Goal: Information Seeking & Learning: Learn about a topic

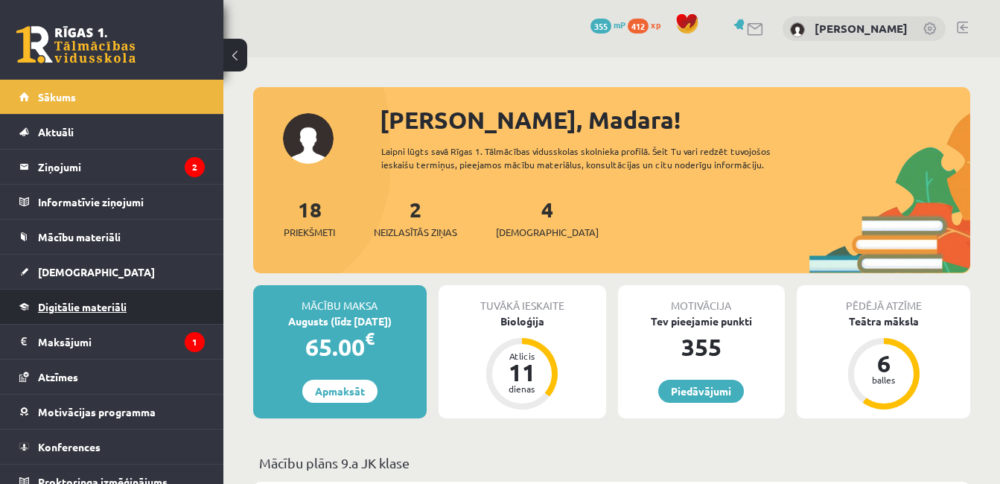
click at [71, 301] on span "Digitālie materiāli" at bounding box center [82, 306] width 89 height 13
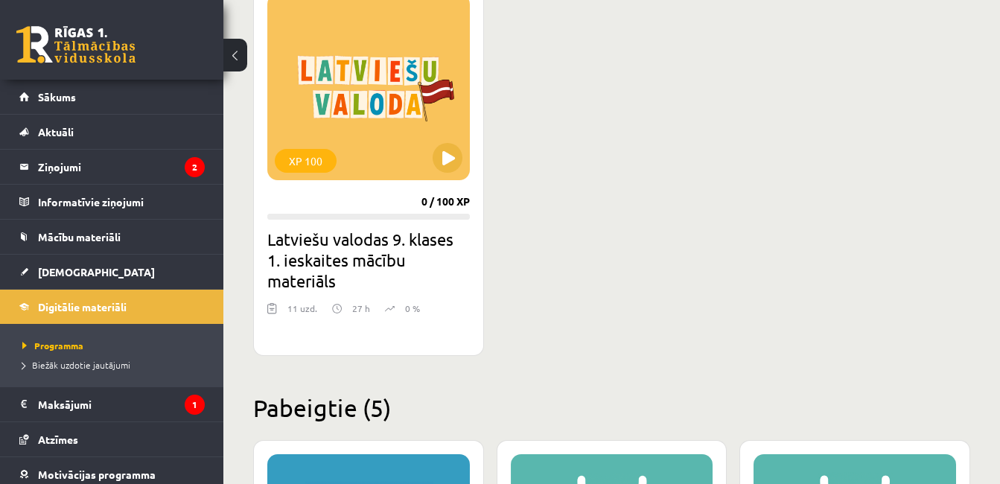
scroll to position [447, 0]
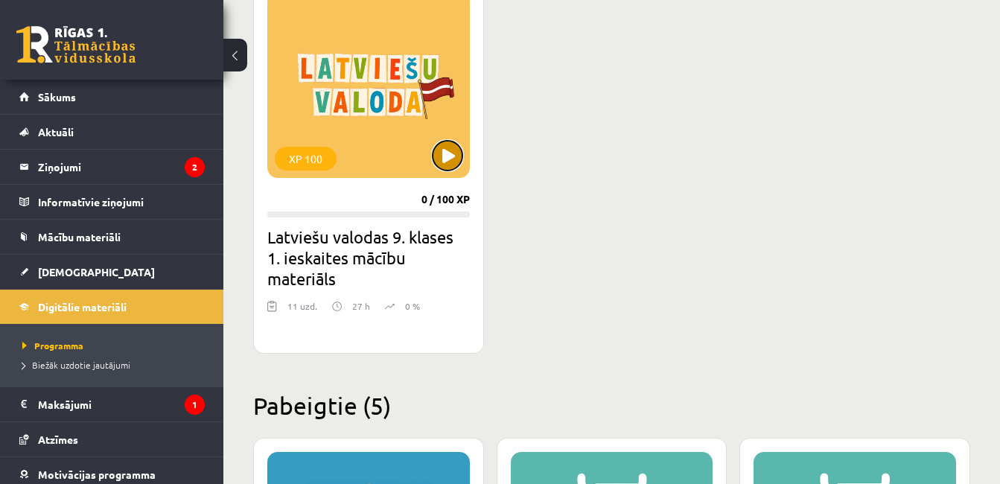
click at [443, 163] on button at bounding box center [447, 156] width 30 height 30
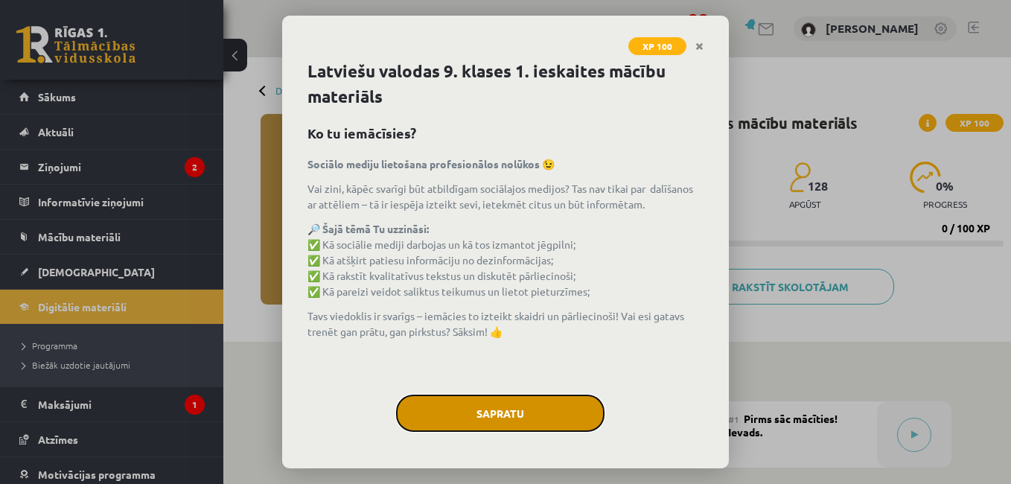
click at [511, 409] on button "Sapratu" at bounding box center [500, 412] width 208 height 37
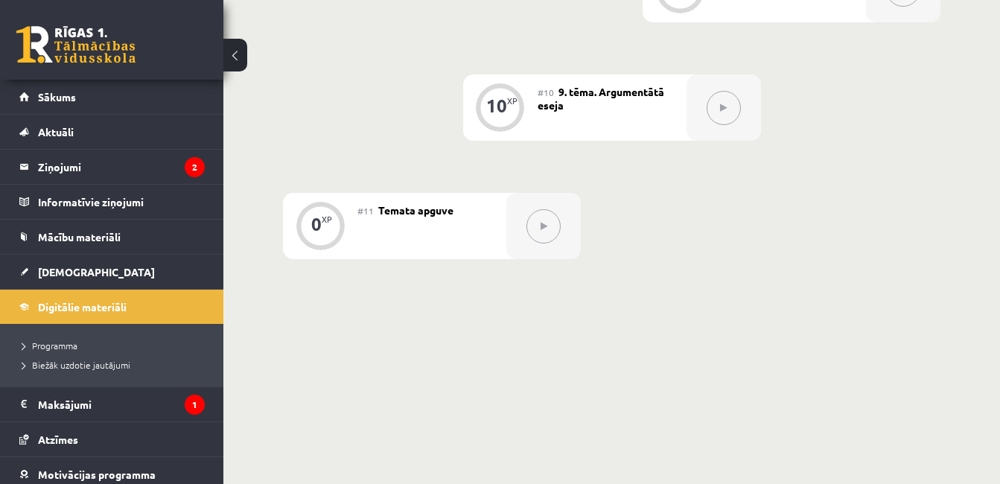
scroll to position [1399, 0]
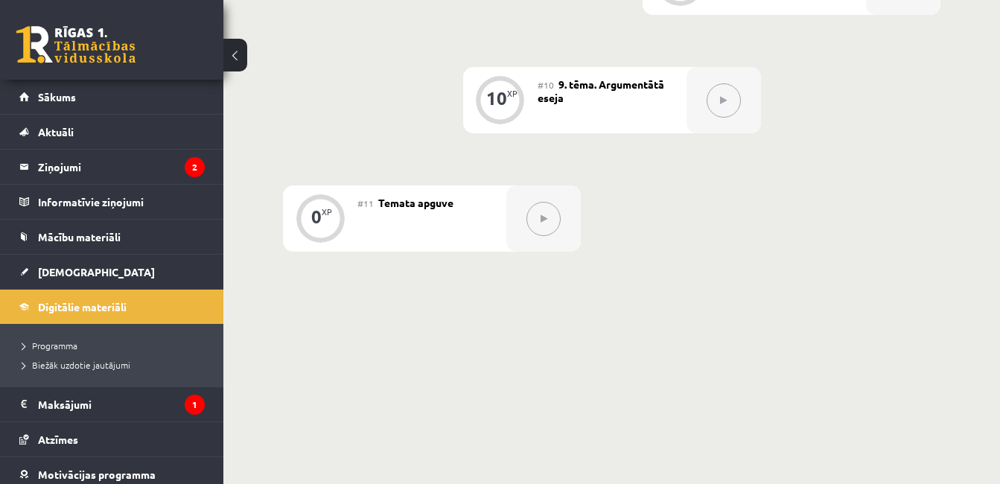
drag, startPoint x: 997, startPoint y: 4, endPoint x: 1003, endPoint y: 9, distance: 8.5
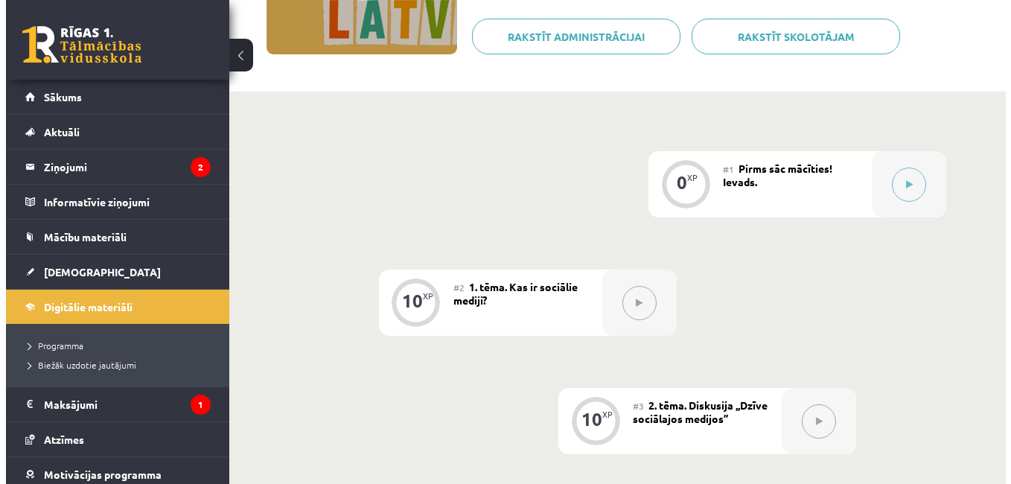
scroll to position [258, 0]
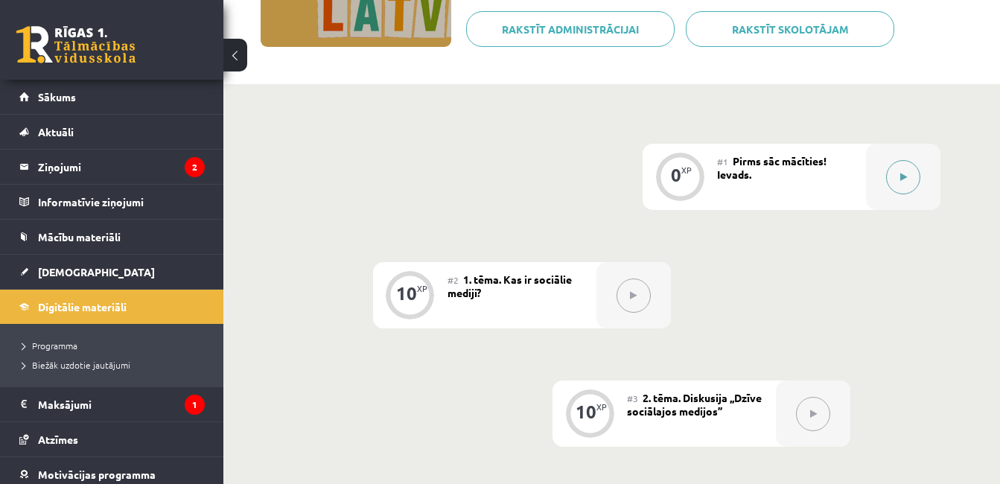
drag, startPoint x: 923, startPoint y: 170, endPoint x: 909, endPoint y: 170, distance: 13.4
click at [909, 170] on div at bounding box center [903, 177] width 74 height 66
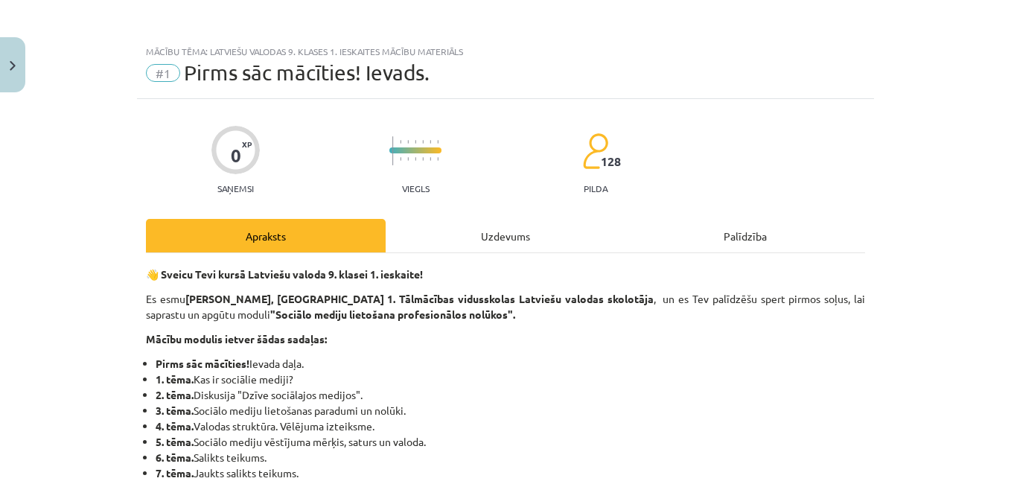
click at [486, 243] on div "Uzdevums" at bounding box center [506, 235] width 240 height 33
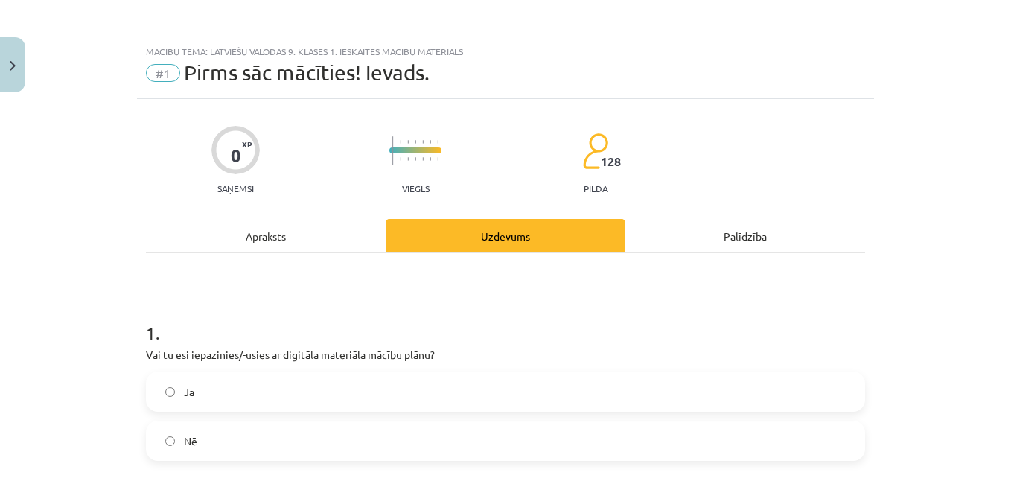
scroll to position [37, 0]
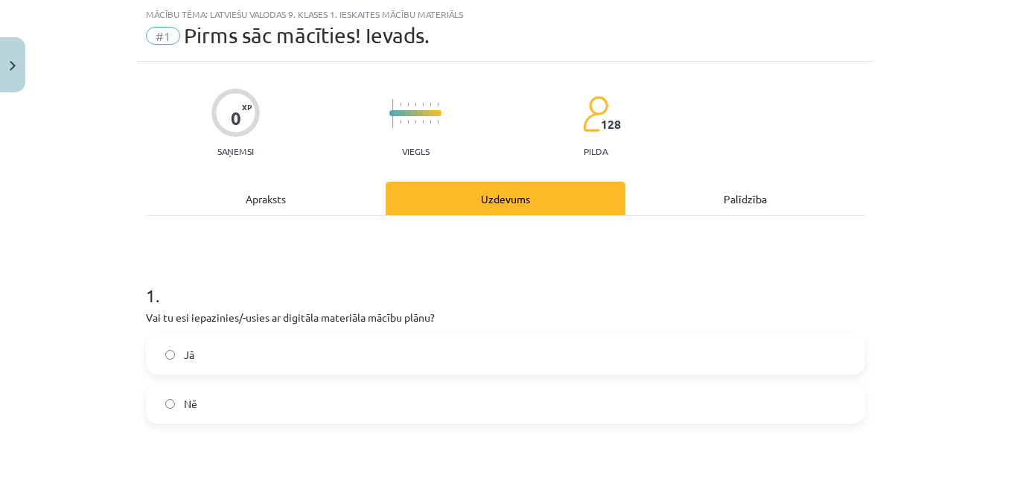
click at [445, 348] on label "Jā" at bounding box center [505, 354] width 716 height 37
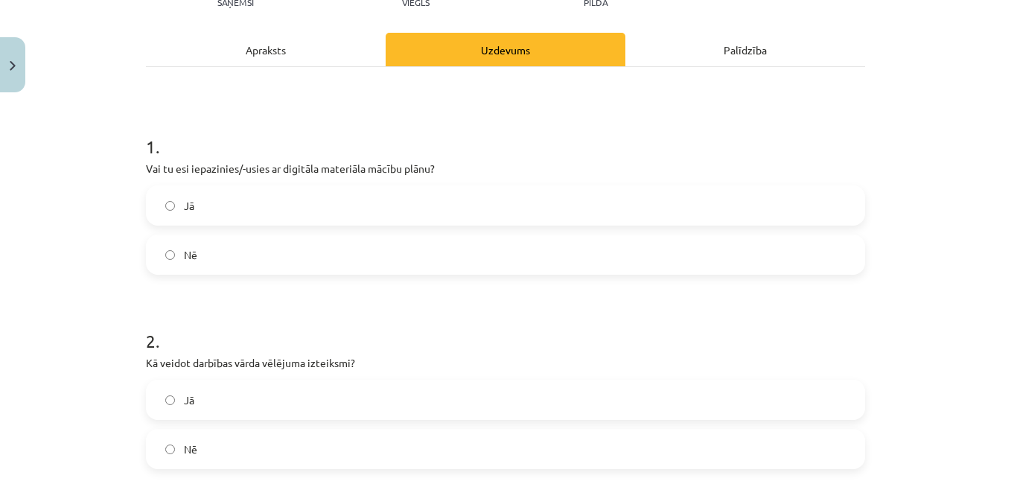
scroll to position [216, 0]
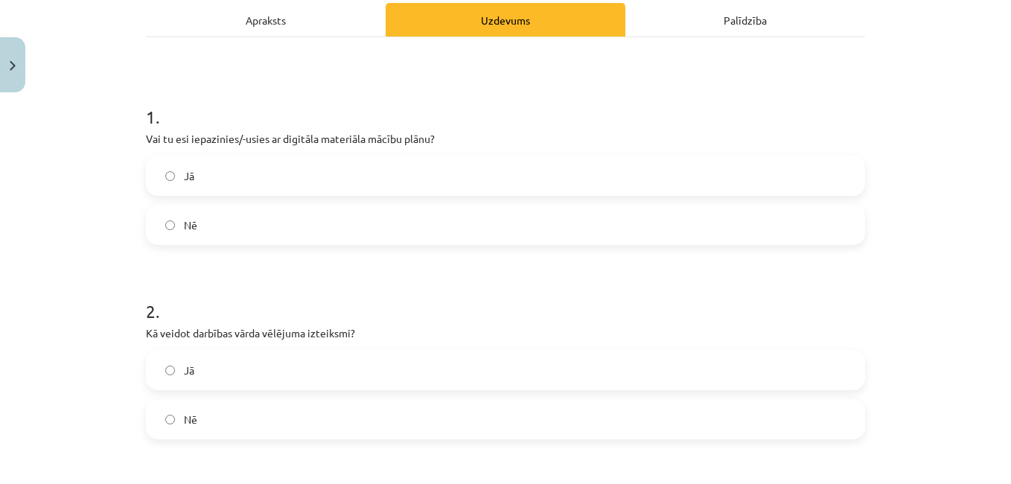
click at [584, 354] on label "Jā" at bounding box center [505, 369] width 716 height 37
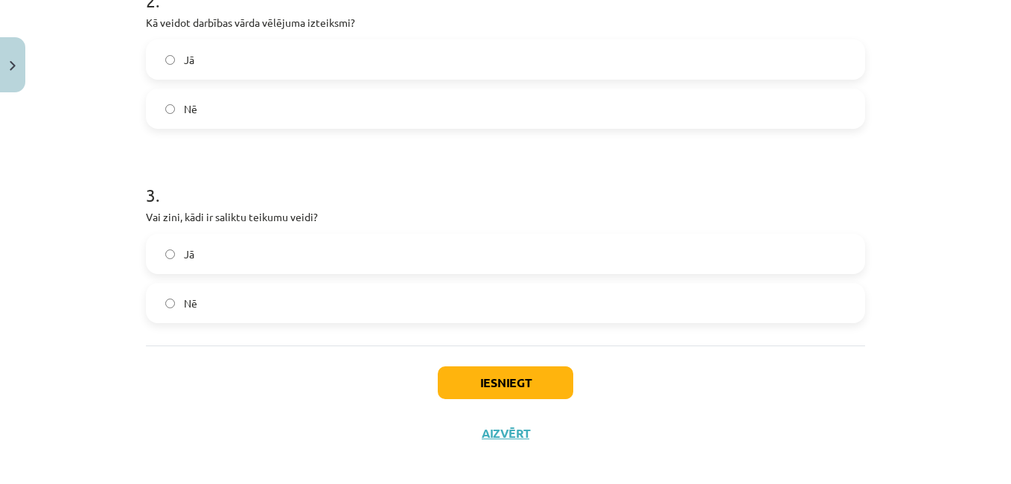
scroll to position [538, 0]
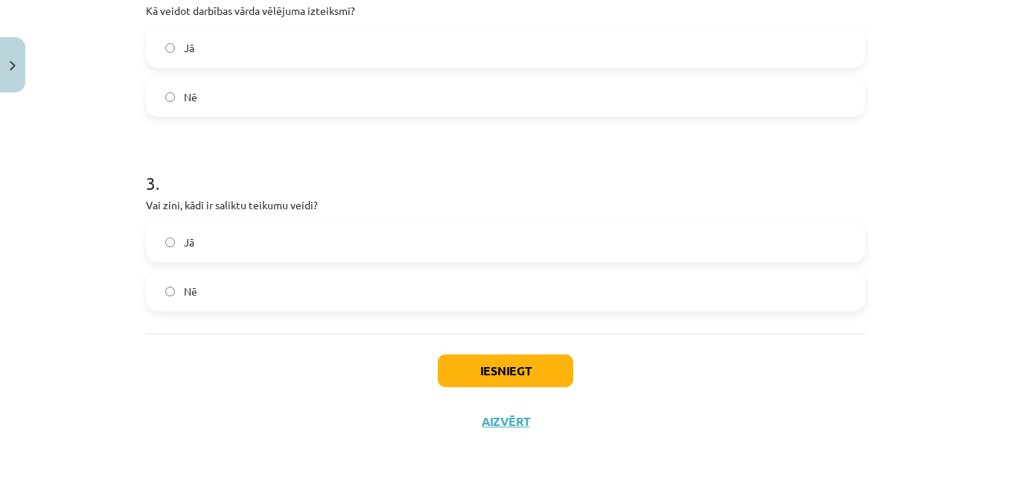
click at [481, 253] on label "Jā" at bounding box center [505, 241] width 716 height 37
click at [514, 366] on button "Iesniegt" at bounding box center [505, 370] width 135 height 33
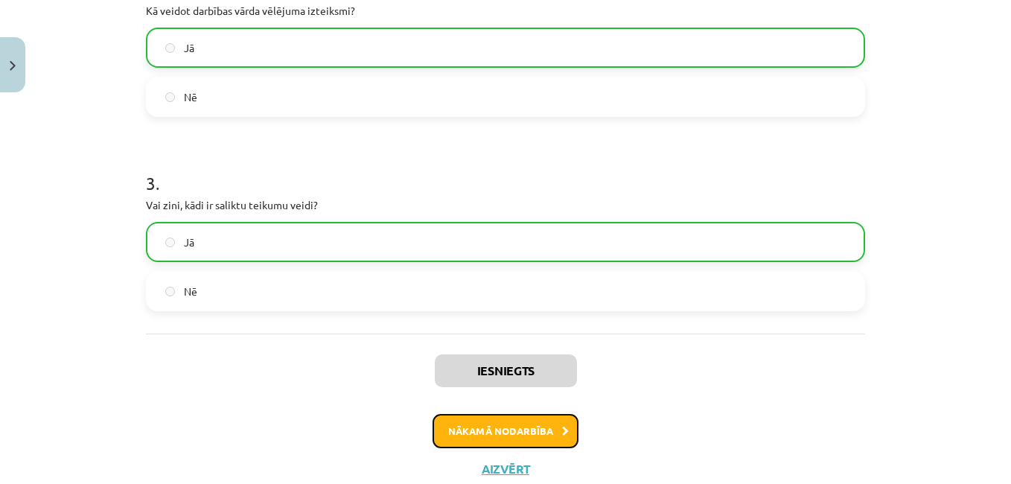
click at [519, 416] on button "Nākamā nodarbība" at bounding box center [505, 431] width 146 height 34
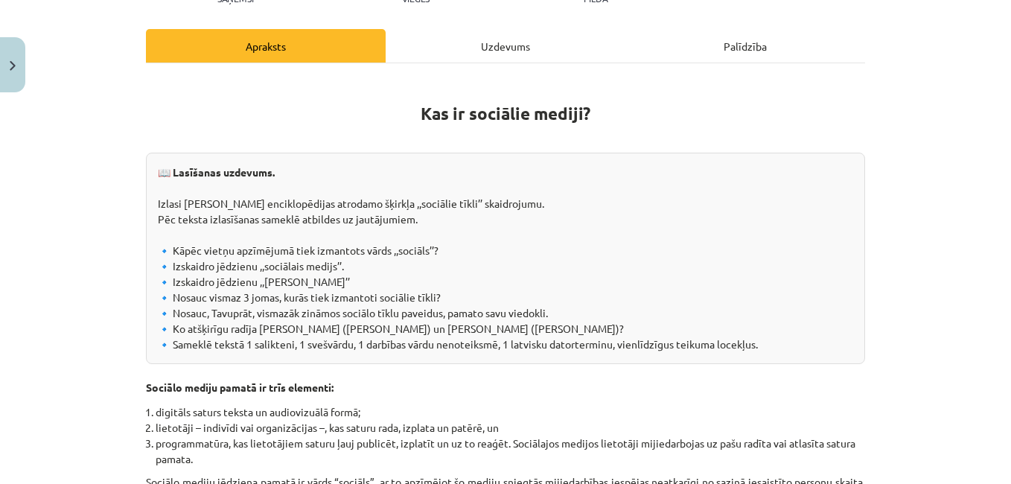
scroll to position [37, 0]
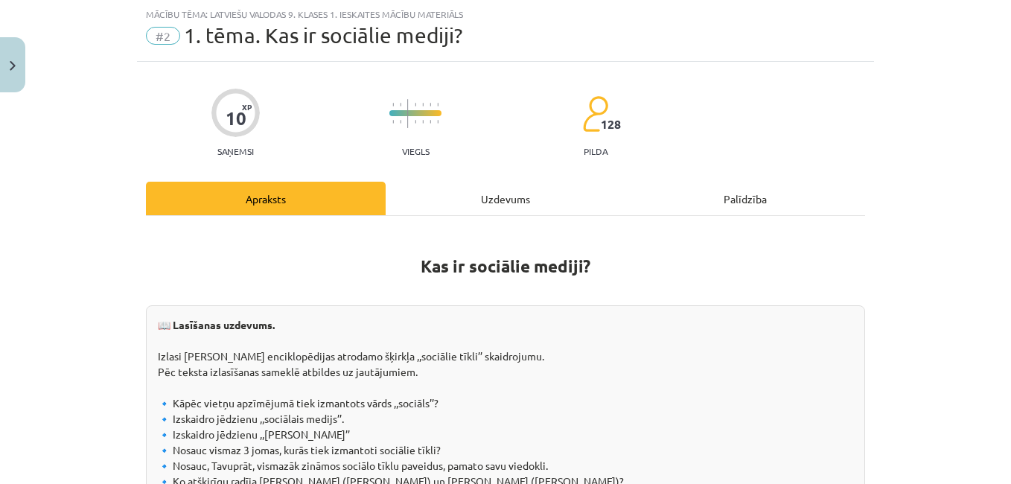
click at [508, 208] on div "Uzdevums" at bounding box center [506, 198] width 240 height 33
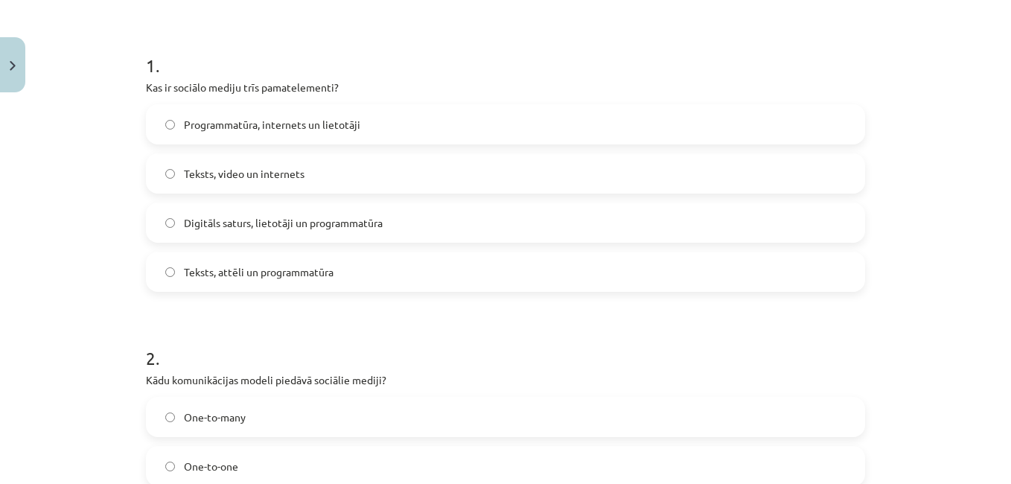
scroll to position [266, 0]
click at [370, 235] on label "Digitāls saturs, lietotāji un programmatūra" at bounding box center [505, 223] width 716 height 37
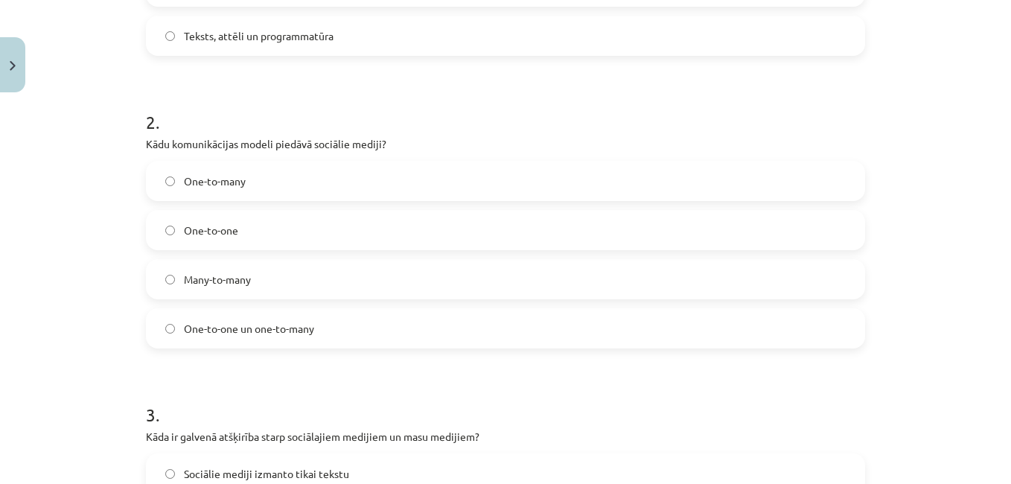
scroll to position [504, 0]
click at [249, 320] on span "One-to-one un one-to-many" at bounding box center [249, 328] width 130 height 16
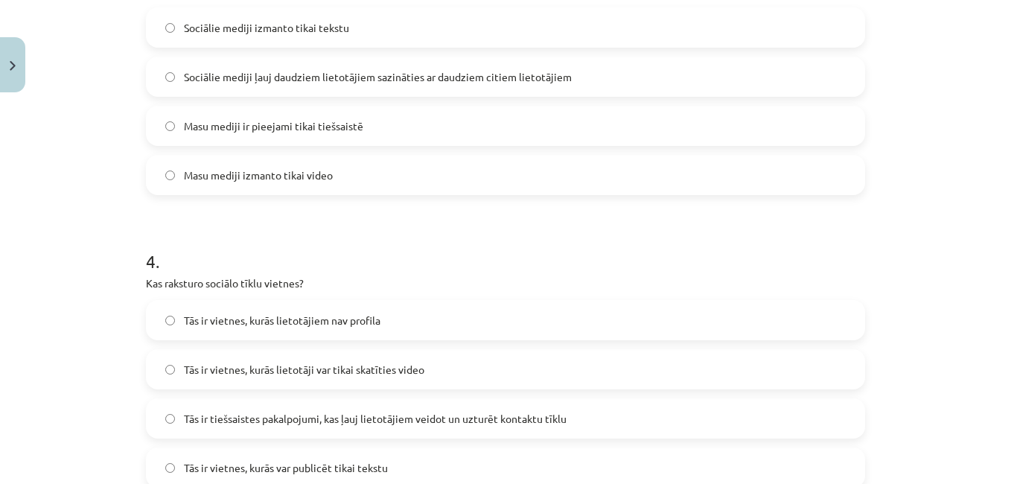
scroll to position [950, 0]
click at [705, 67] on label "Sociālie mediji ļauj daudziem lietotājiem sazināties ar daudziem citiem lietotā…" at bounding box center [505, 75] width 716 height 37
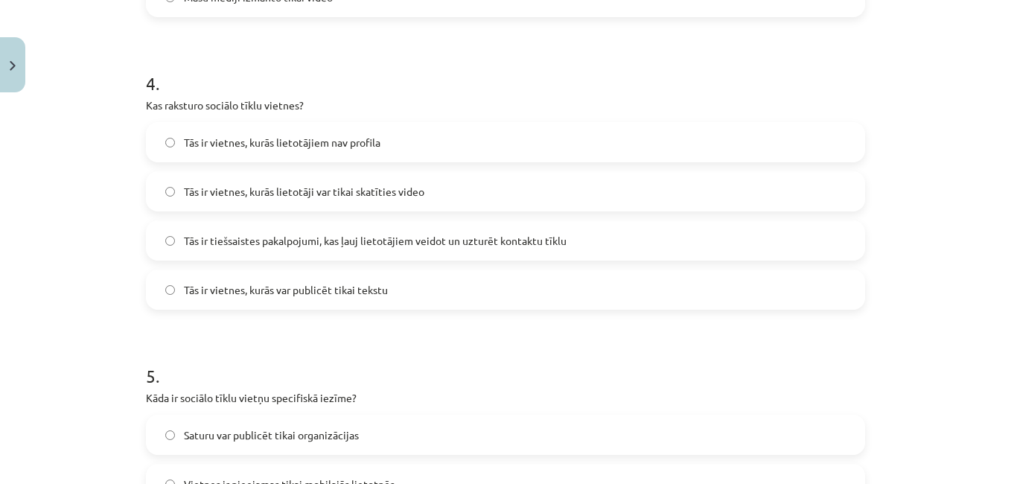
scroll to position [1129, 0]
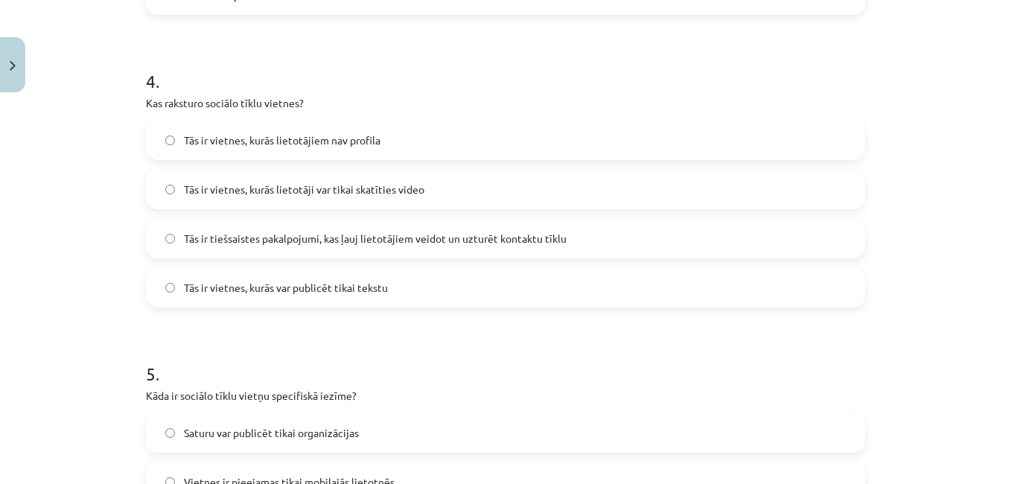
click at [793, 252] on label "Tās ir tiešsaistes pakalpojumi, kas ļauj lietotājiem veidot un uzturēt kontaktu…" at bounding box center [505, 238] width 716 height 37
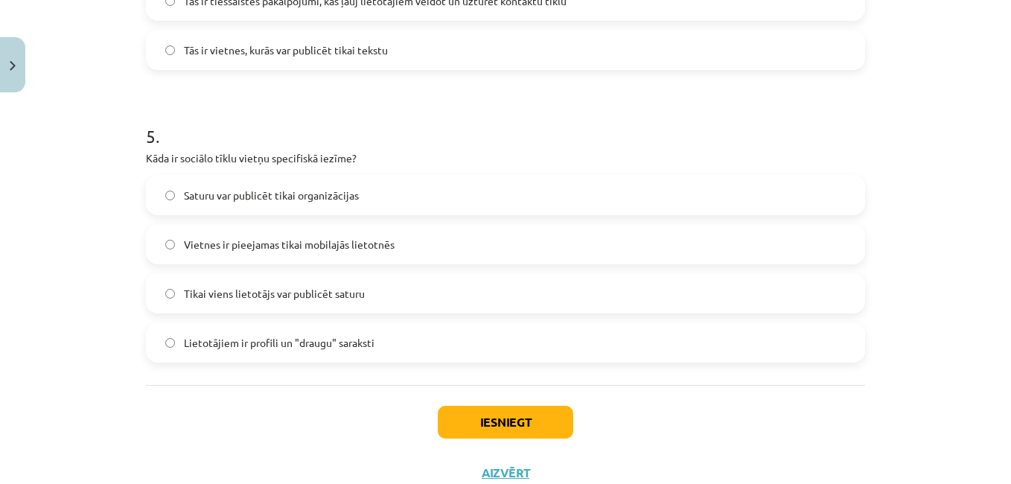
scroll to position [1367, 0]
click at [652, 327] on label "Lietotājiem ir profili un "draugu" saraksti" at bounding box center [505, 341] width 716 height 37
click at [505, 407] on button "Iesniegt" at bounding box center [505, 421] width 135 height 33
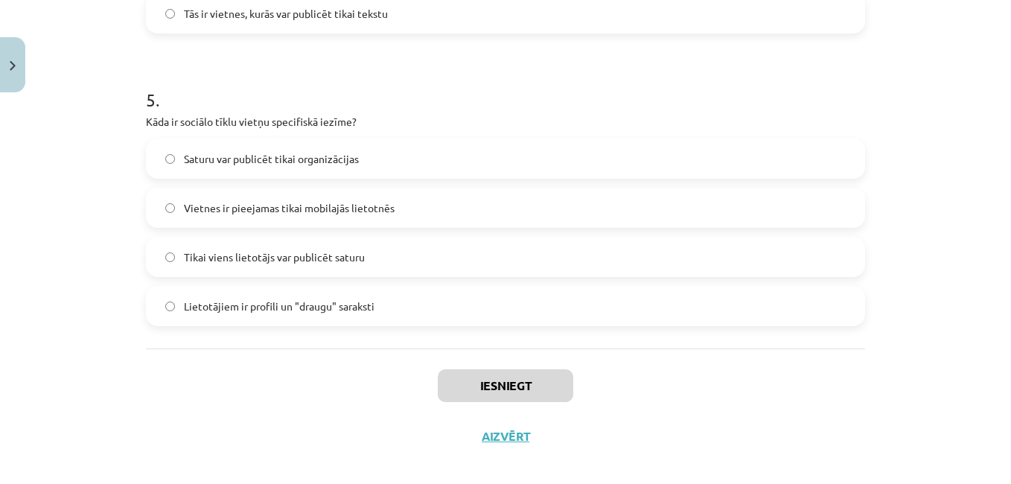
scroll to position [1418, 0]
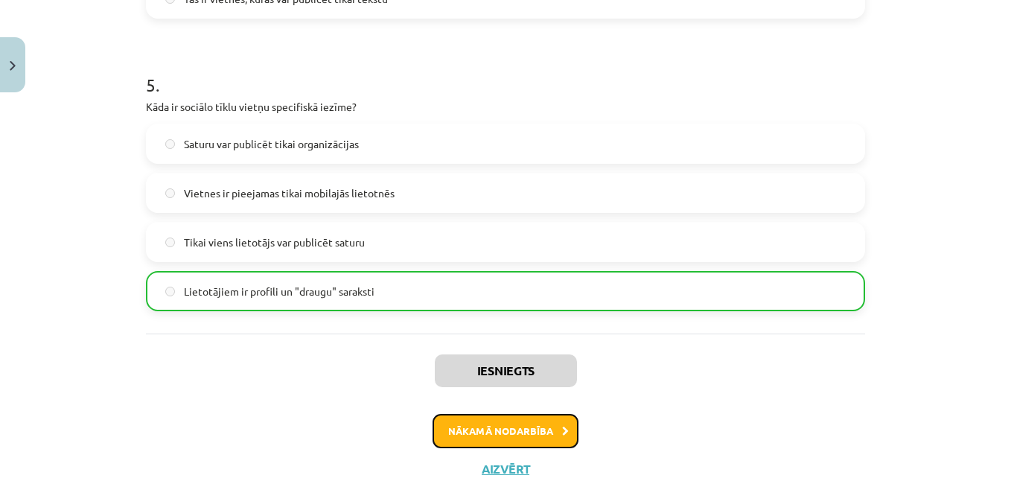
click at [504, 424] on button "Nākamā nodarbība" at bounding box center [505, 431] width 146 height 34
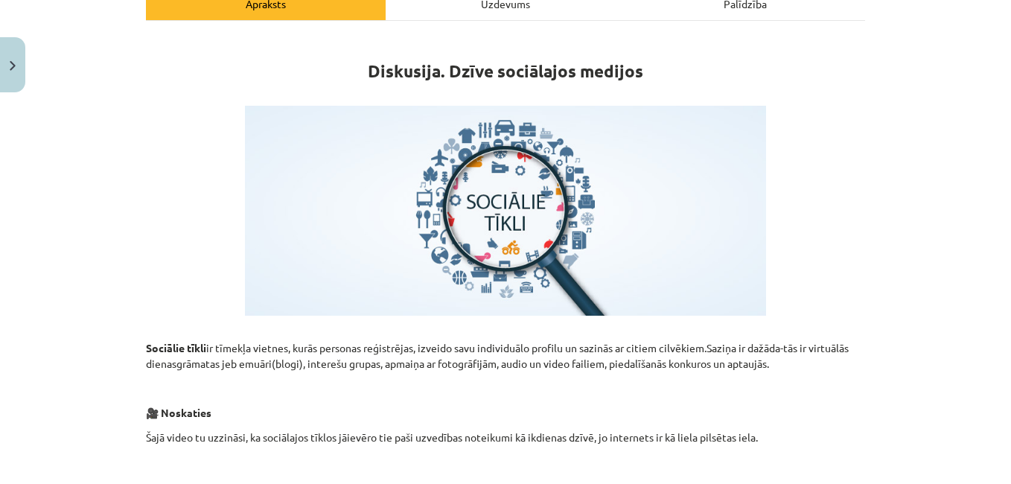
scroll to position [37, 0]
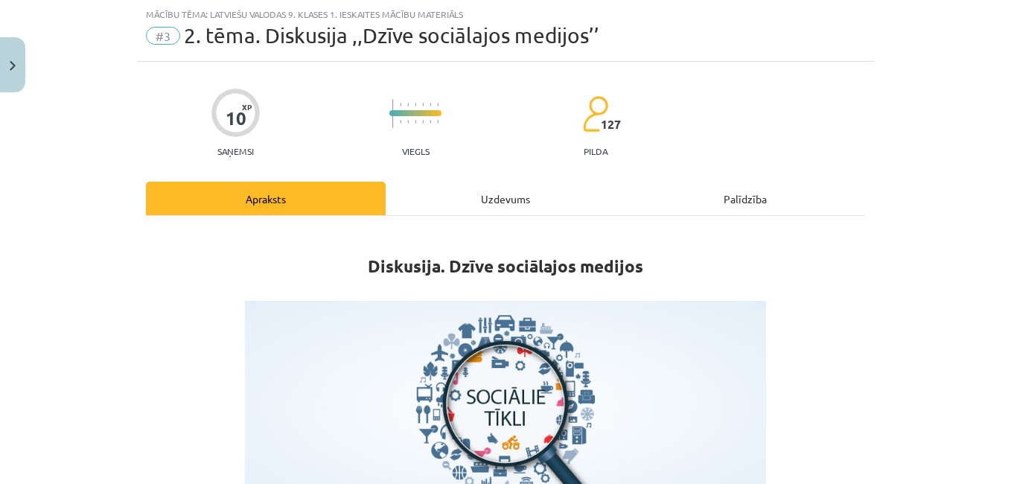
click at [499, 204] on div "Uzdevums" at bounding box center [506, 198] width 240 height 33
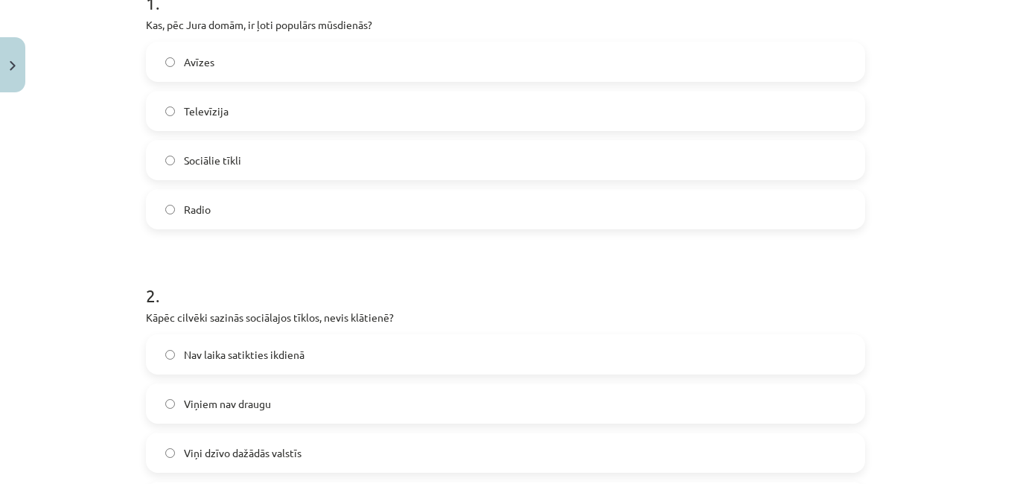
scroll to position [365, 0]
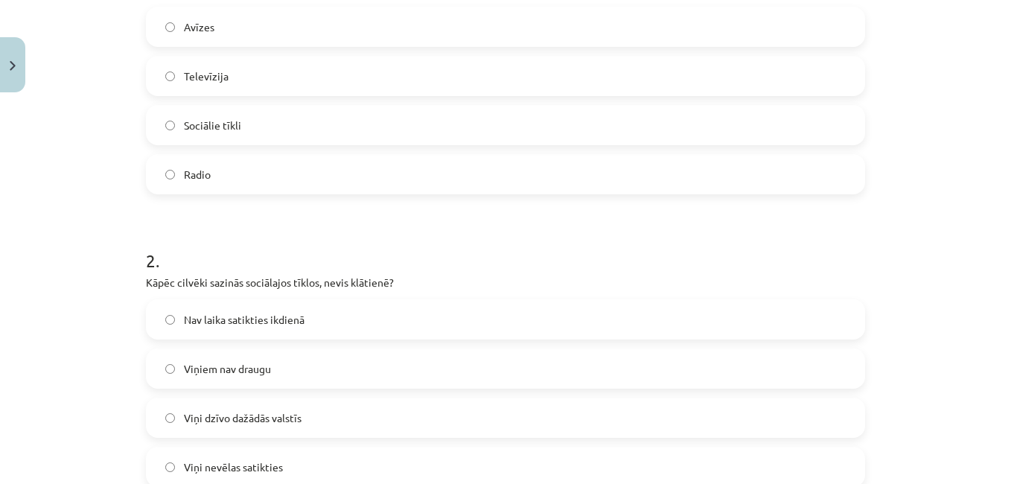
click at [553, 138] on label "Sociālie tīkli" at bounding box center [505, 124] width 716 height 37
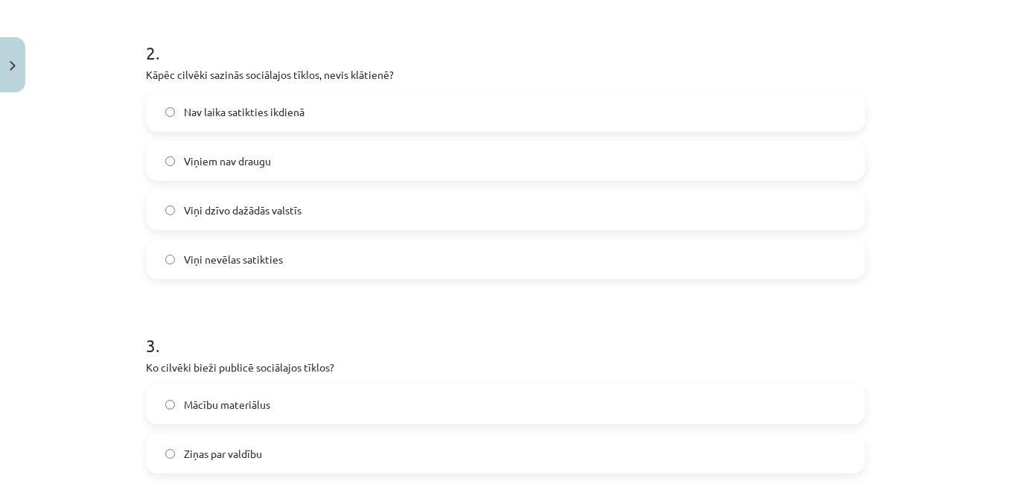
scroll to position [573, 0]
click at [738, 200] on label "Viņi dzīvo dažādās valstīs" at bounding box center [505, 209] width 716 height 37
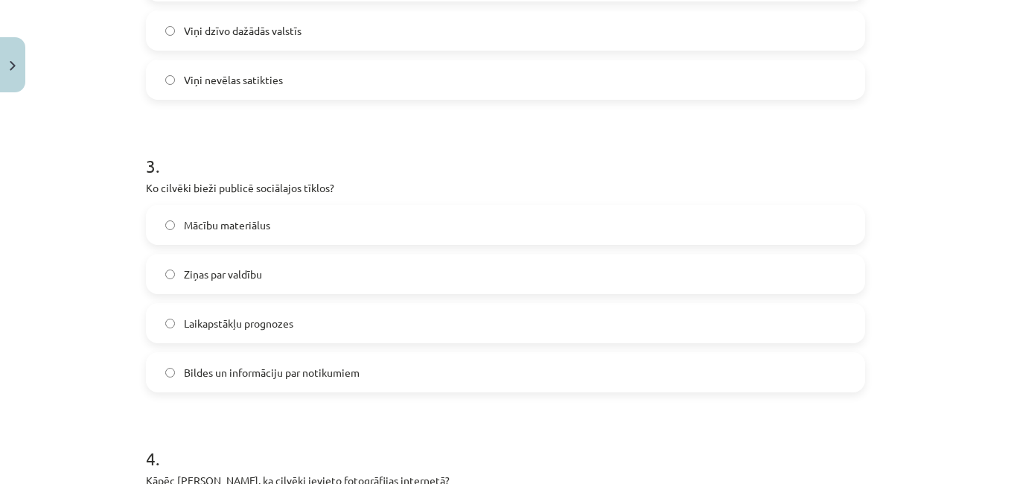
scroll to position [781, 0]
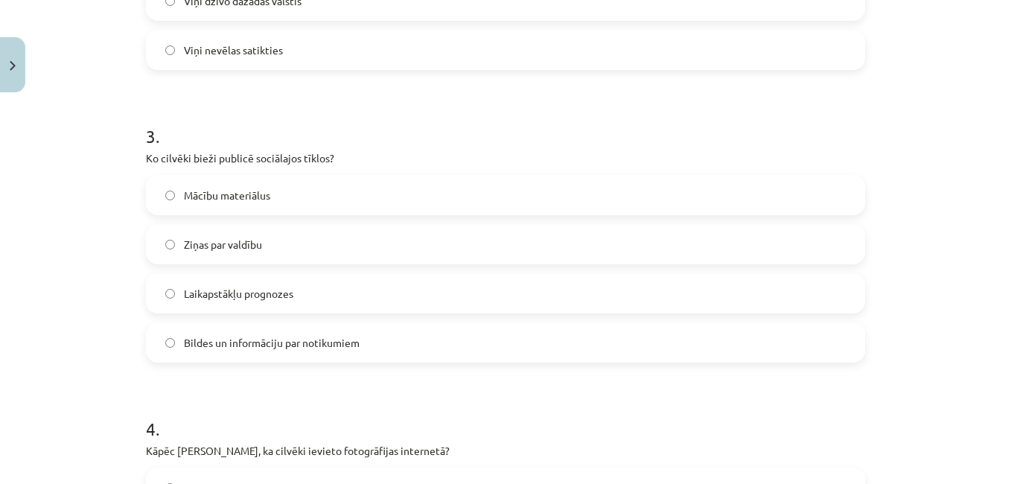
click at [691, 342] on label "Bildes un informāciju par notikumiem" at bounding box center [505, 342] width 716 height 37
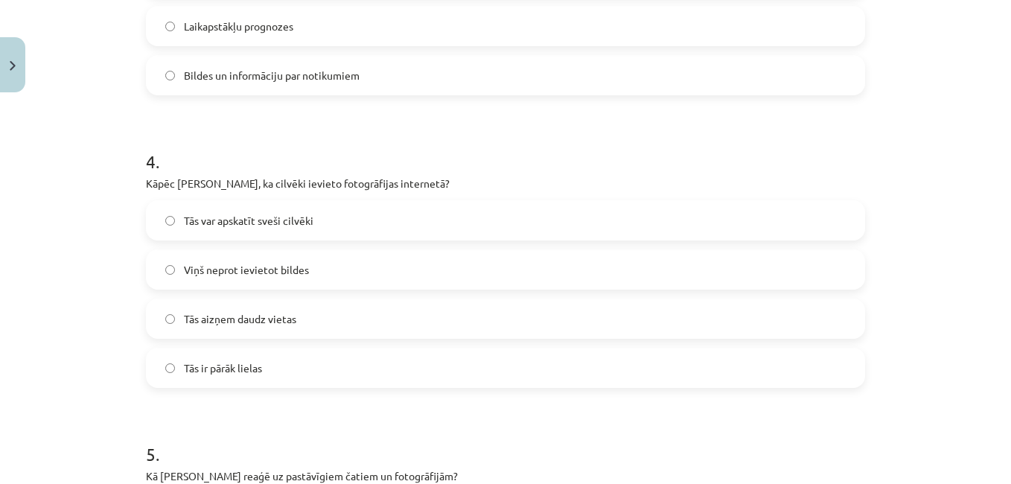
scroll to position [1049, 0]
click at [518, 202] on label "Tās var apskatīt sveši cilvēki" at bounding box center [505, 219] width 716 height 37
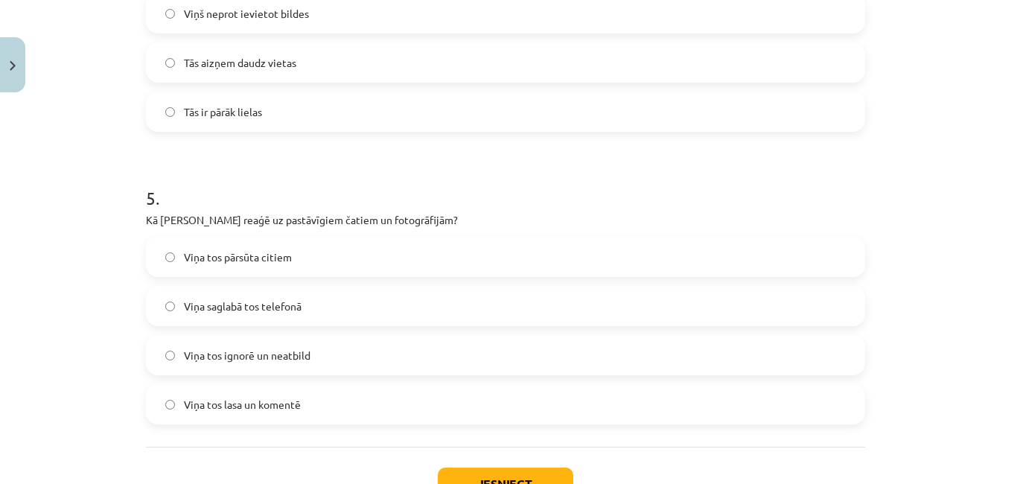
scroll to position [1317, 0]
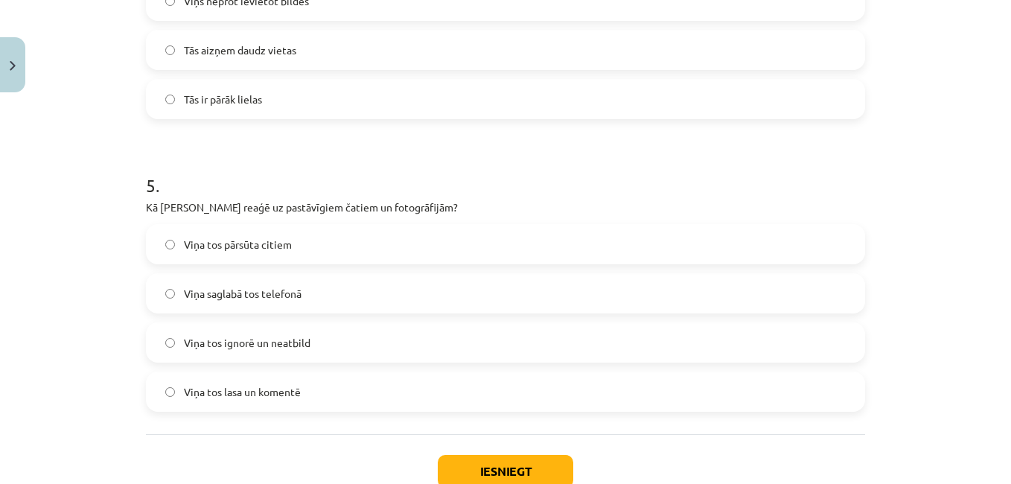
click at [267, 381] on label "Viņa tos lasa un komentē" at bounding box center [505, 391] width 716 height 37
click at [499, 463] on button "Iesniegt" at bounding box center [505, 471] width 135 height 33
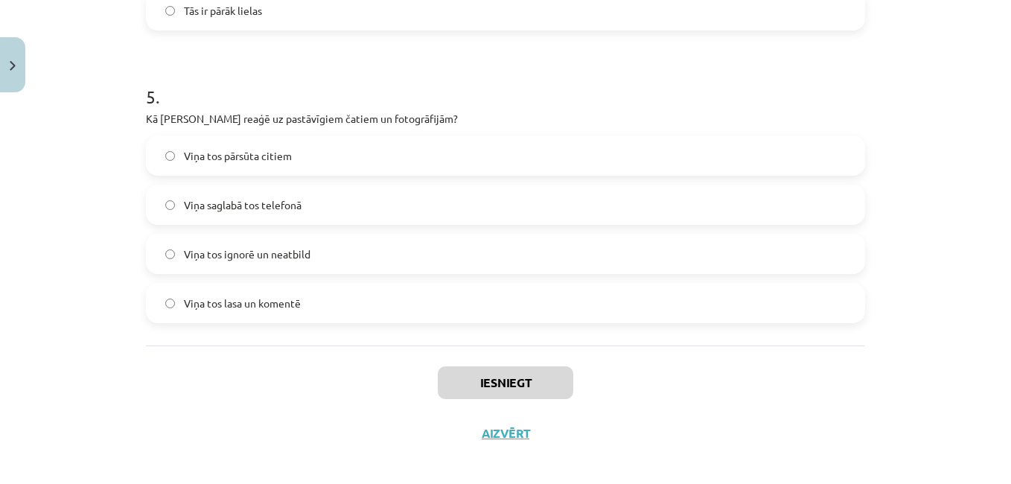
scroll to position [1407, 0]
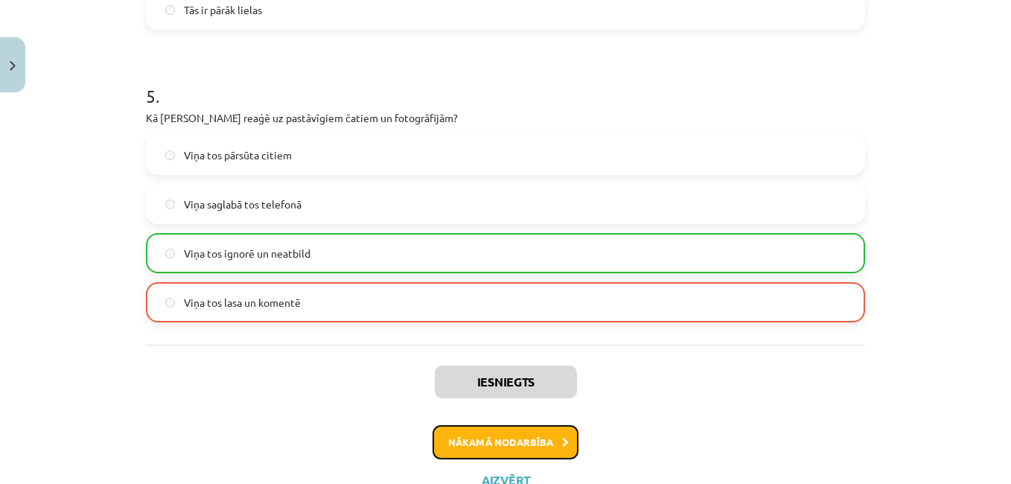
click at [499, 443] on button "Nākamā nodarbība" at bounding box center [505, 442] width 146 height 34
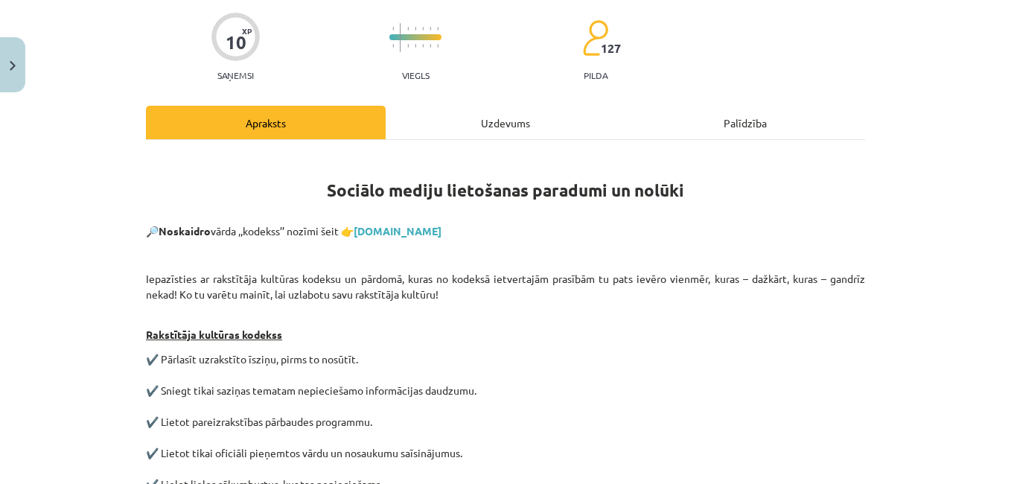
scroll to position [37, 0]
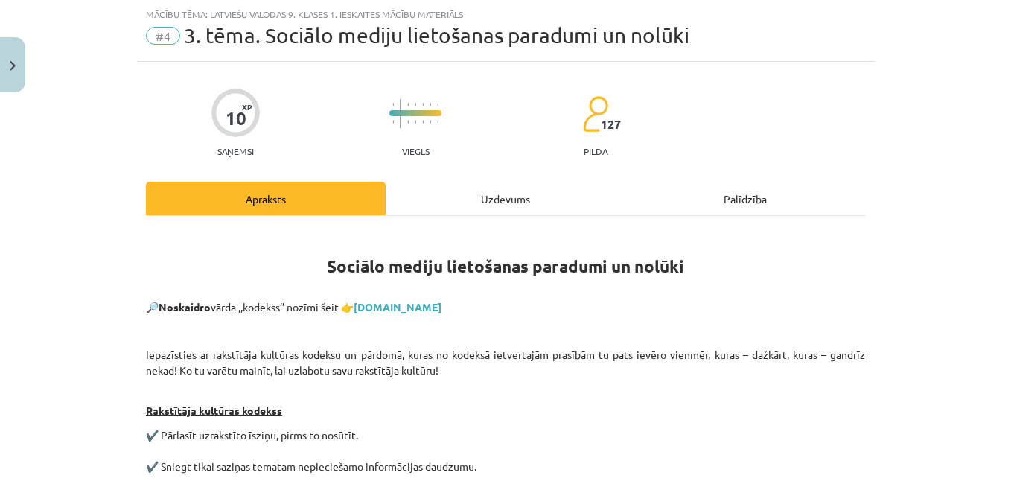
drag, startPoint x: 499, startPoint y: 443, endPoint x: 494, endPoint y: 199, distance: 244.2
click at [494, 199] on div "Uzdevums" at bounding box center [506, 198] width 240 height 33
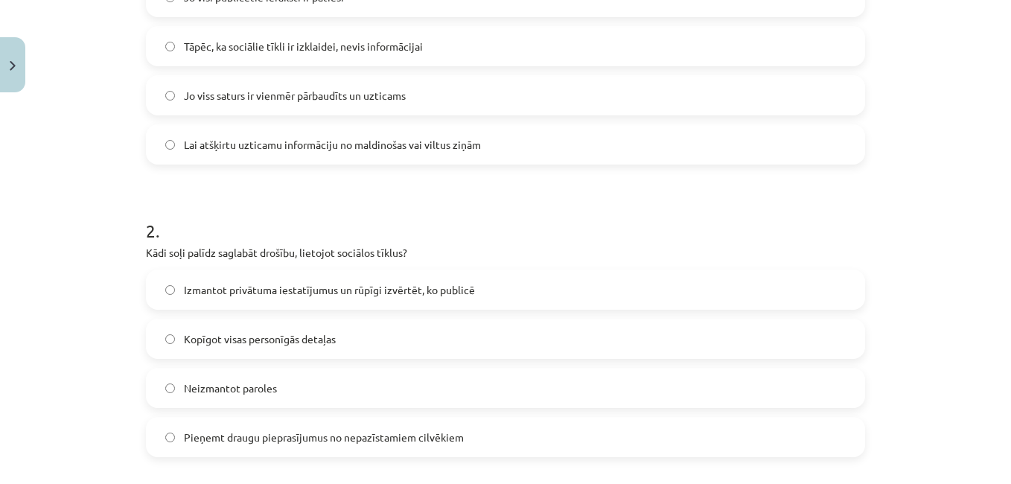
scroll to position [365, 0]
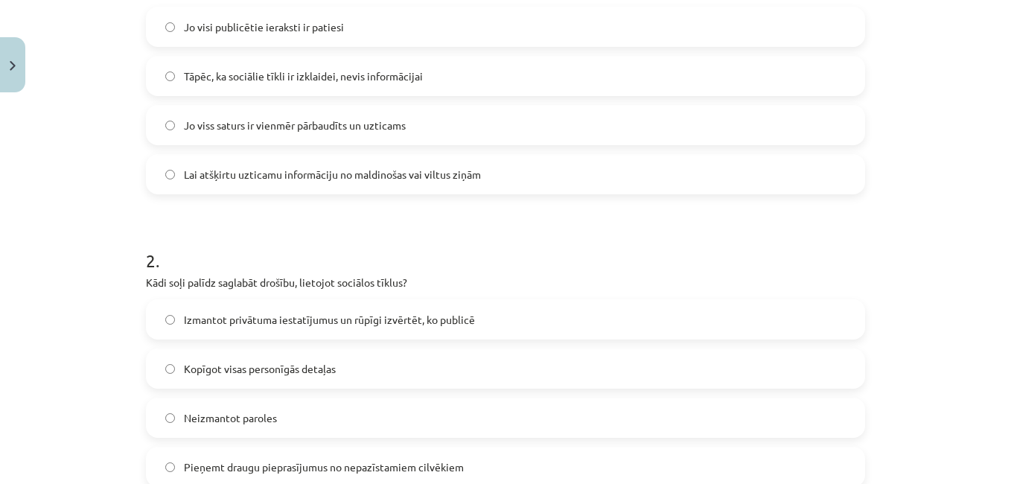
click at [583, 169] on label "Lai atšķirtu uzticamu informāciju no maldinošas vai viltus ziņām" at bounding box center [505, 174] width 716 height 37
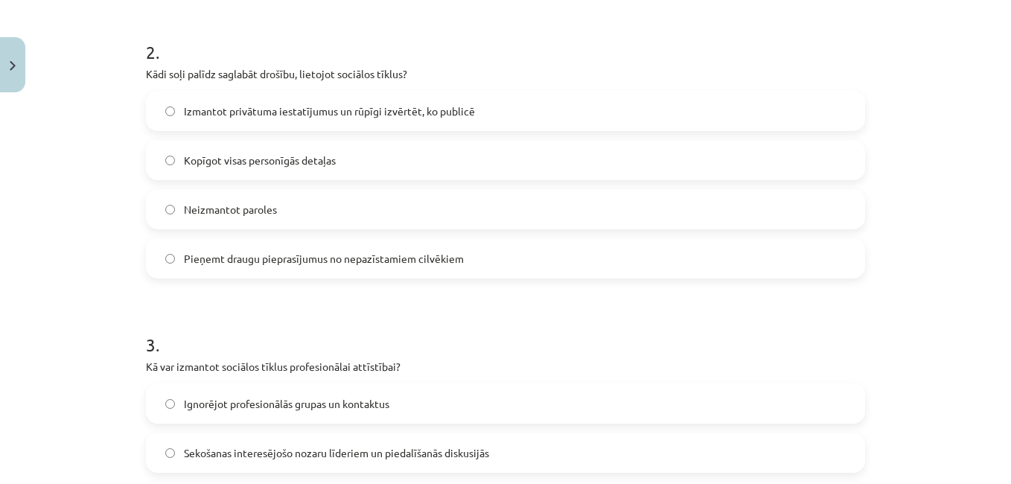
scroll to position [603, 0]
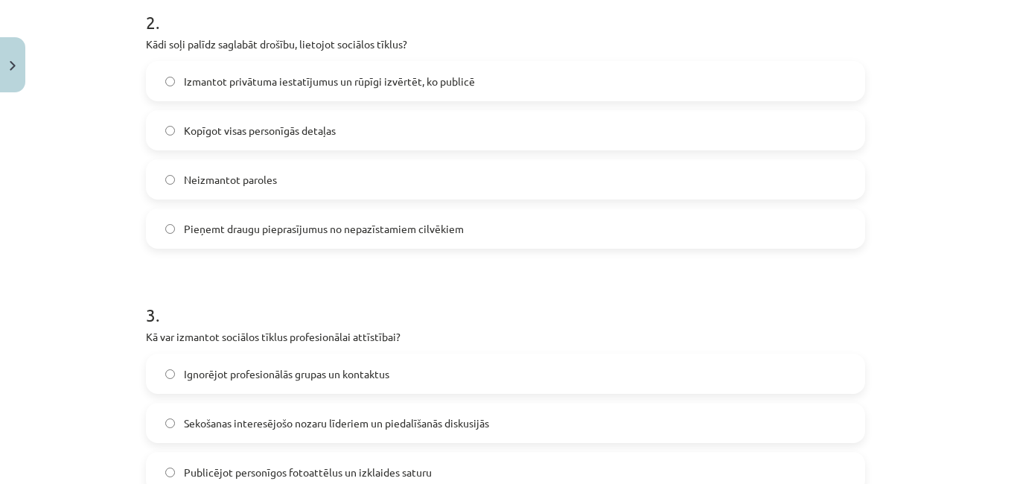
click at [460, 86] on span "Izmantot privātuma iestatījumus un rūpīgi izvērtēt, ko publicē" at bounding box center [329, 82] width 291 height 16
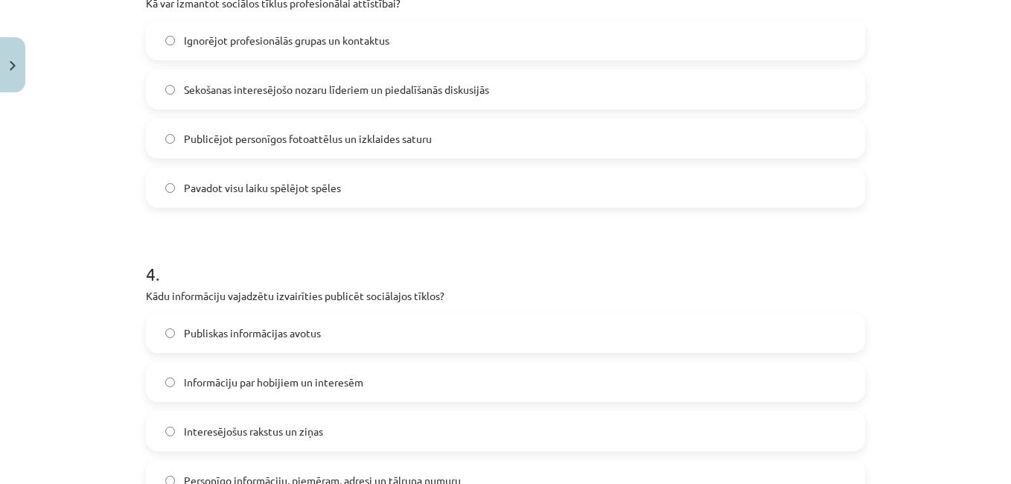
scroll to position [960, 0]
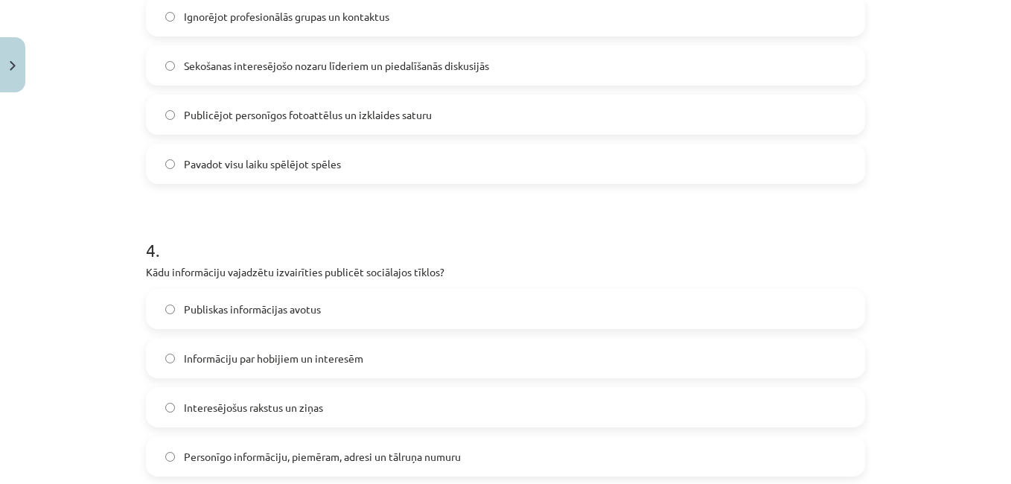
click at [514, 60] on label "Sekošanas interesējošo nozaru līderiem un piedalīšanās diskusijās" at bounding box center [505, 65] width 716 height 37
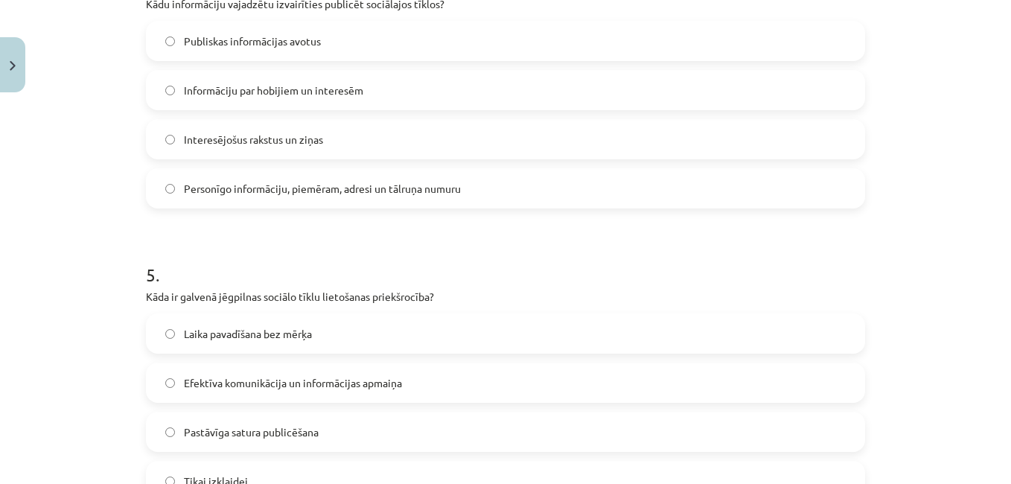
scroll to position [1258, 0]
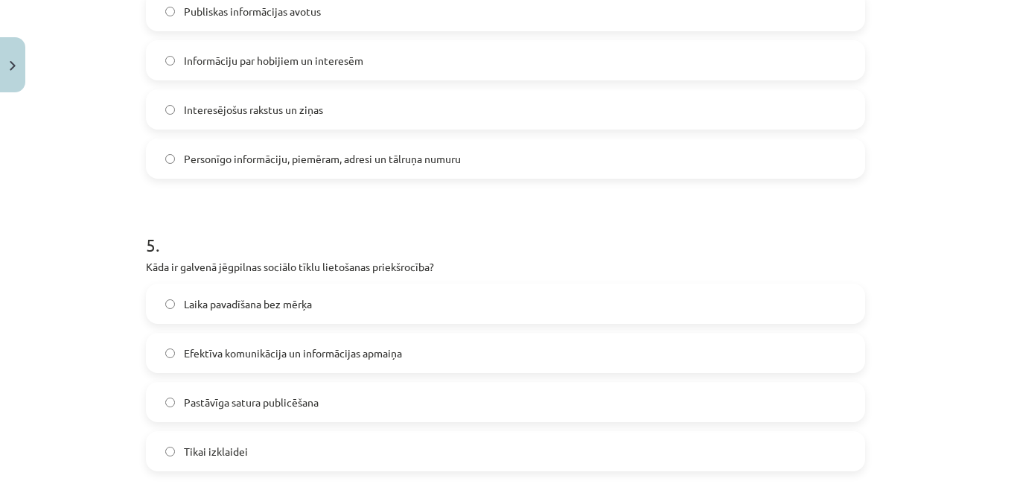
click at [371, 175] on label "Personīgo informāciju, piemēram, adresi un tālruņa numuru" at bounding box center [505, 158] width 716 height 37
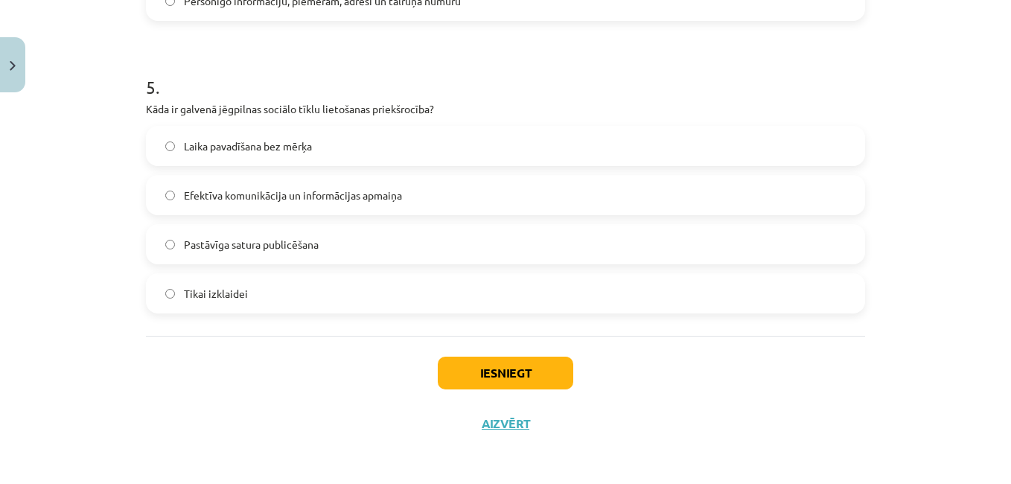
scroll to position [1418, 0]
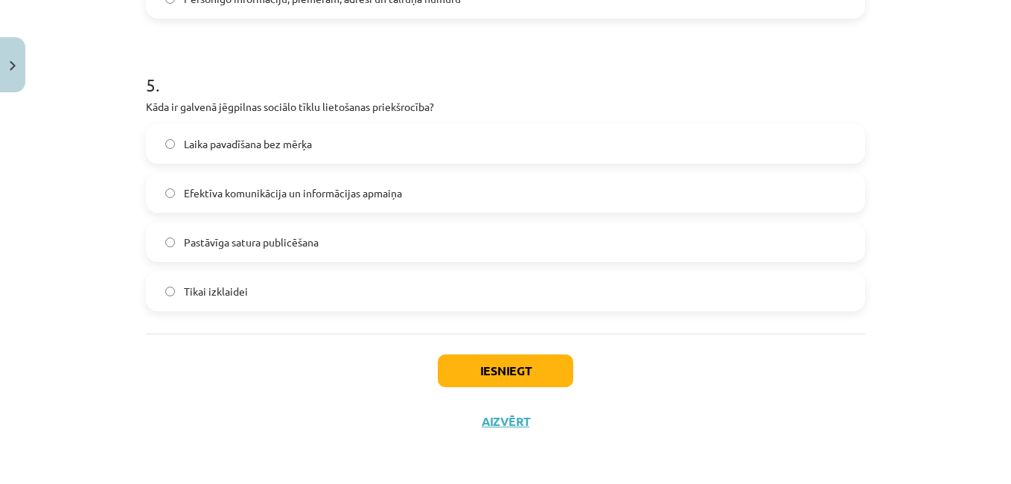
click at [354, 185] on span "Efektīva komunikācija un informācijas apmaiņa" at bounding box center [293, 193] width 218 height 16
click at [507, 381] on button "Iesniegt" at bounding box center [505, 370] width 135 height 33
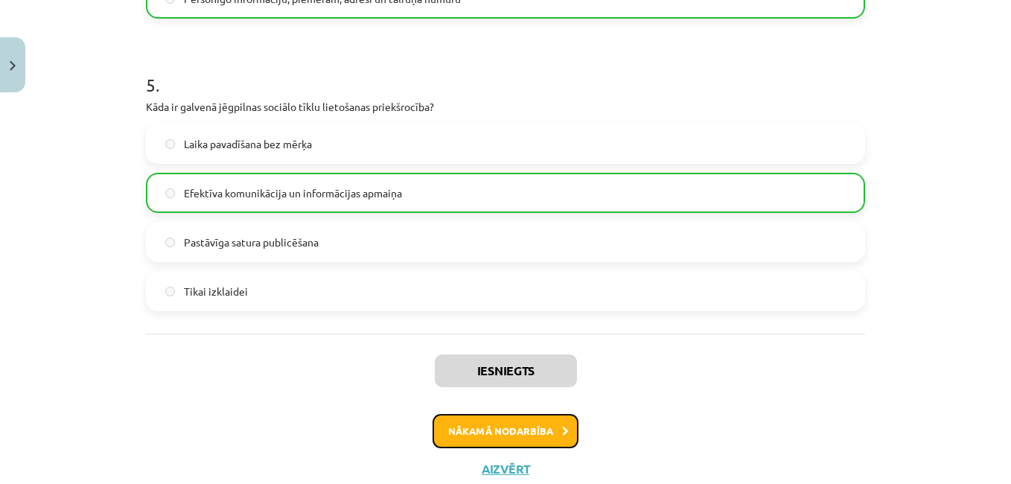
click at [523, 428] on button "Nākamā nodarbība" at bounding box center [505, 431] width 146 height 34
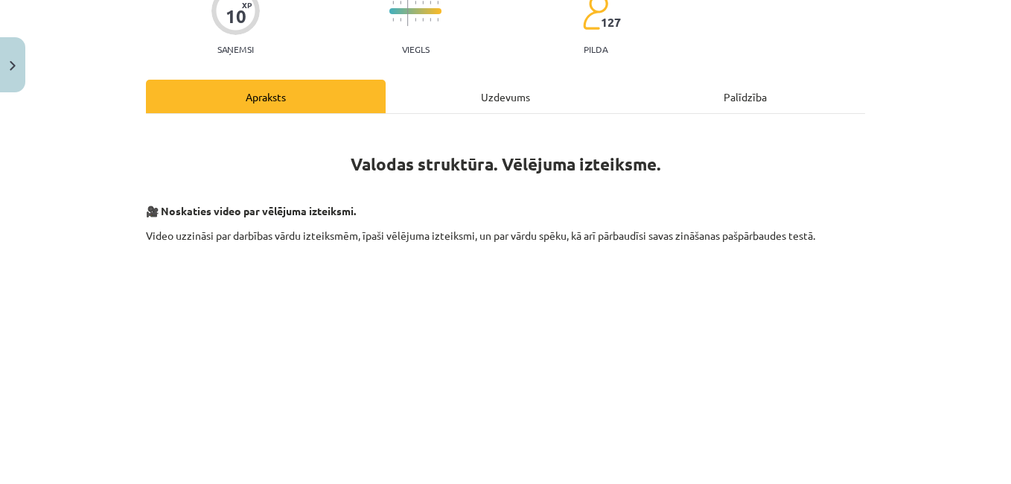
scroll to position [37, 0]
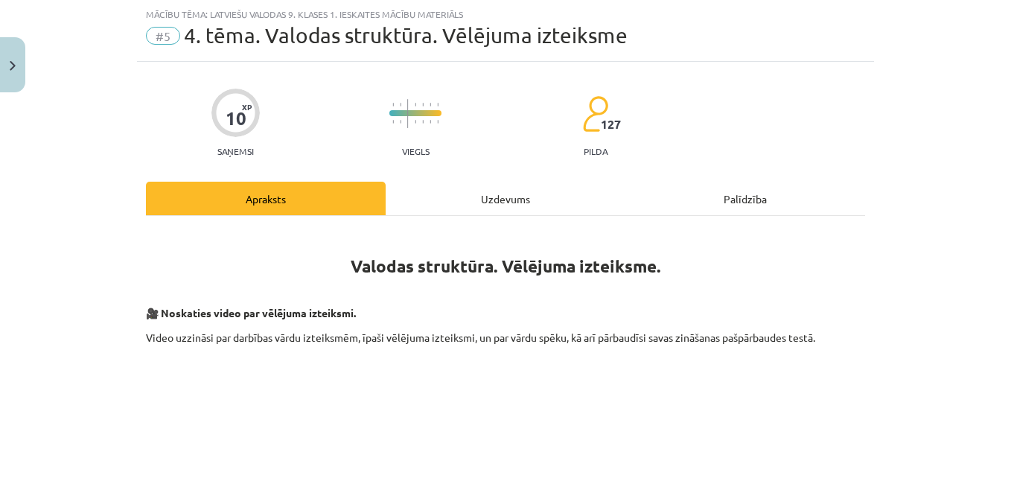
click at [502, 206] on div "Uzdevums" at bounding box center [506, 198] width 240 height 33
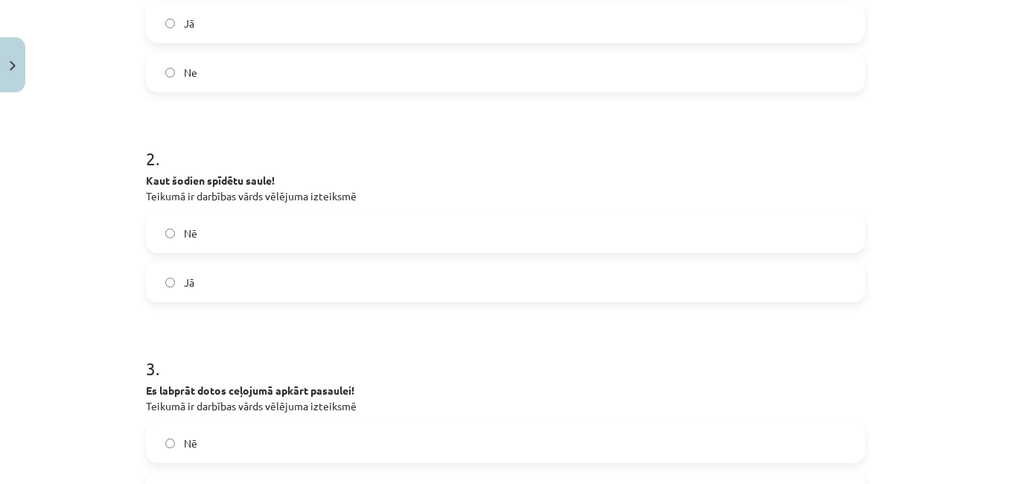
scroll to position [394, 0]
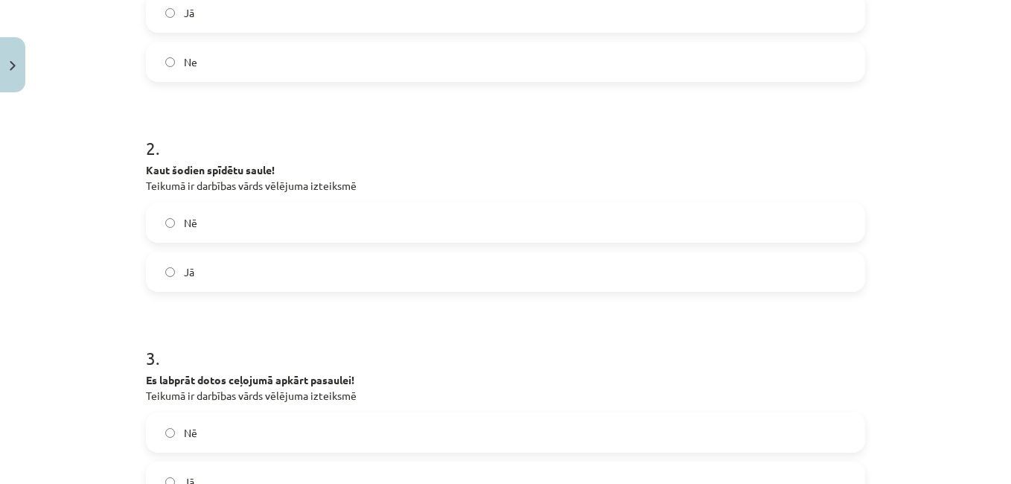
click at [380, 22] on label "Jā" at bounding box center [505, 12] width 716 height 37
click at [345, 267] on label "Jā" at bounding box center [505, 271] width 716 height 37
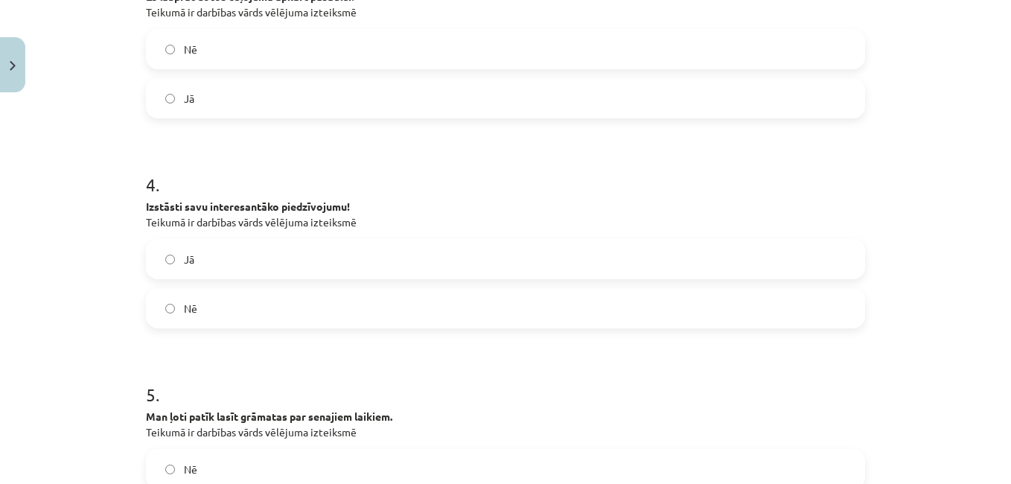
scroll to position [781, 0]
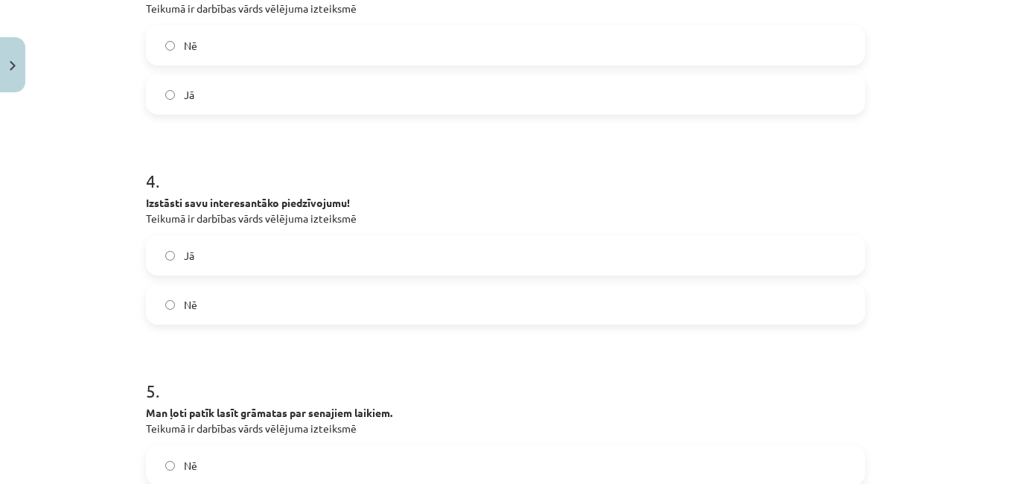
click at [429, 97] on label "Jā" at bounding box center [505, 94] width 716 height 37
click at [345, 300] on label "Nē" at bounding box center [505, 304] width 716 height 37
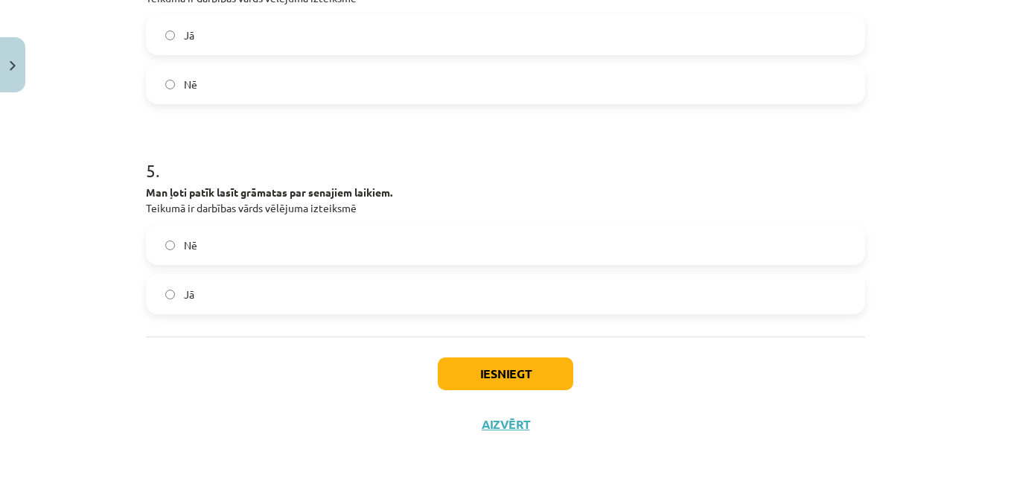
scroll to position [1005, 0]
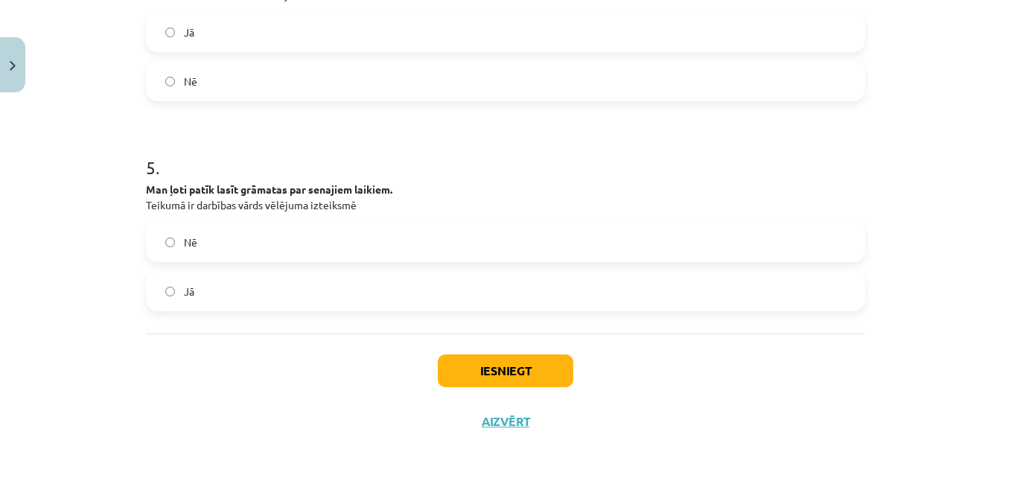
click at [684, 233] on label "Nē" at bounding box center [505, 241] width 716 height 37
click at [497, 379] on button "Iesniegt" at bounding box center [505, 370] width 135 height 33
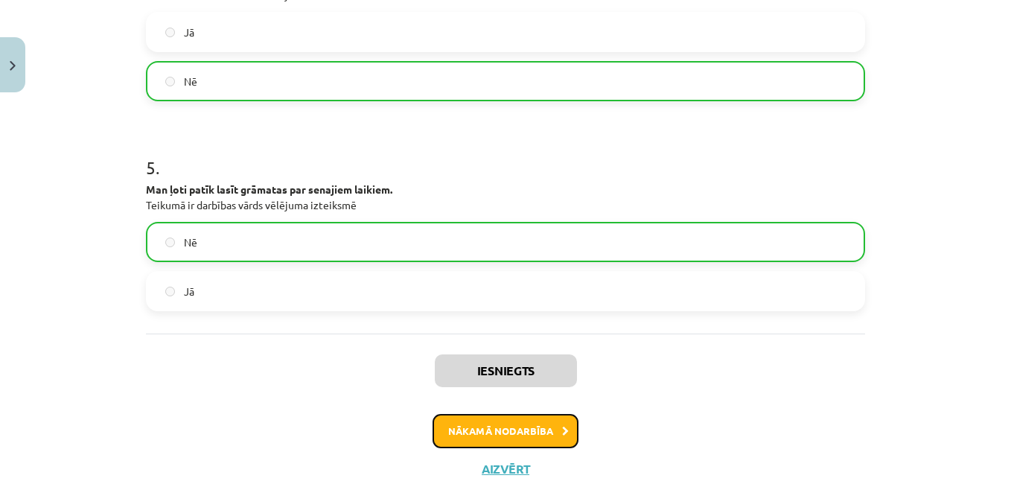
click at [501, 427] on button "Nākamā nodarbība" at bounding box center [505, 431] width 146 height 34
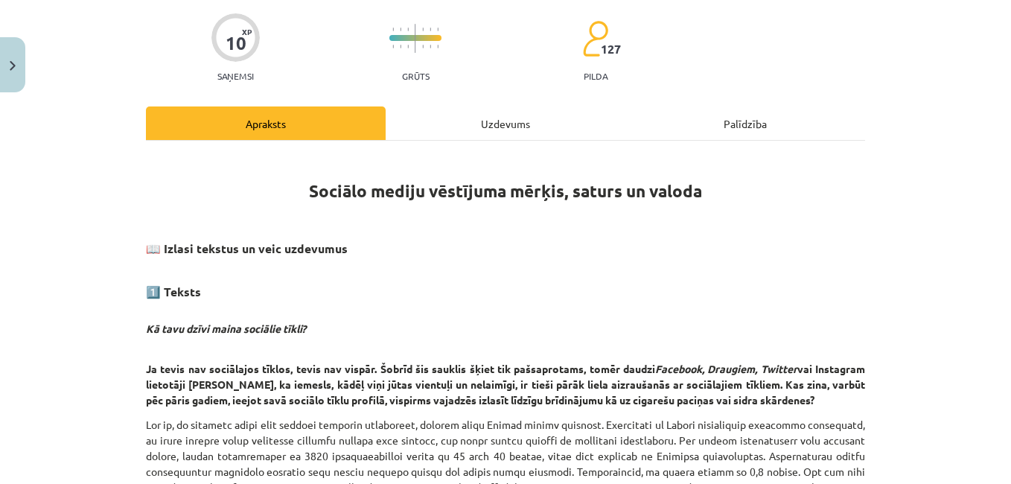
scroll to position [37, 0]
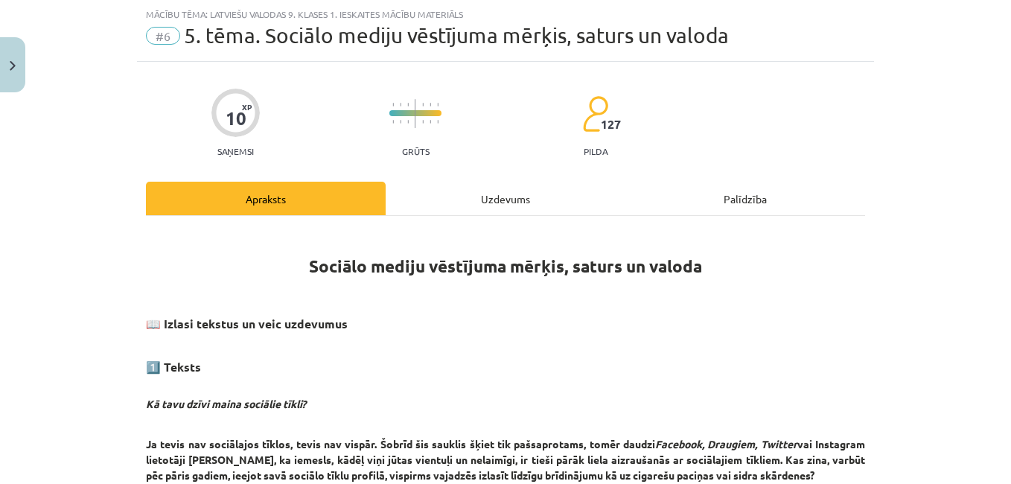
click at [510, 194] on div "Uzdevums" at bounding box center [506, 198] width 240 height 33
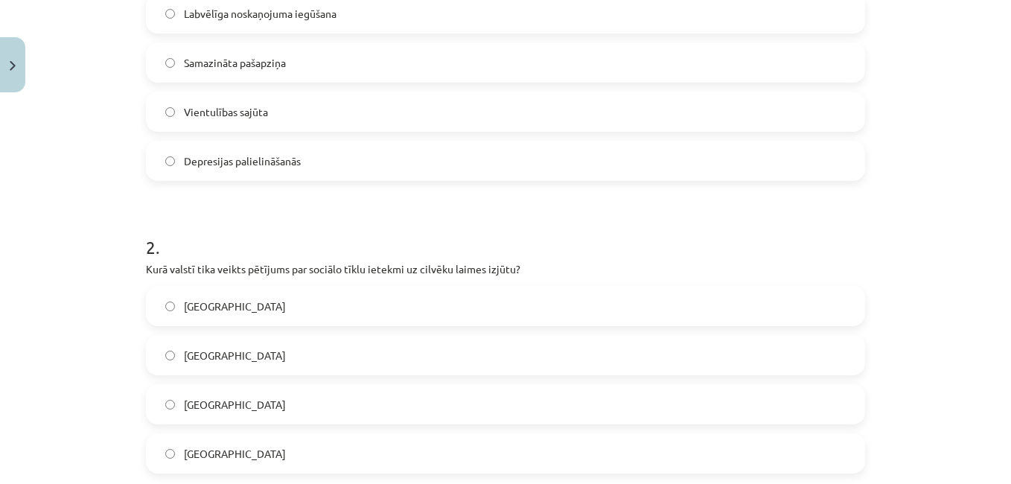
scroll to position [365, 0]
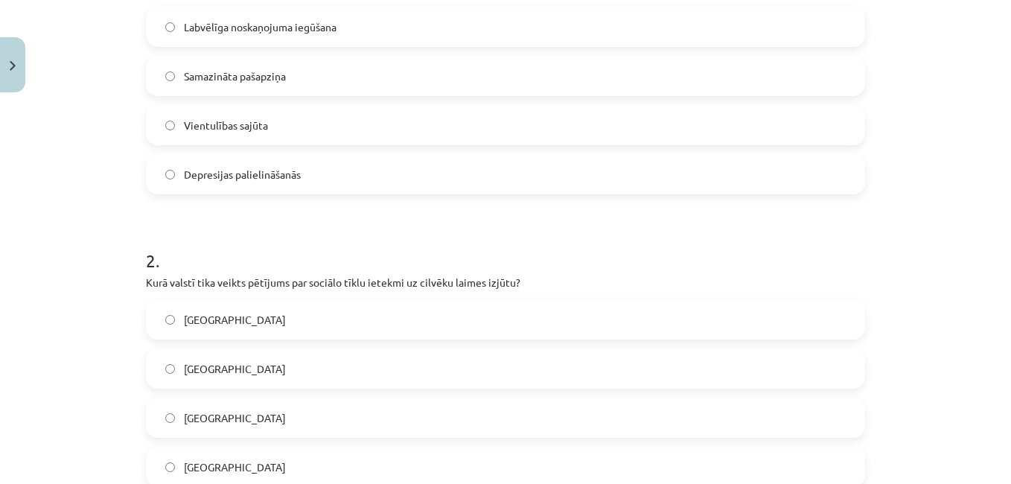
click at [287, 31] on span "Labvēlīga noskaņojuma iegūšana" at bounding box center [260, 27] width 153 height 16
click at [908, 276] on div "Mācību tēma: Latviešu valodas 9. klases 1. ieskaites mācību materiāls #6 5. tēm…" at bounding box center [505, 242] width 1011 height 484
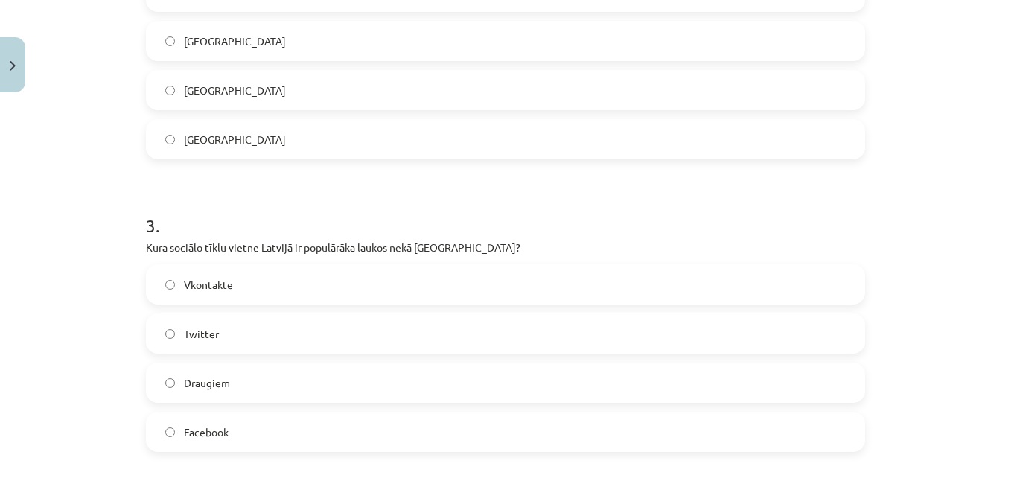
scroll to position [662, 0]
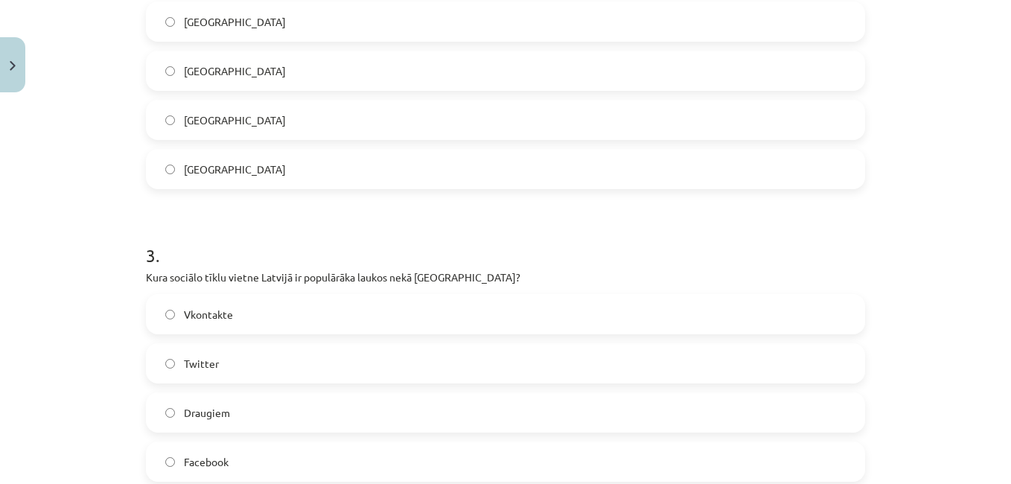
click at [324, 116] on label "[GEOGRAPHIC_DATA]" at bounding box center [505, 119] width 716 height 37
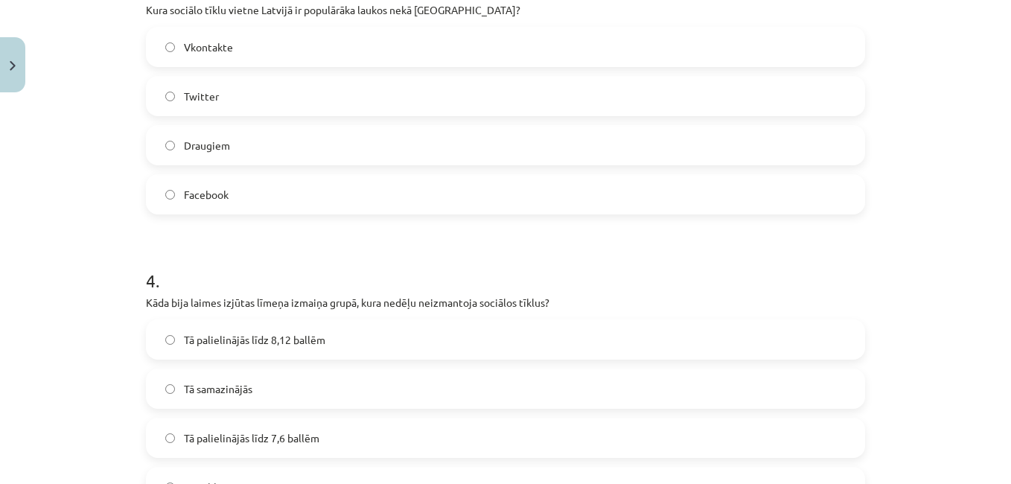
scroll to position [930, 0]
click at [737, 124] on div "Draugiem" at bounding box center [505, 144] width 719 height 40
click at [778, 138] on label "Draugiem" at bounding box center [505, 144] width 716 height 37
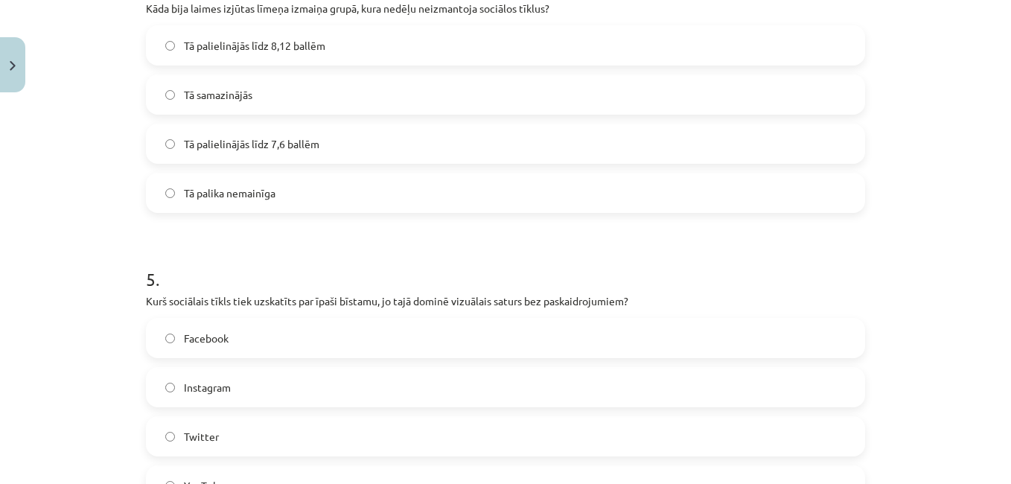
scroll to position [1228, 0]
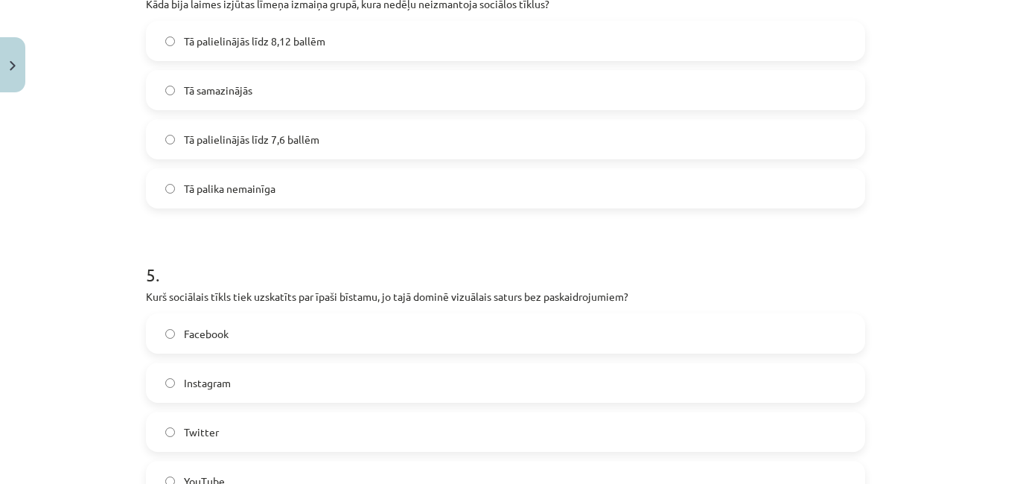
click at [439, 28] on label "Tā palielinājās līdz 8,12 ballēm" at bounding box center [505, 40] width 716 height 37
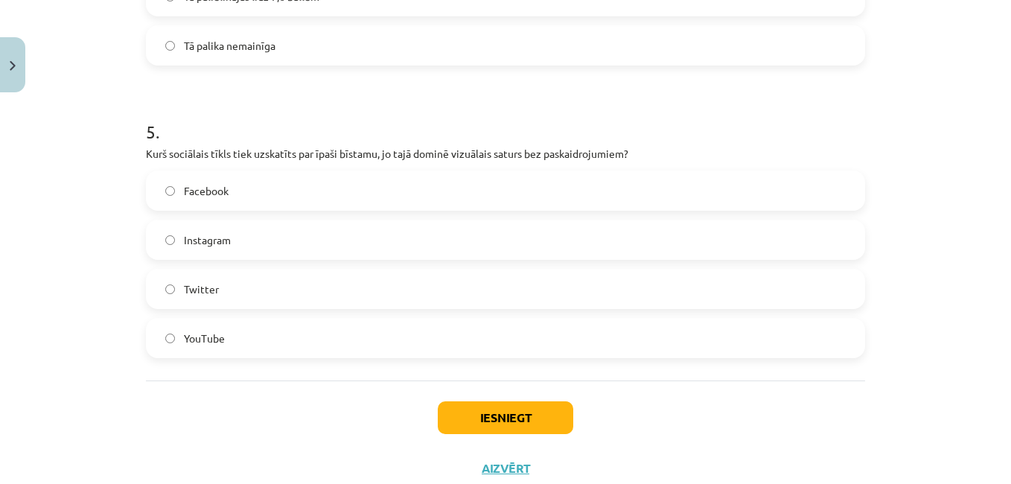
scroll to position [1377, 0]
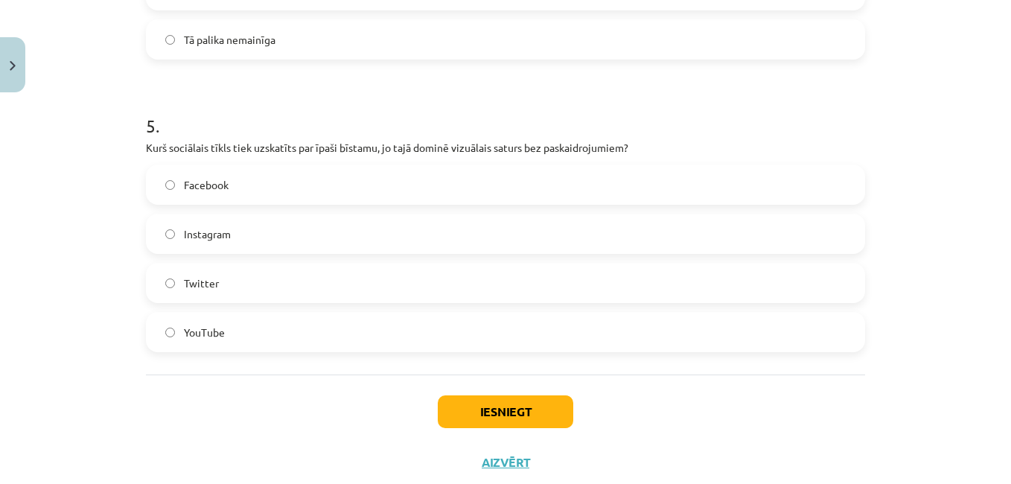
click at [574, 221] on label "Instagram" at bounding box center [505, 233] width 716 height 37
click at [525, 393] on div "Iesniegt Aizvērt" at bounding box center [505, 426] width 719 height 104
click at [538, 412] on button "Iesniegt" at bounding box center [505, 411] width 135 height 33
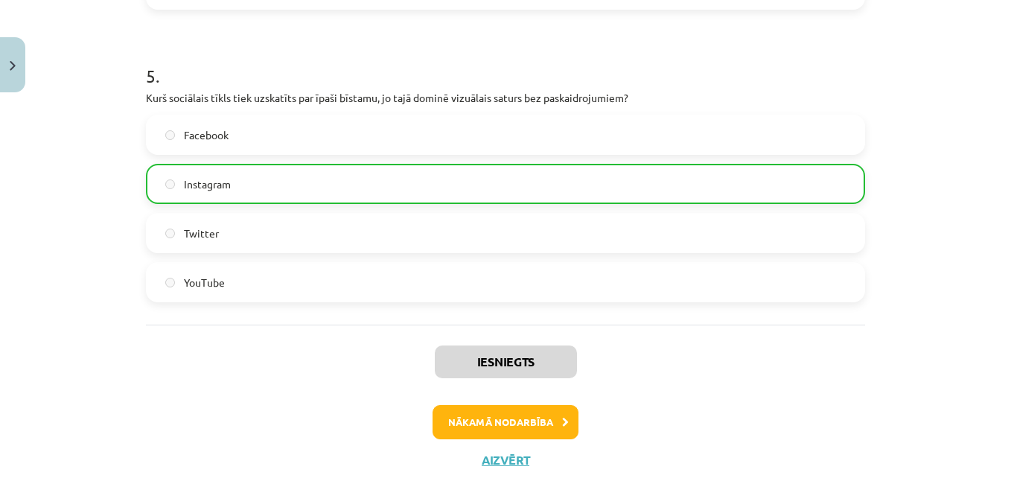
scroll to position [1465, 0]
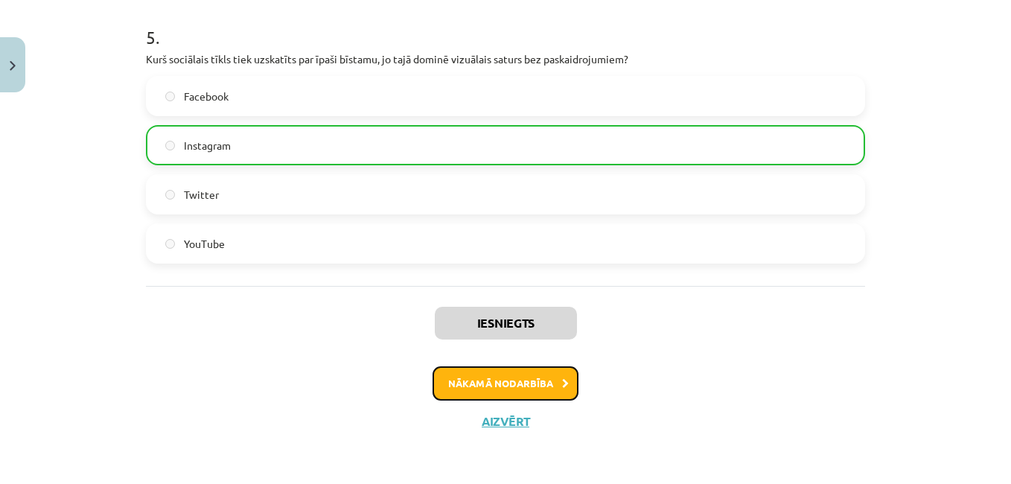
click at [509, 377] on button "Nākamā nodarbība" at bounding box center [505, 383] width 146 height 34
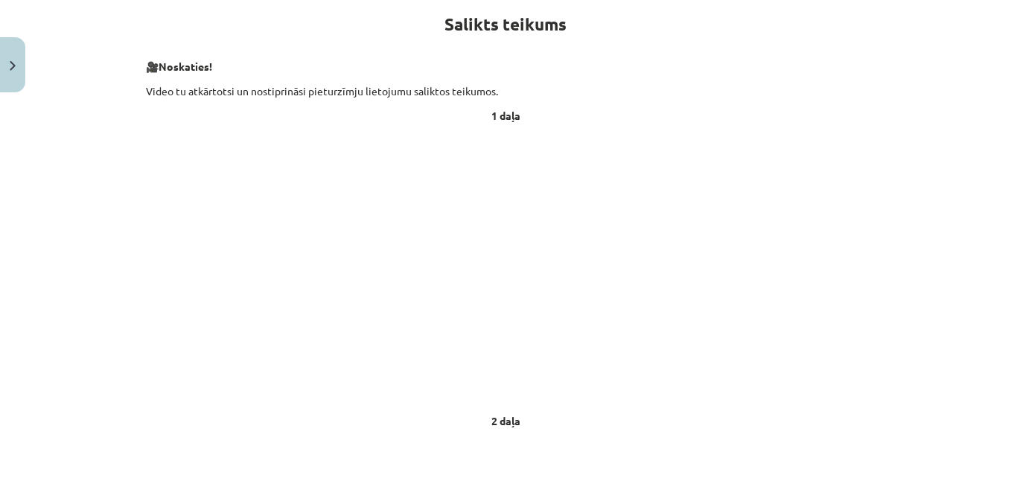
scroll to position [37, 0]
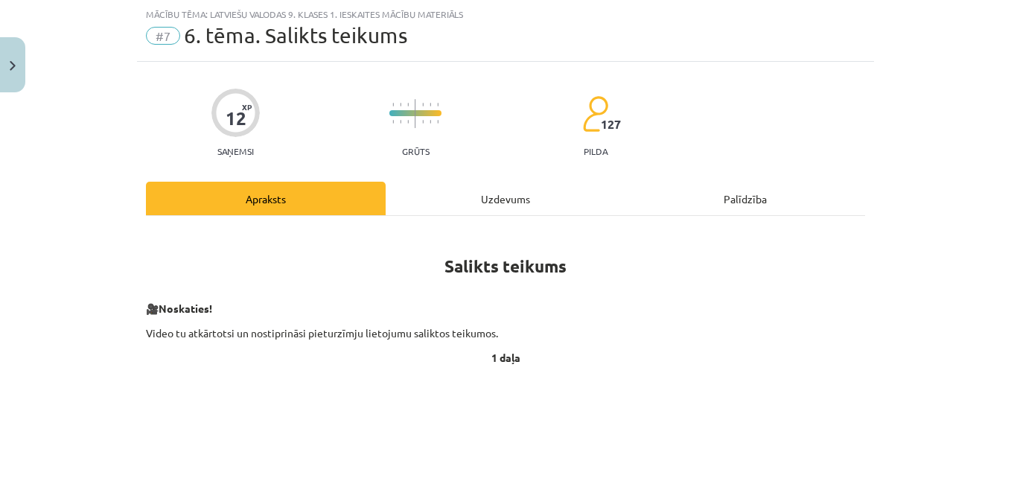
click at [504, 191] on div "Uzdevums" at bounding box center [506, 198] width 240 height 33
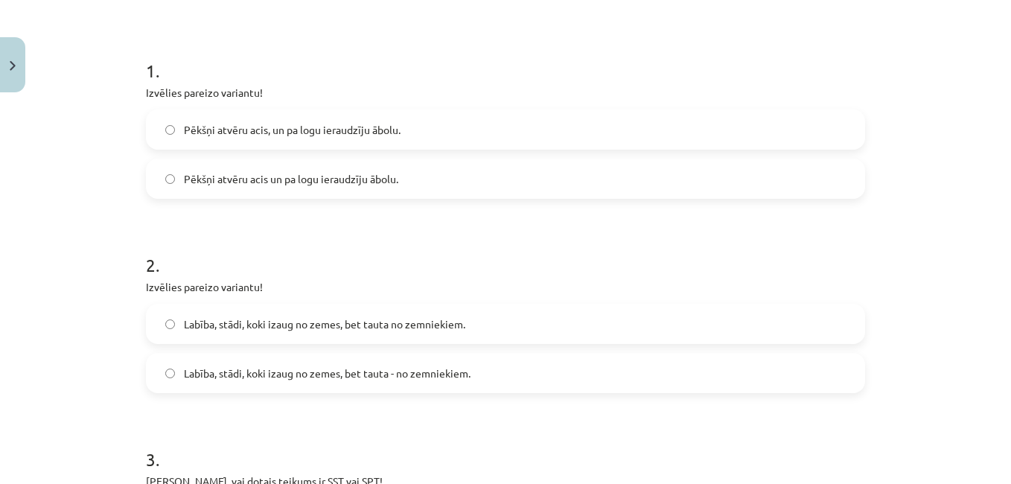
scroll to position [305, 0]
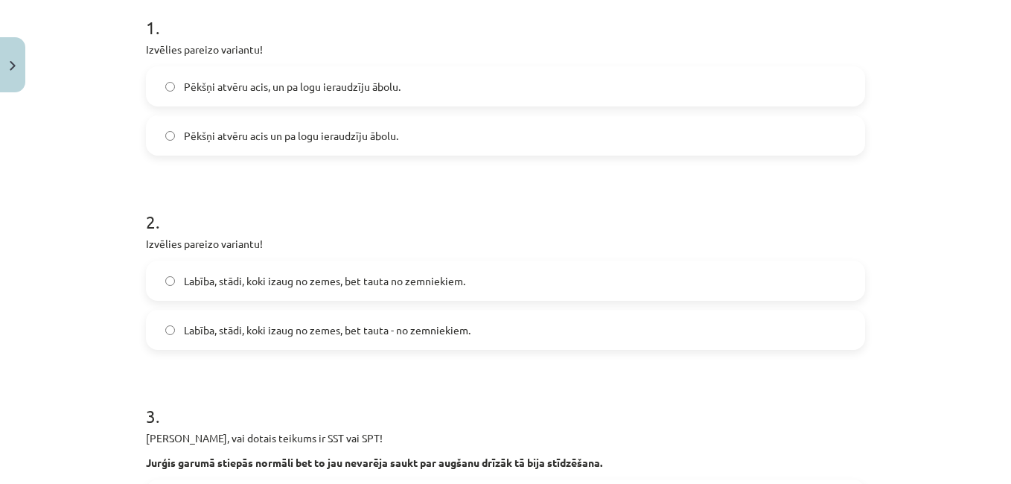
click at [366, 325] on span "Labība, stādi, koki izaug no zemes, bet tauta - no zemniekiem." at bounding box center [327, 330] width 287 height 16
click at [437, 118] on label "Pēkšņi atvēru acis un pa logu ieraudzīju ābolu." at bounding box center [505, 135] width 716 height 37
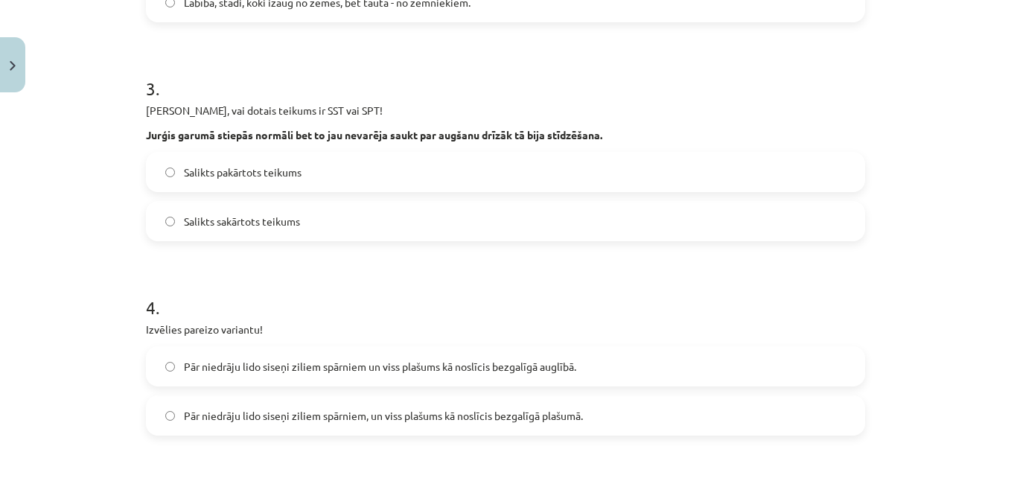
scroll to position [662, 0]
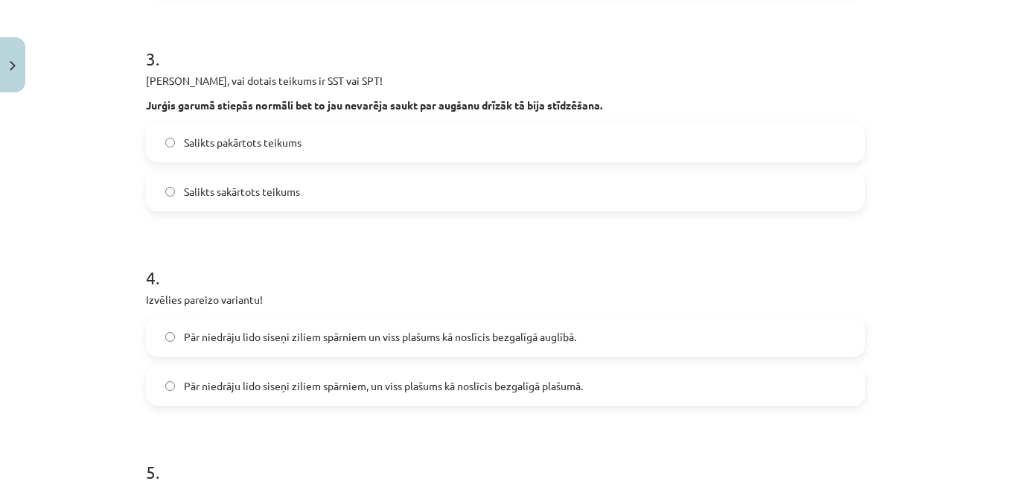
click at [405, 198] on label "Salikts sakārtots teikums" at bounding box center [505, 191] width 716 height 37
click at [754, 388] on label "Pār niedrāju lido siseņi ziliem spārniem, un viss plašums kā noslīcis bezgalīgā…" at bounding box center [505, 385] width 716 height 37
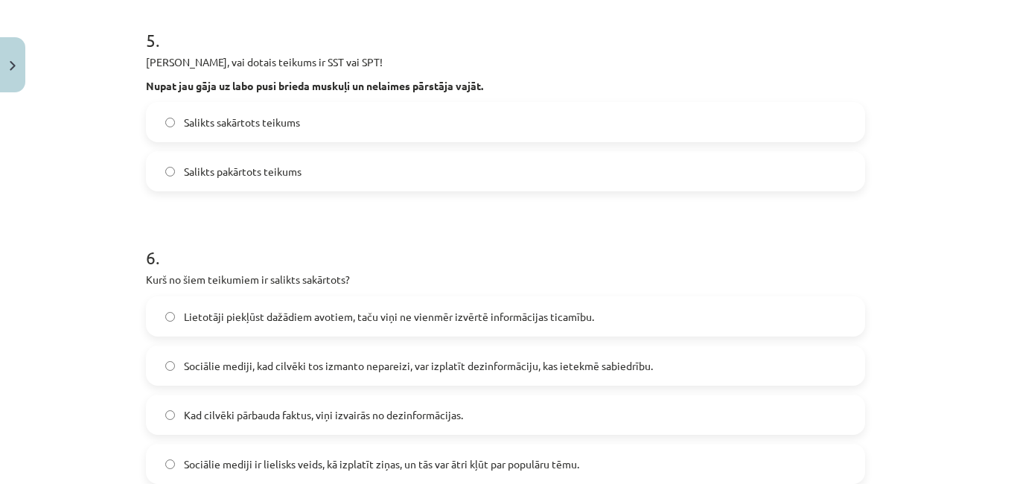
scroll to position [1089, 0]
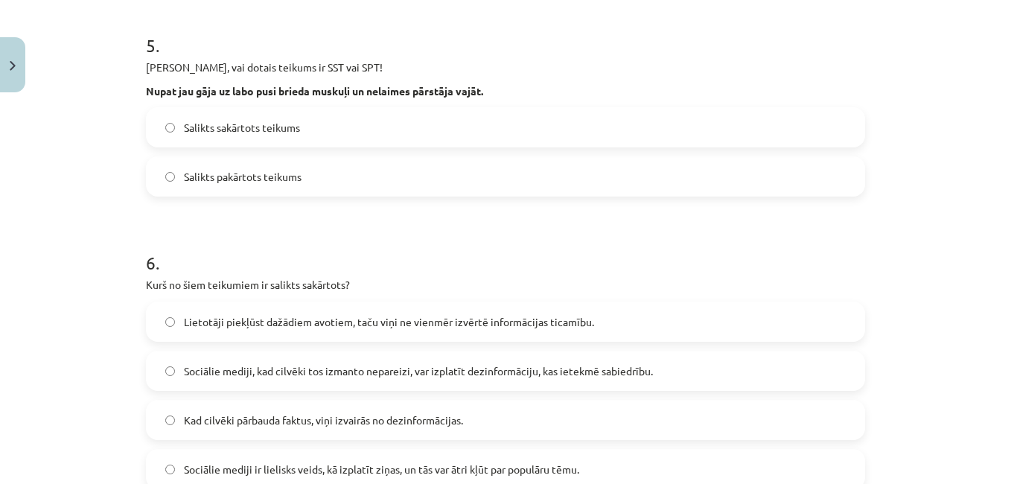
click at [417, 129] on label "Salikts sakārtots teikums" at bounding box center [505, 127] width 716 height 37
click at [533, 314] on span "Lietotāji piekļūst dažādiem avotiem, taču viņi ne vienmēr izvērtē informācijas …" at bounding box center [389, 322] width 410 height 16
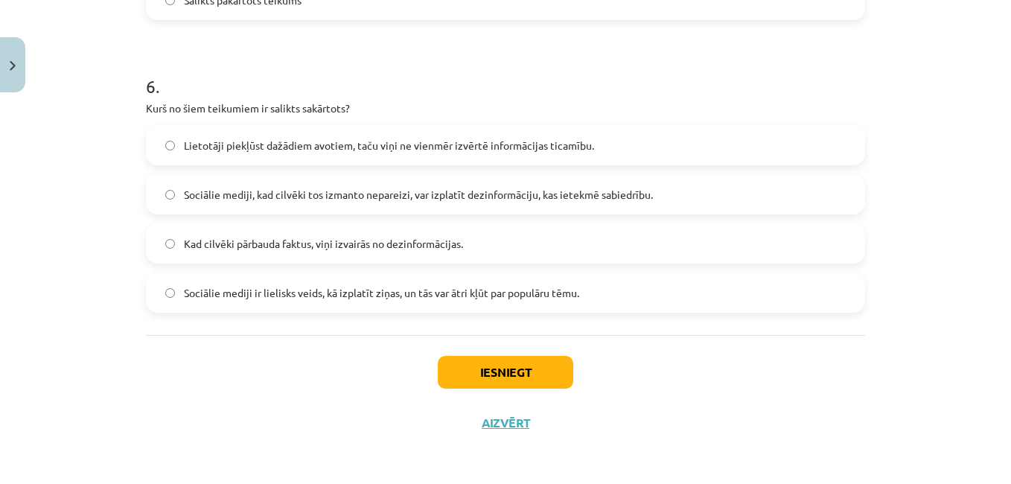
scroll to position [1267, 0]
click at [534, 363] on button "Iesniegt" at bounding box center [505, 370] width 135 height 33
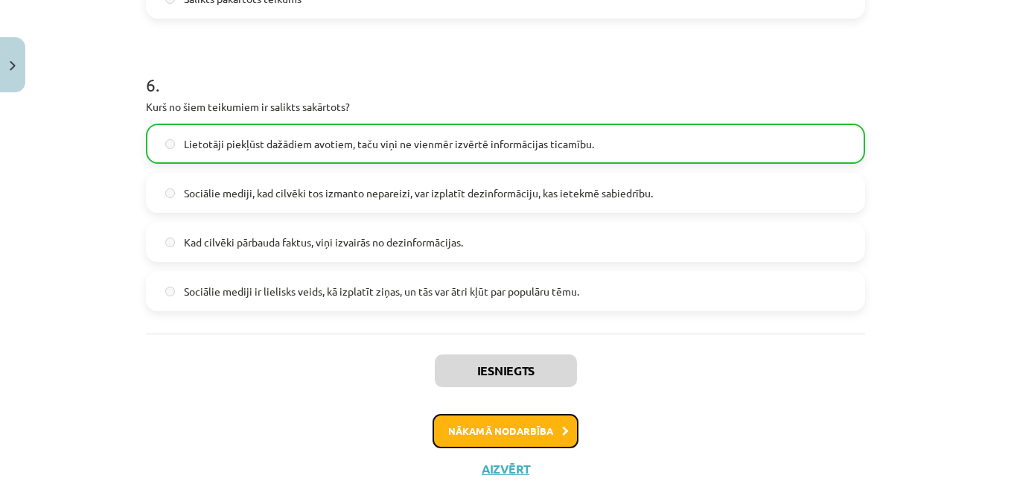
click at [507, 423] on button "Nākamā nodarbība" at bounding box center [505, 431] width 146 height 34
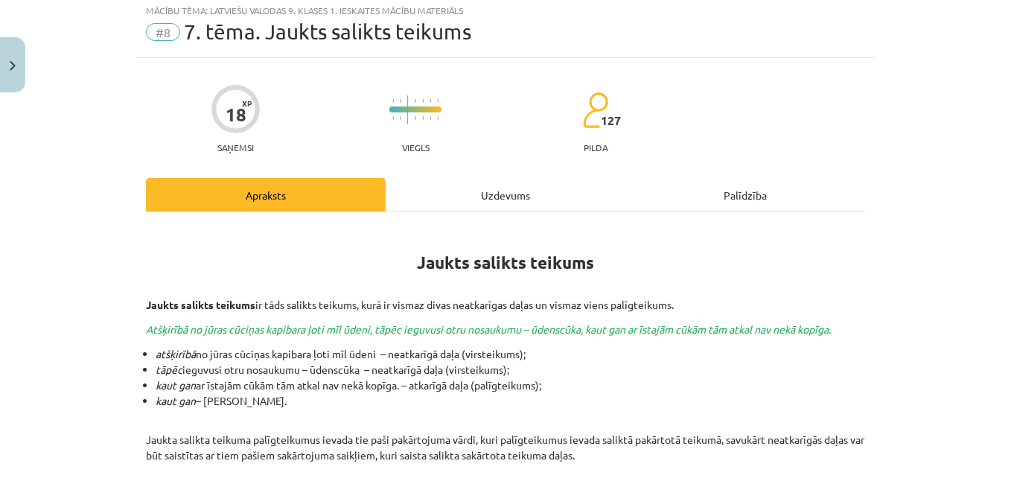
scroll to position [37, 0]
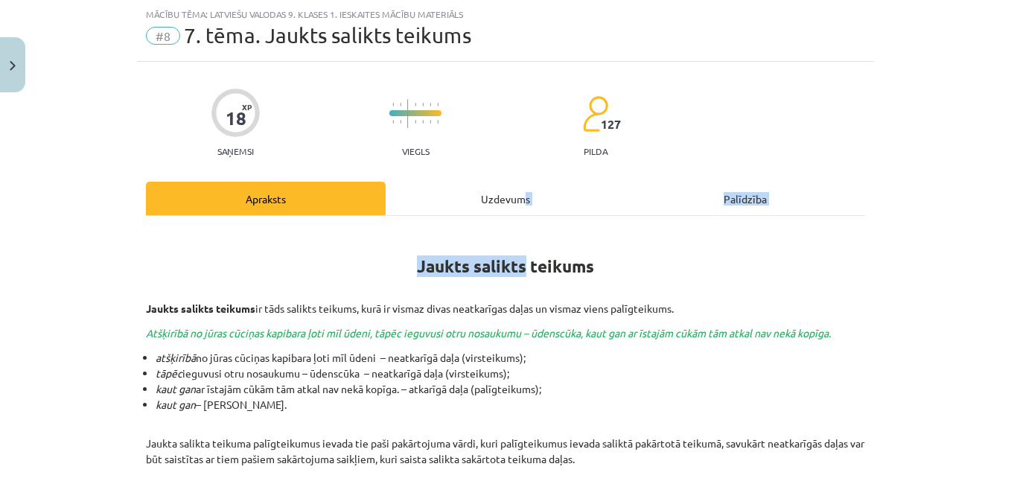
drag, startPoint x: 521, startPoint y: 216, endPoint x: 517, endPoint y: 208, distance: 9.0
click at [517, 207] on div "Uzdevums" at bounding box center [506, 198] width 240 height 33
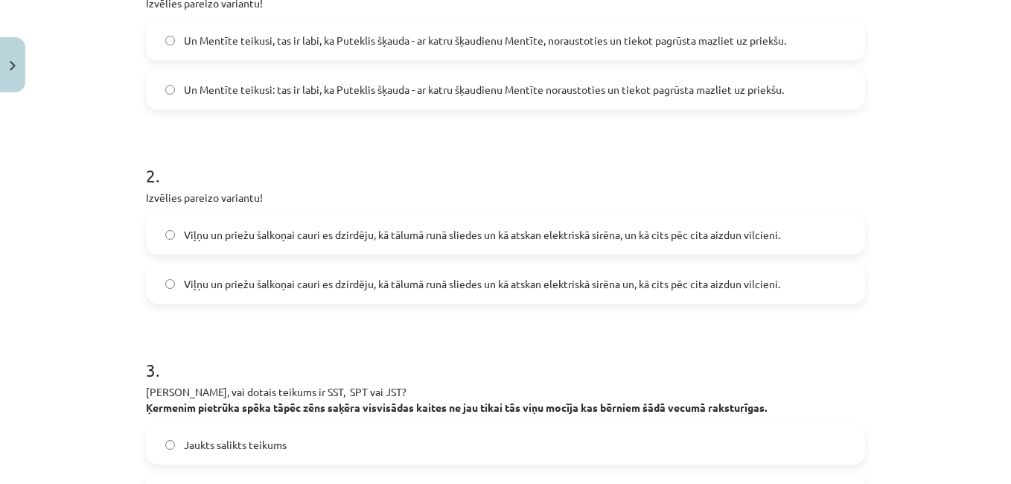
scroll to position [365, 0]
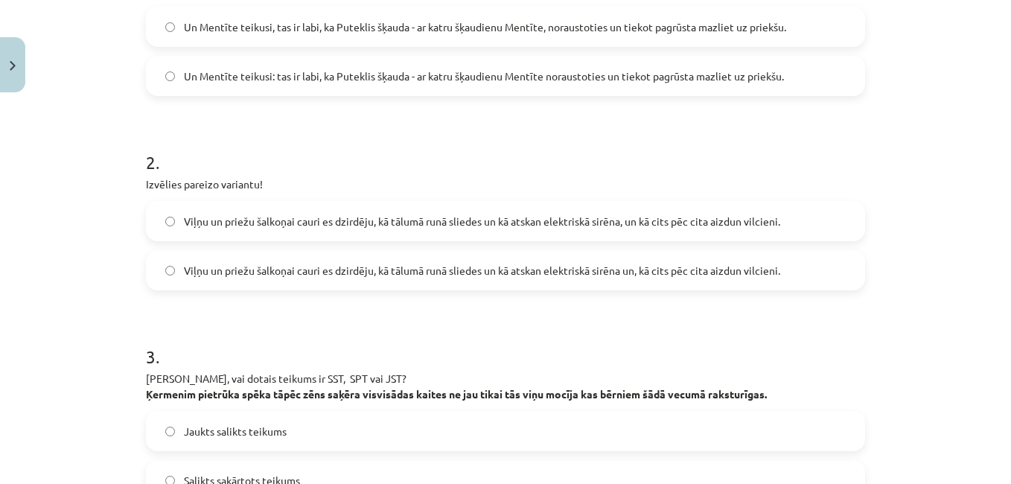
click at [689, 88] on label "Un Mentīte teikusi: tas ir labi, ka Puteklis šķauda - ar katru šķaudienu Mentīt…" at bounding box center [505, 75] width 716 height 37
click at [618, 270] on span "Viļņu un priežu šalkoņai cauri es dzirdēju, kā tālumā runā sliedes un kā atskan…" at bounding box center [482, 271] width 596 height 16
click at [720, 226] on span "Viļņu un priežu šalkoņai cauri es dzirdēju, kā tālumā runā sliedes un kā atskan…" at bounding box center [482, 222] width 596 height 16
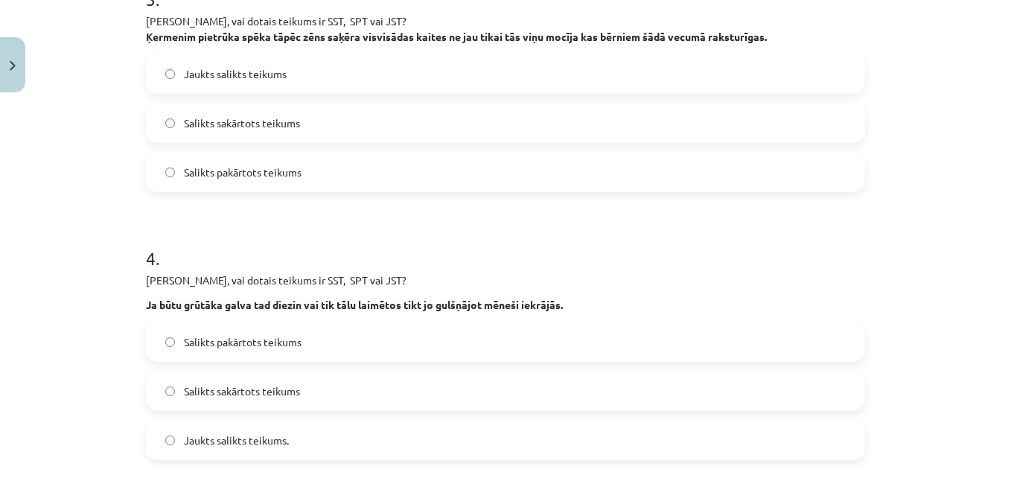
scroll to position [752, 0]
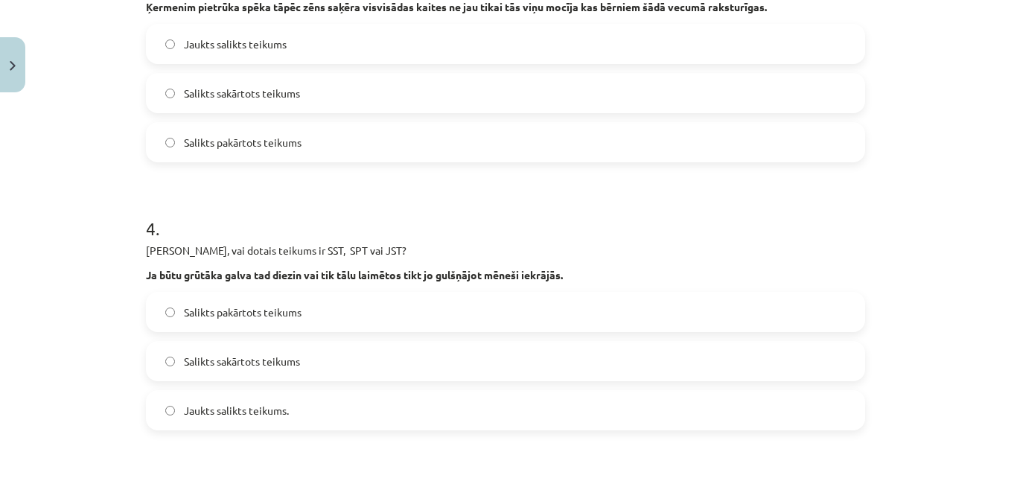
click at [530, 21] on div "3 . [PERSON_NAME], vai dotais teikums ir SST, SPT vai JST? Ķermenim pietrūka sp…" at bounding box center [505, 47] width 719 height 229
click at [522, 39] on label "Jaukts salikts teikums" at bounding box center [505, 43] width 716 height 37
click at [437, 388] on div "Salikts pakārtots teikums Salikts sakārtots teikums Jaukts salikts teikums." at bounding box center [505, 361] width 719 height 138
click at [438, 391] on div "Jaukts salikts teikums." at bounding box center [505, 410] width 719 height 40
click at [522, 410] on label "Jaukts salikts teikums." at bounding box center [505, 409] width 716 height 37
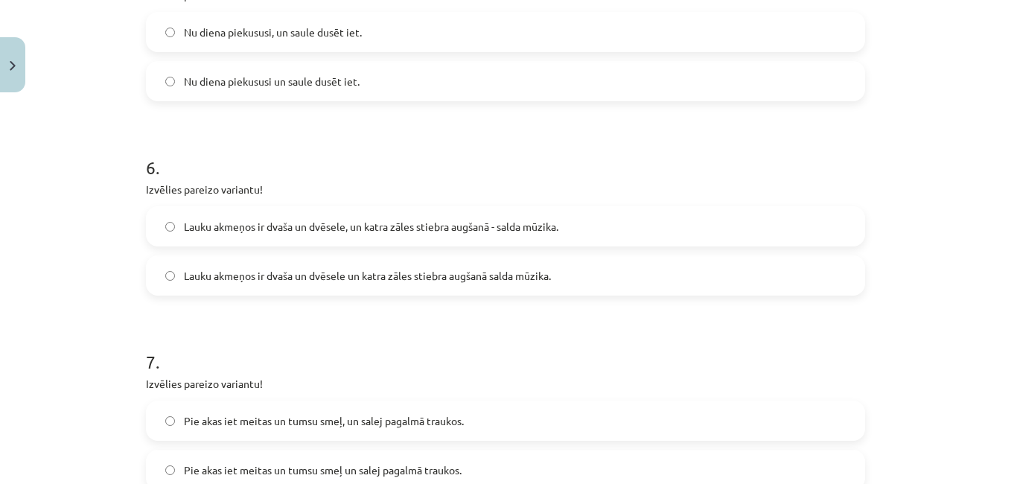
scroll to position [1288, 0]
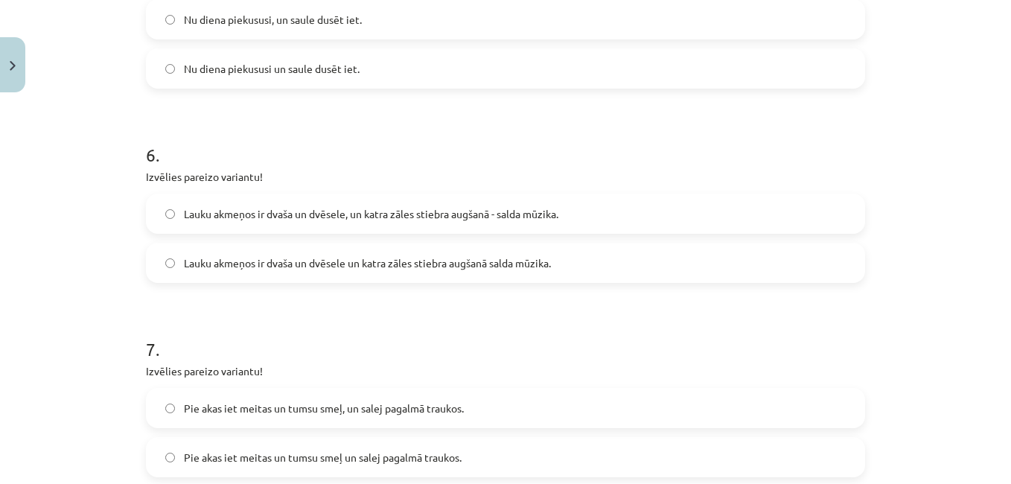
click at [453, 28] on label "Nu diena piekususi, un saule dusēt iet." at bounding box center [505, 19] width 716 height 37
click at [551, 207] on span "Lauku akmeņos ir dvaša un dvēsele, un katra zāles stiebra augšanā - salda mūzik…" at bounding box center [371, 214] width 374 height 16
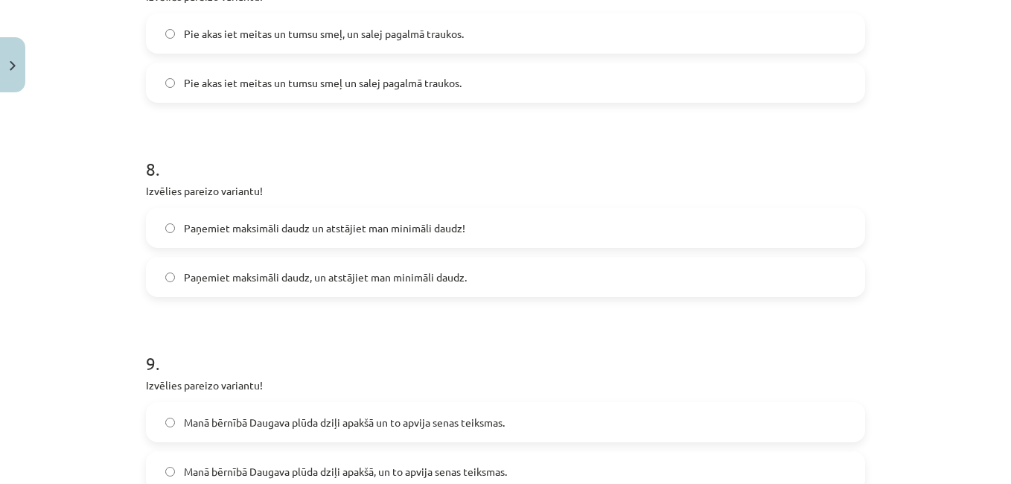
scroll to position [1675, 0]
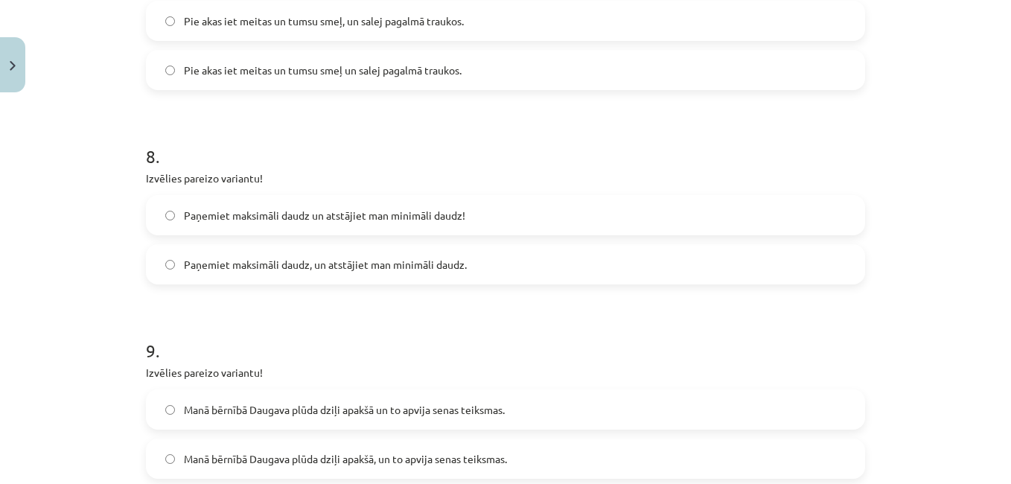
click at [560, 258] on label "Paņemiet maksimāli daudz, un atstājiet man minimāli daudz." at bounding box center [505, 264] width 716 height 37
click at [409, 20] on span "Pie akas iet meitas un tumsu smeļ, un salej pagalmā traukos." at bounding box center [324, 21] width 280 height 16
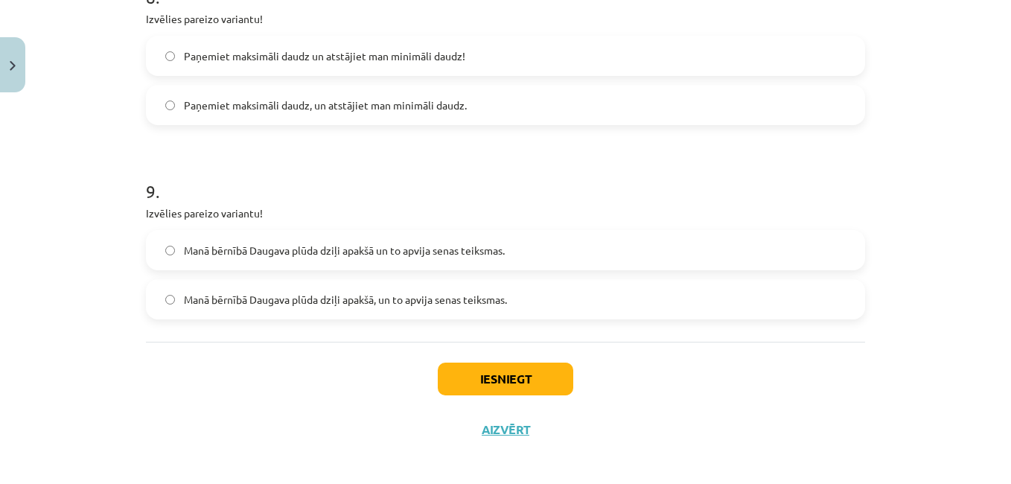
scroll to position [1842, 0]
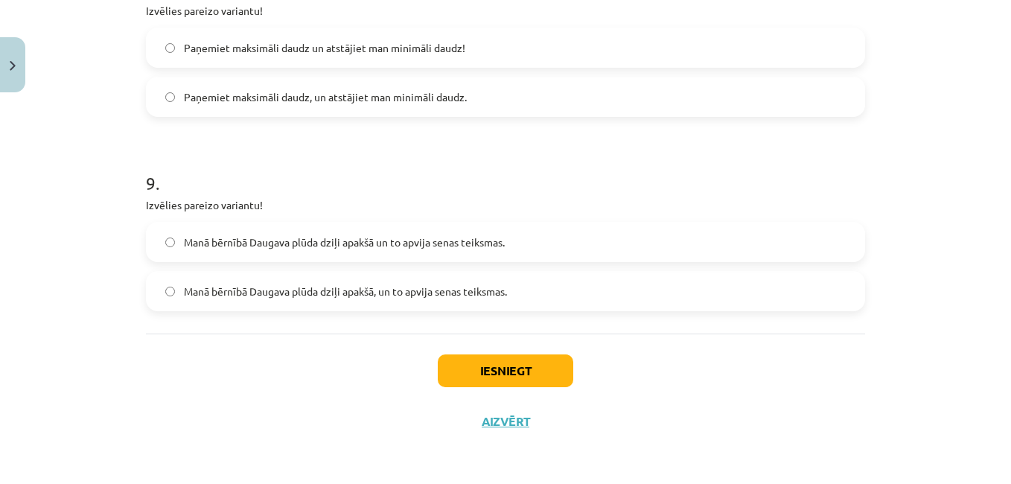
click at [652, 291] on label "Manā bērnībā Daugava plūda dziļi apakšā, un to apvija senas teiksmas." at bounding box center [505, 290] width 716 height 37
click at [534, 355] on button "Iesniegt" at bounding box center [505, 370] width 135 height 33
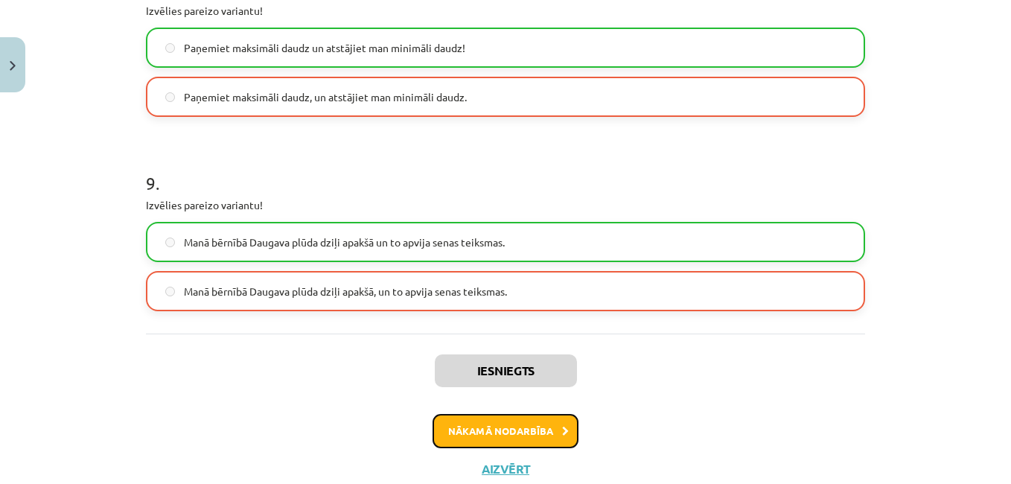
click at [519, 428] on button "Nākamā nodarbība" at bounding box center [505, 431] width 146 height 34
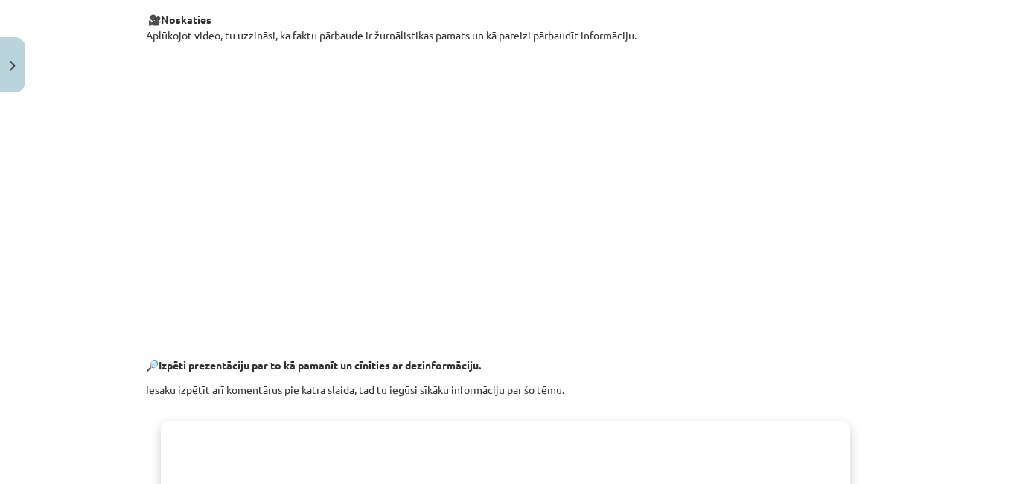
scroll to position [37, 0]
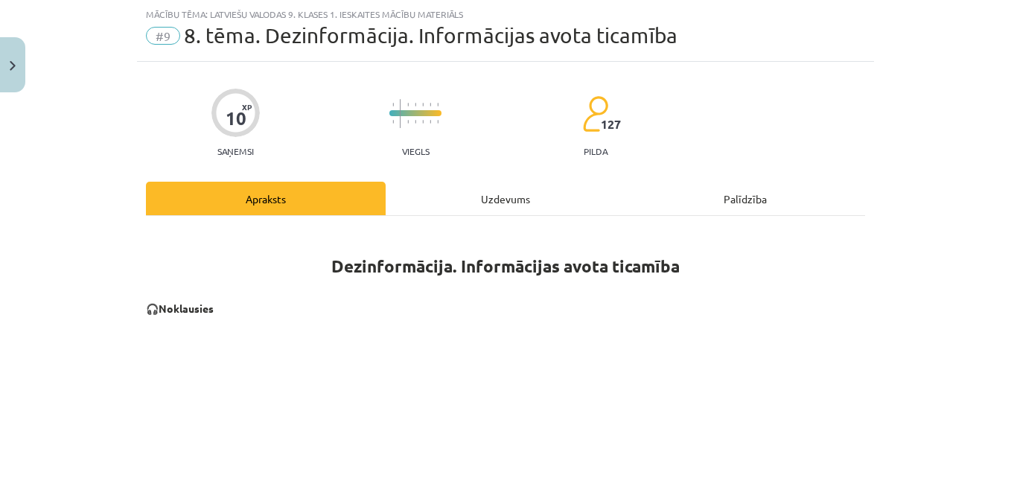
click at [513, 205] on div "Uzdevums" at bounding box center [506, 198] width 240 height 33
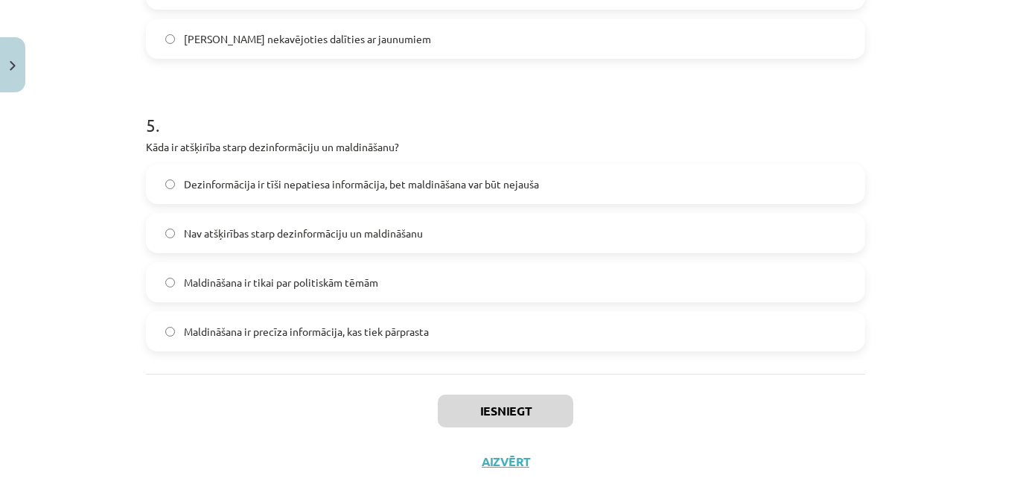
scroll to position [1418, 0]
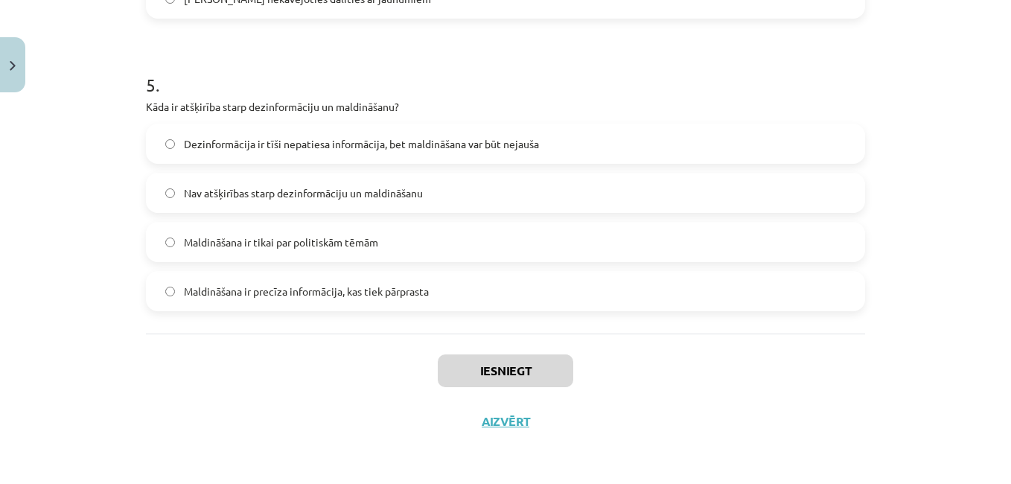
click at [572, 144] on label "Dezinformācija ir tīši nepatiesa informācija, bet maldināšana var būt nejauša" at bounding box center [505, 143] width 716 height 37
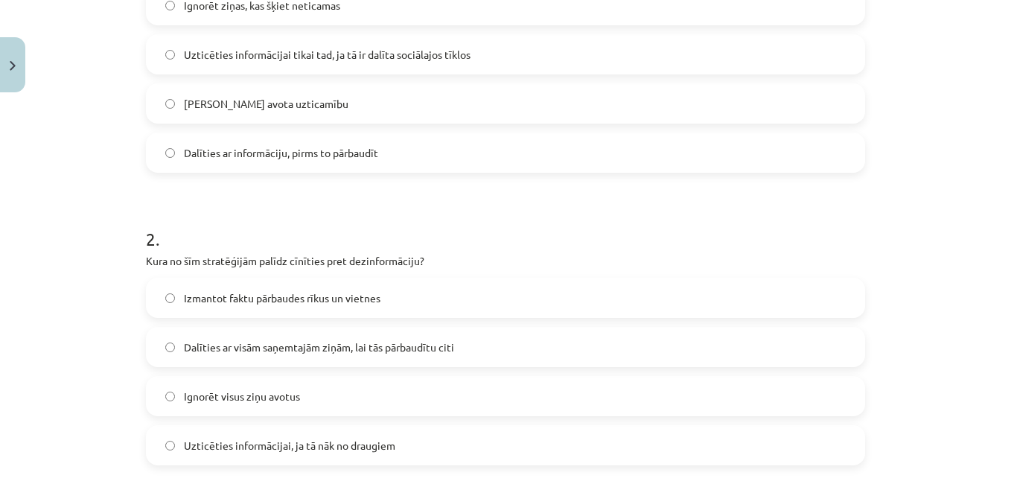
scroll to position [387, 0]
click at [641, 285] on label "Izmantot faktu pārbaudes rīkus un vietnes" at bounding box center [505, 296] width 716 height 37
click at [498, 112] on label "[PERSON_NAME] avota uzticamību" at bounding box center [505, 102] width 716 height 37
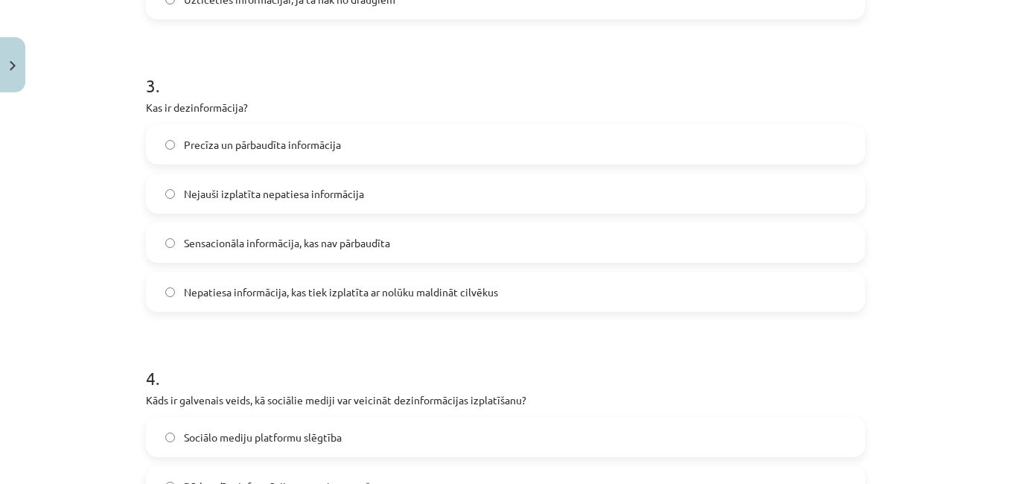
scroll to position [834, 0]
drag, startPoint x: 675, startPoint y: 289, endPoint x: 767, endPoint y: 368, distance: 121.9
click at [767, 368] on form "1 . Kurš no šiem ir veids, kā var identificēt dezinformāciju? Ignorēt ziņas, ka…" at bounding box center [505, 179] width 719 height 1433
drag, startPoint x: 767, startPoint y: 368, endPoint x: 738, endPoint y: 290, distance: 84.1
click at [738, 290] on label "Nepatiesa informācija, kas tiek izplatīta ar nolūku maldināt cilvēkus" at bounding box center [505, 290] width 716 height 37
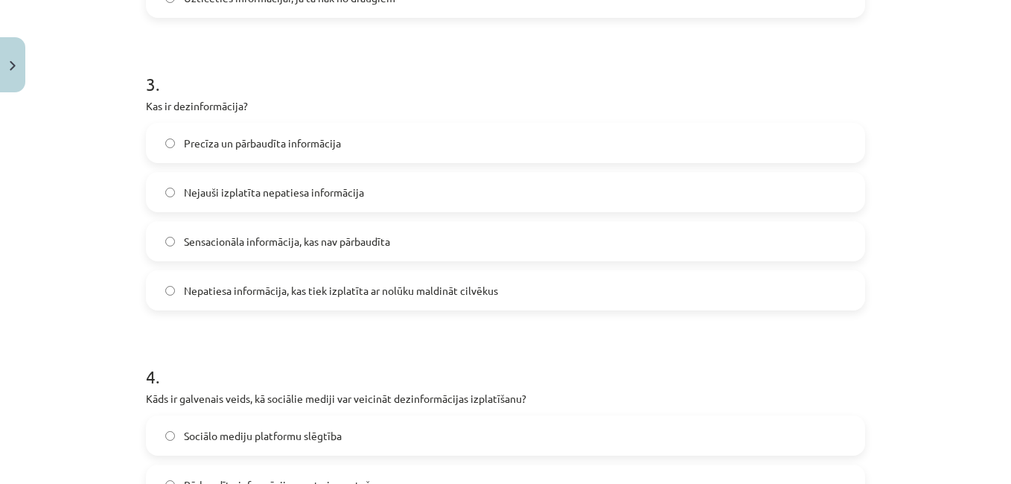
click at [738, 290] on label "Nepatiesa informācija, kas tiek izplatīta ar nolūku maldināt cilvēkus" at bounding box center [505, 290] width 716 height 37
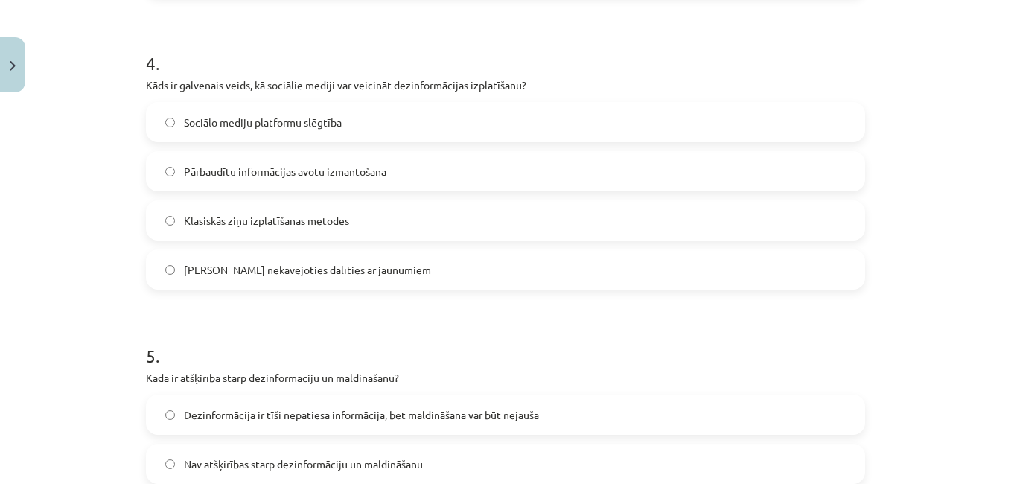
scroll to position [1161, 0]
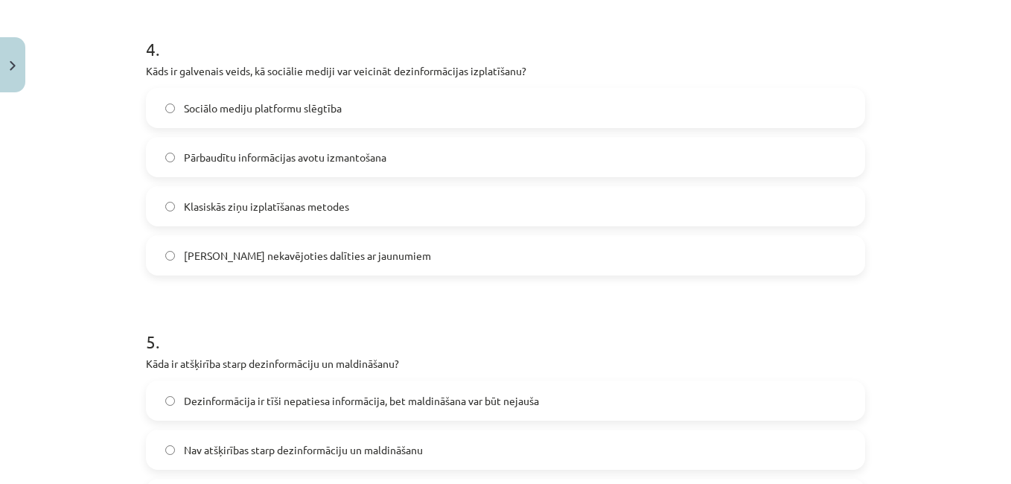
click at [398, 261] on label "[PERSON_NAME] nekavējoties dalīties ar jaunumiem" at bounding box center [505, 255] width 716 height 37
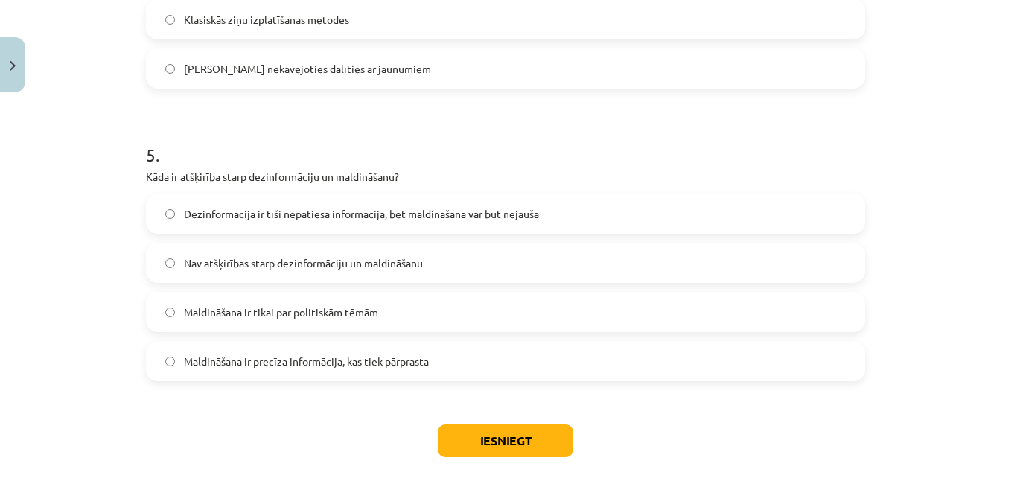
scroll to position [1369, 0]
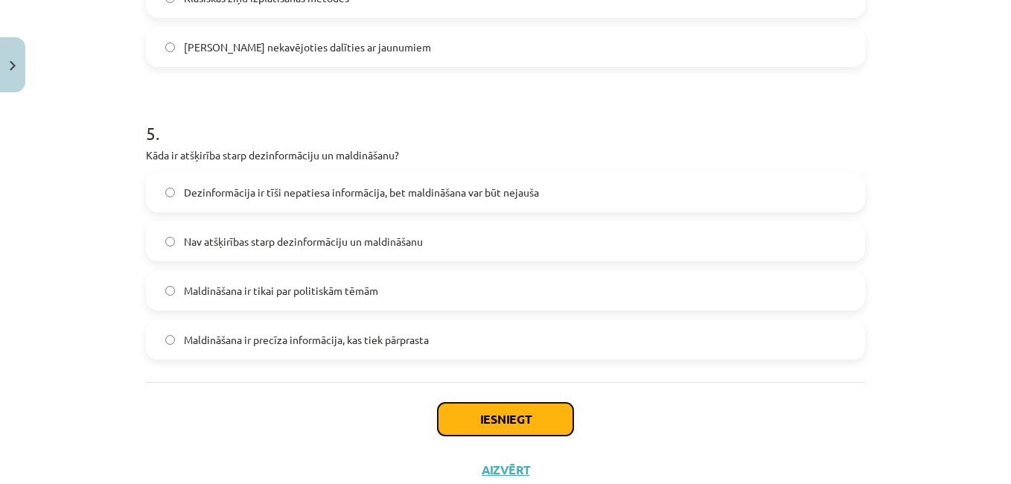
drag, startPoint x: 543, startPoint y: 414, endPoint x: 813, endPoint y: 451, distance: 273.5
click at [813, 451] on div "Iesniegt Aizvērt" at bounding box center [505, 434] width 719 height 104
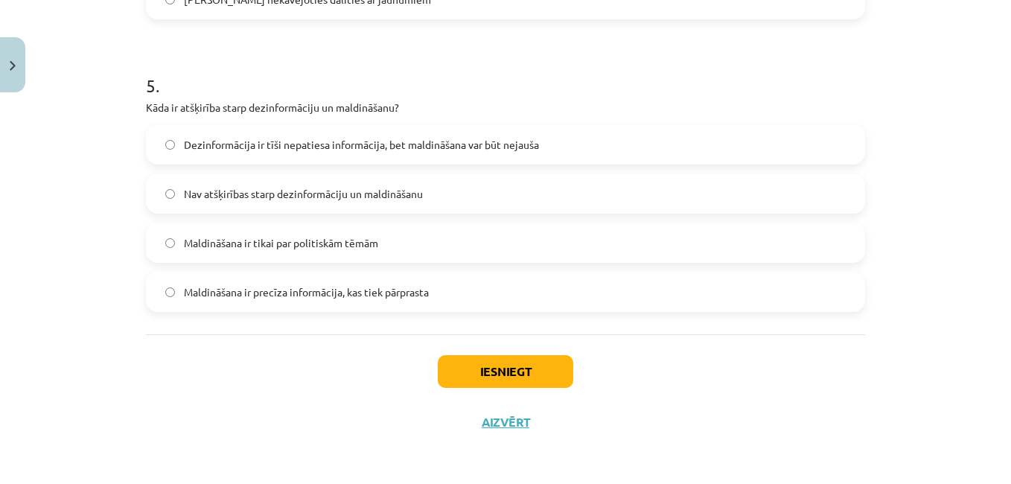
scroll to position [1418, 0]
click at [509, 383] on button "Iesniegt" at bounding box center [505, 370] width 135 height 33
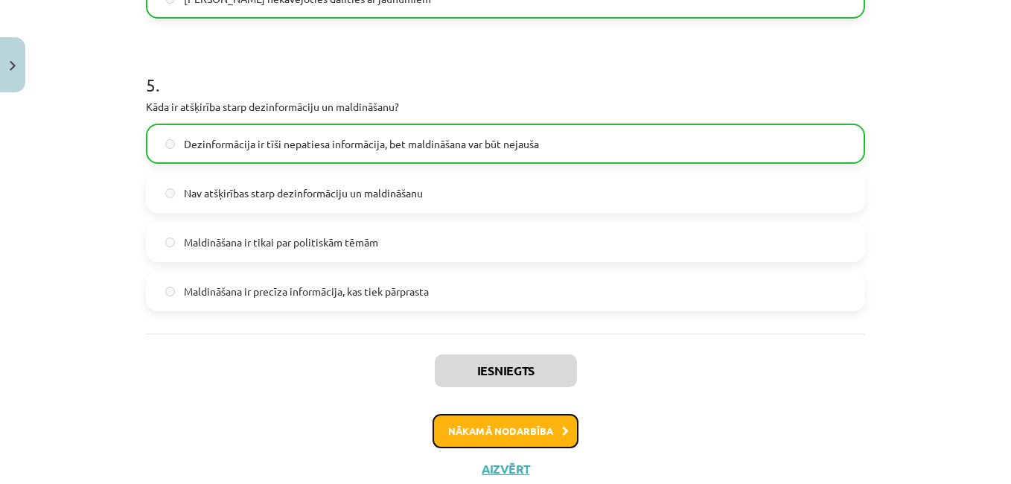
click at [479, 427] on button "Nākamā nodarbība" at bounding box center [505, 431] width 146 height 34
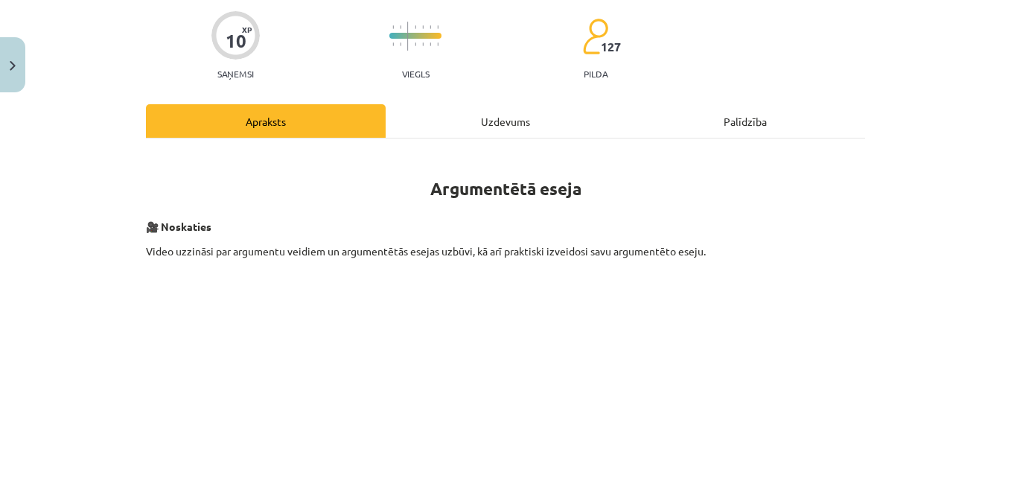
scroll to position [37, 0]
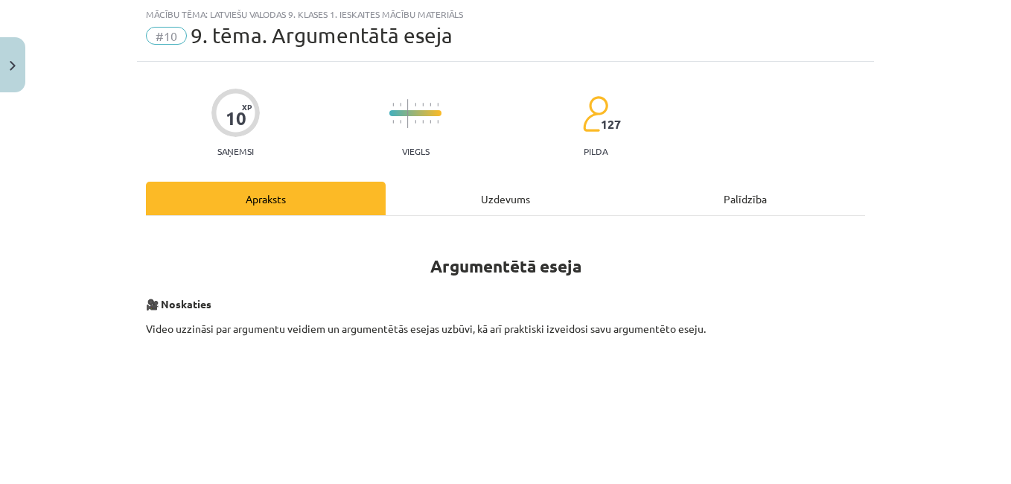
click at [504, 202] on div "Uzdevums" at bounding box center [506, 198] width 240 height 33
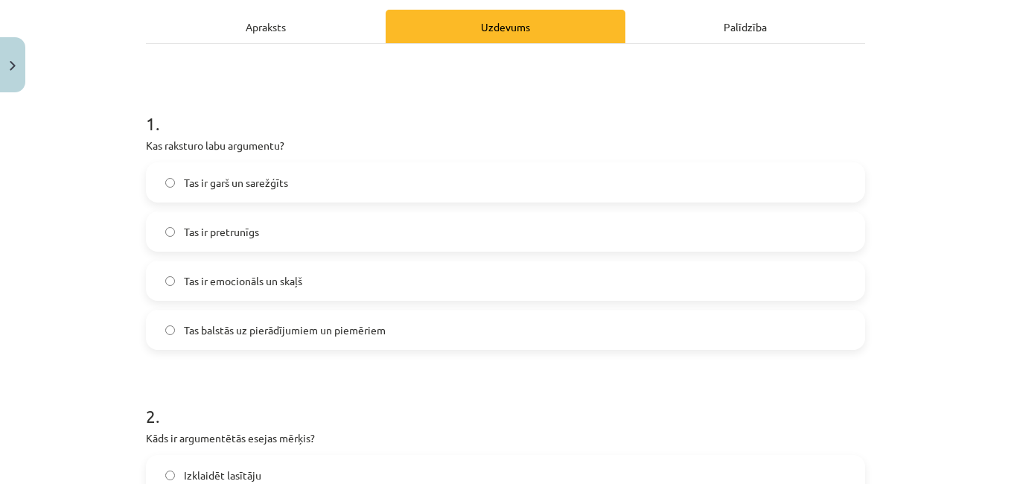
scroll to position [216, 0]
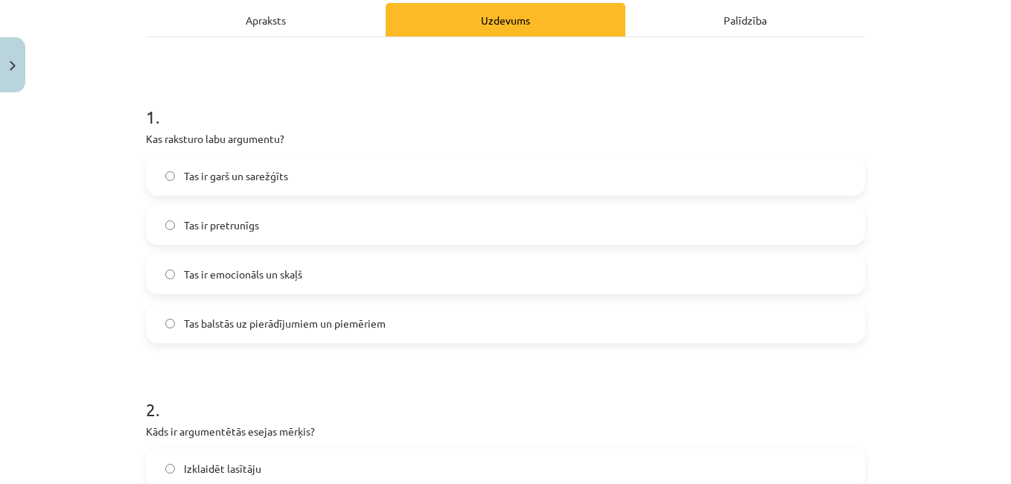
click at [506, 324] on label "Tas balstās uz pierādījumiem un piemēriem" at bounding box center [505, 322] width 716 height 37
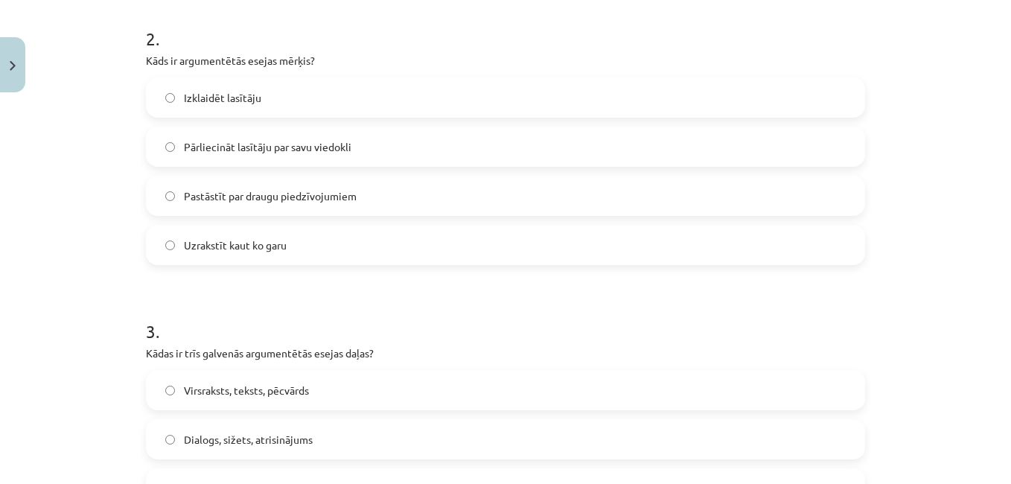
scroll to position [603, 0]
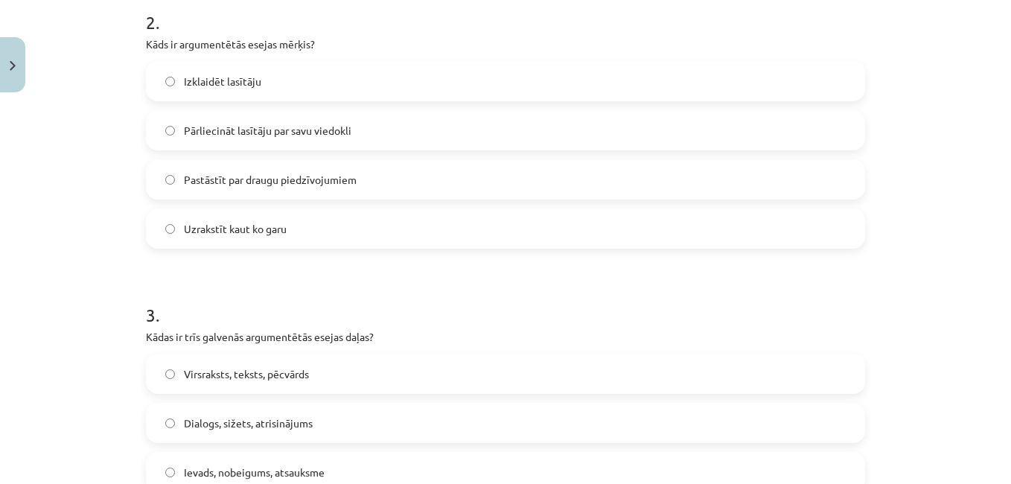
click at [392, 114] on label "Pārliecināt lasītāju par savu viedokli" at bounding box center [505, 130] width 716 height 37
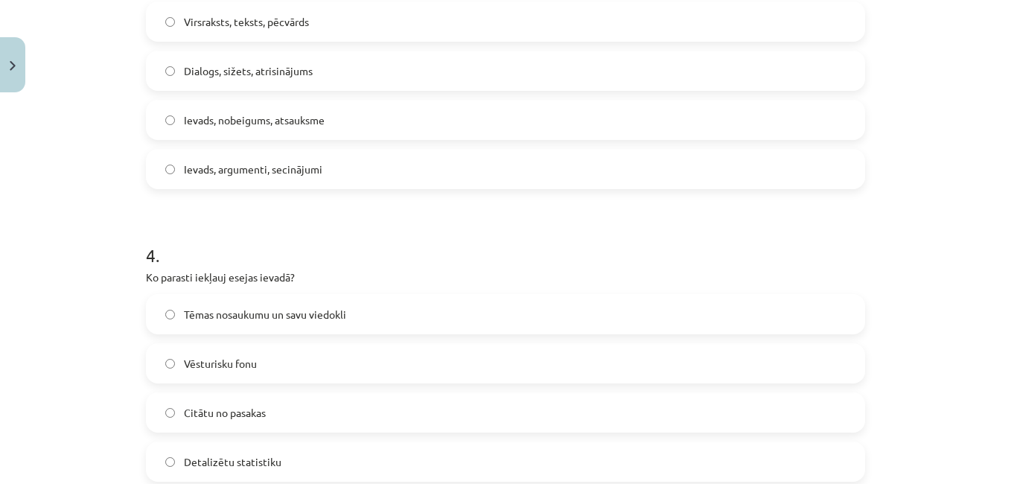
scroll to position [960, 0]
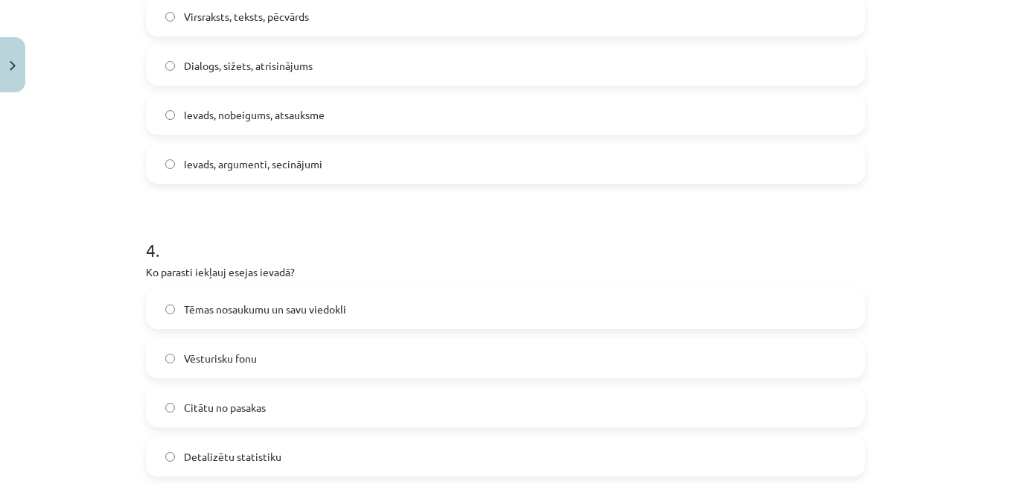
click at [416, 161] on label "Ievads, argumenti, secinājumi" at bounding box center [505, 163] width 716 height 37
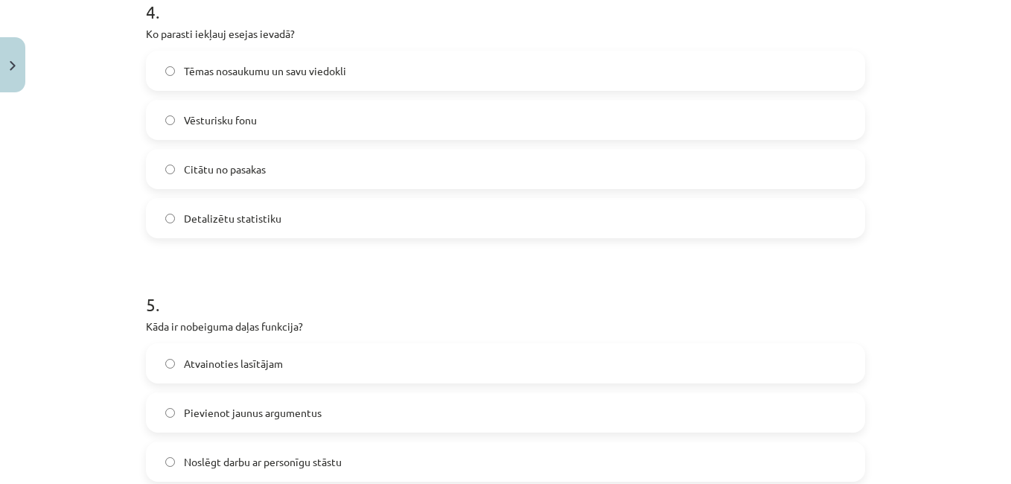
scroll to position [1228, 0]
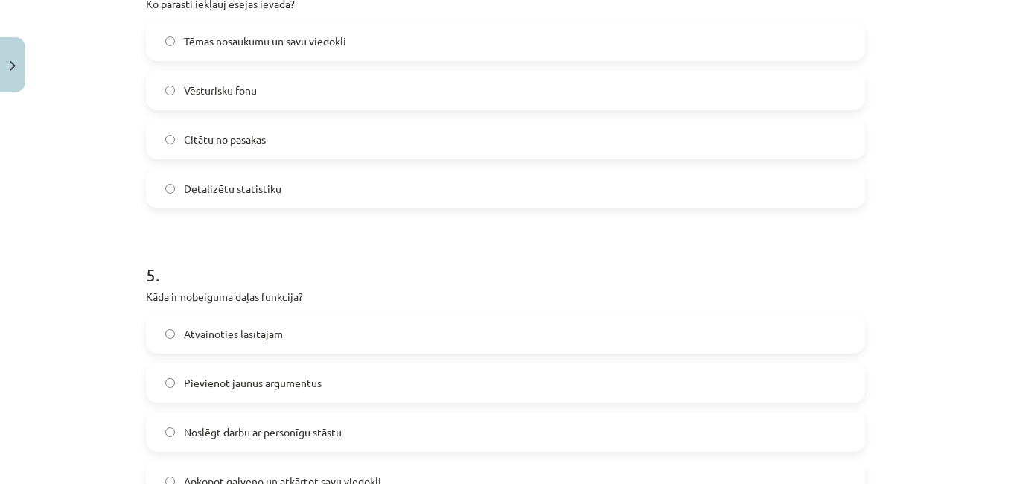
click at [554, 40] on label "Tēmas nosaukumu un savu viedokli" at bounding box center [505, 40] width 716 height 37
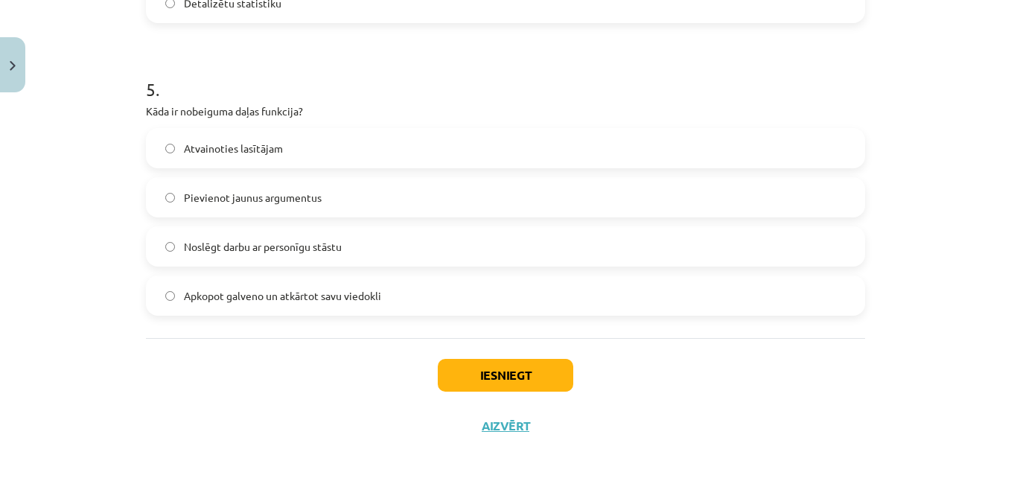
scroll to position [1418, 0]
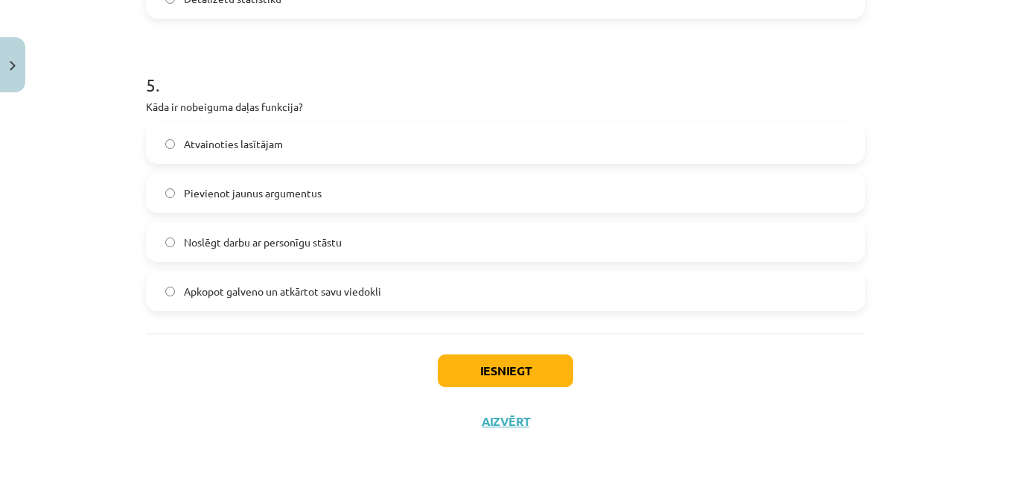
click at [374, 293] on span "Apkopot galveno un atkārtot savu viedokli" at bounding box center [282, 292] width 197 height 16
drag, startPoint x: 374, startPoint y: 293, endPoint x: 486, endPoint y: 361, distance: 130.6
click at [486, 361] on button "Iesniegt" at bounding box center [505, 370] width 135 height 33
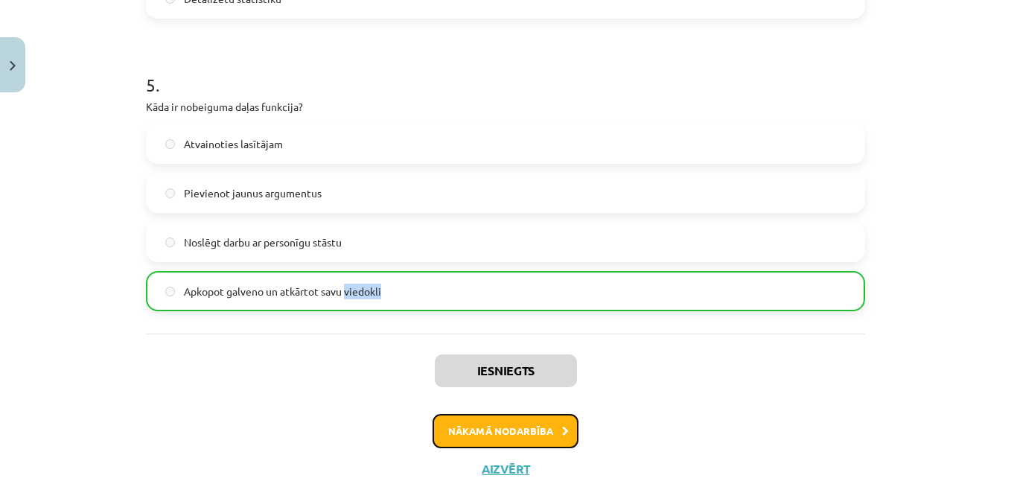
click at [534, 434] on button "Nākamā nodarbība" at bounding box center [505, 431] width 146 height 34
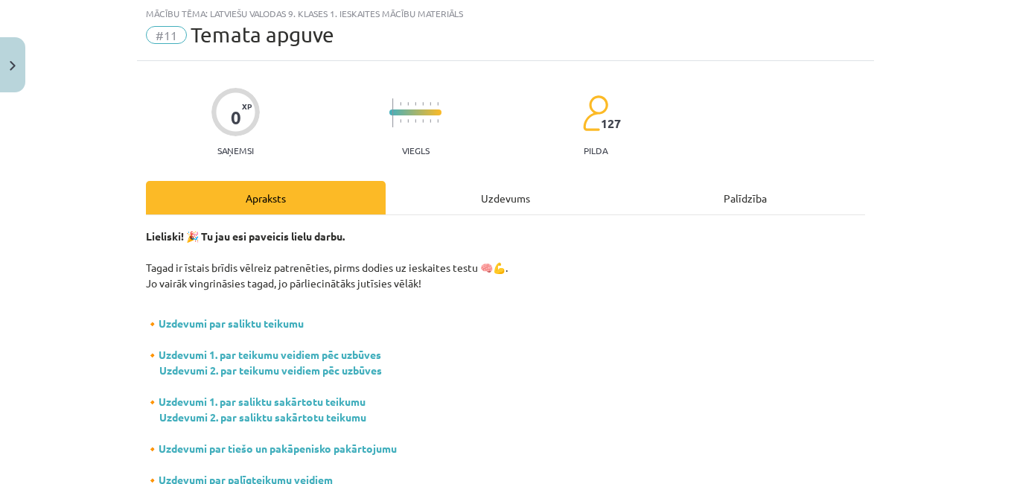
scroll to position [37, 0]
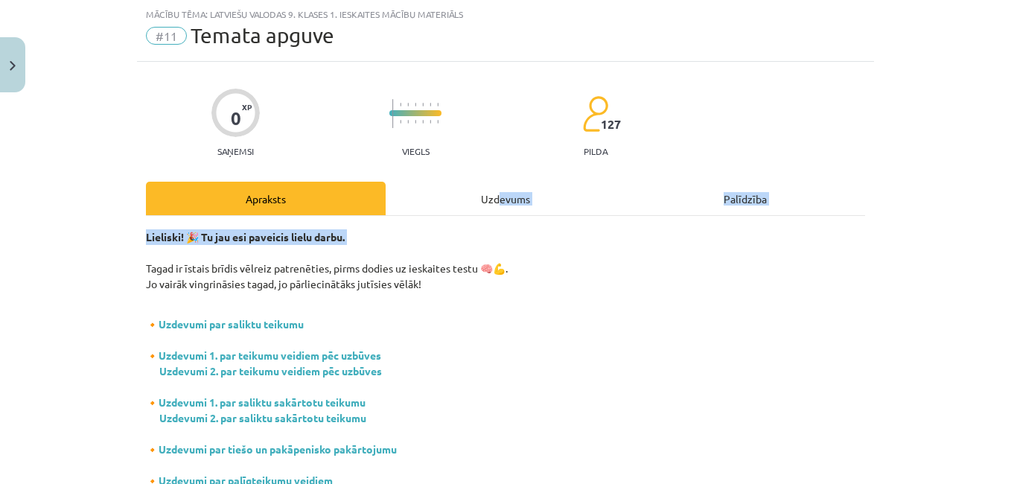
drag, startPoint x: 493, startPoint y: 204, endPoint x: 639, endPoint y: 259, distance: 155.2
click at [639, 259] on div "Apraksts Uzdevums Palīdzība Lieliski! 🎉 Tu jau esi paveicis lielu darbu. Tagad …" at bounding box center [505, 401] width 719 height 438
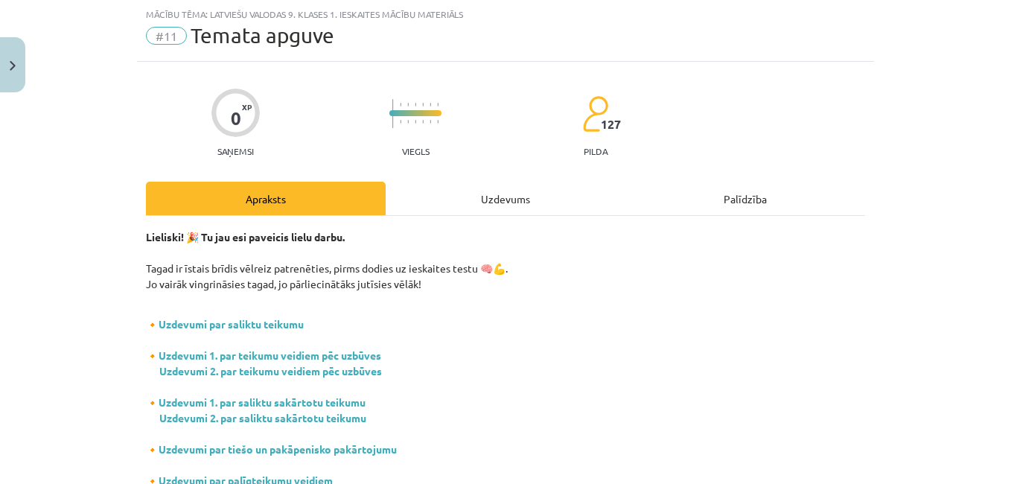
click at [680, 263] on p "Lieliski! 🎉 Tu jau esi paveicis lielu darbu. Tagad ir īstais brīdis vēlreiz pat…" at bounding box center [505, 260] width 719 height 63
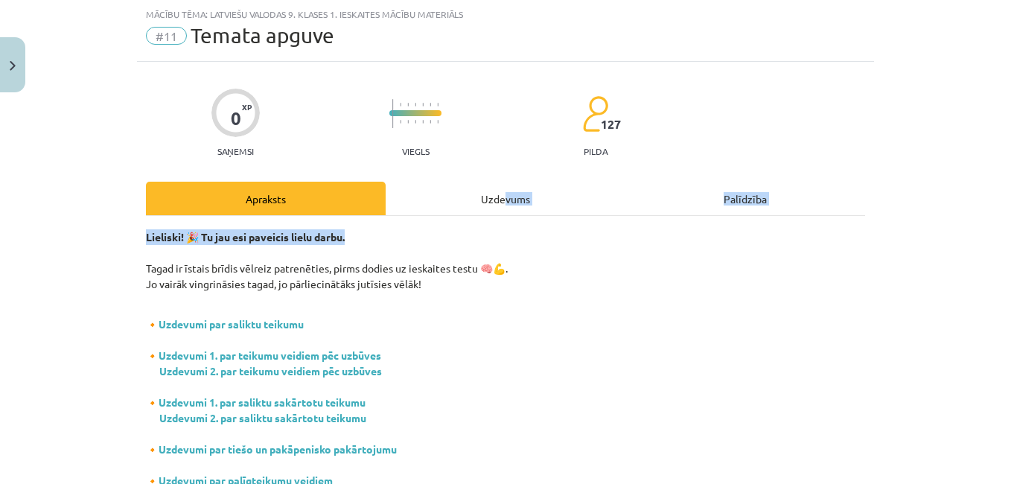
drag, startPoint x: 501, startPoint y: 196, endPoint x: 646, endPoint y: 237, distance: 150.6
click at [646, 237] on div "Apraksts Uzdevums Palīdzība Lieliski! 🎉 Tu jau esi paveicis lielu darbu. Tagad …" at bounding box center [505, 401] width 719 height 438
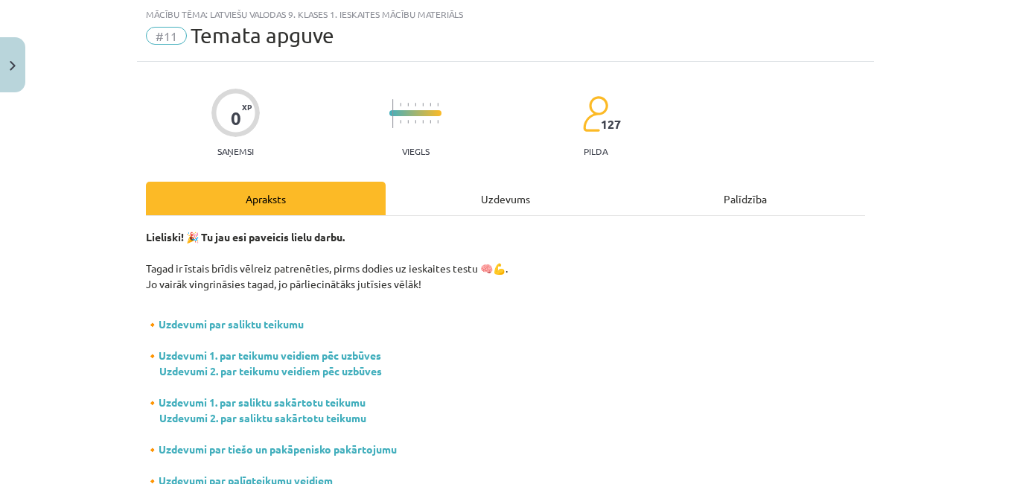
click at [489, 202] on div "Uzdevums" at bounding box center [506, 198] width 240 height 33
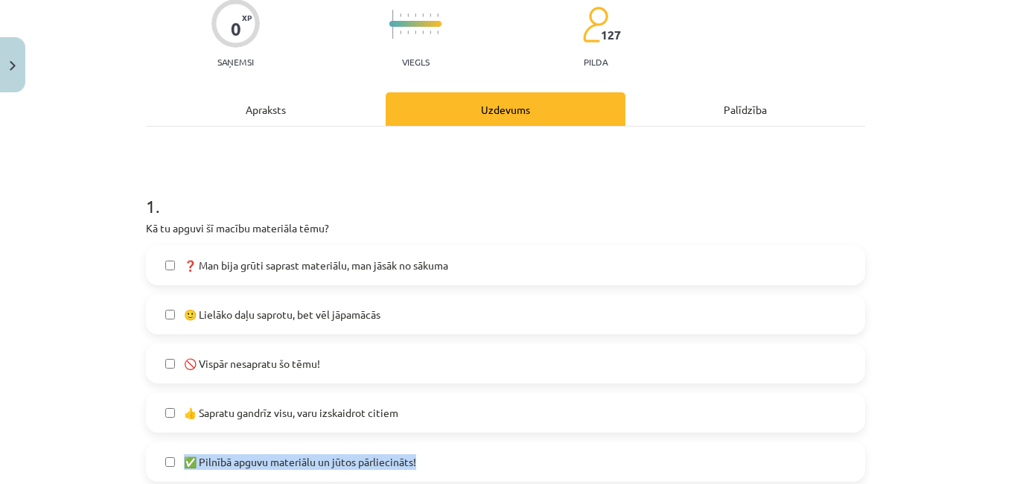
drag, startPoint x: 993, startPoint y: 429, endPoint x: 1007, endPoint y: 446, distance: 21.6
click at [1007, 446] on div "Mācību tēma: Latviešu valodas 9. klases 1. ieskaites mācību materiāls #11 Temat…" at bounding box center [505, 242] width 1011 height 484
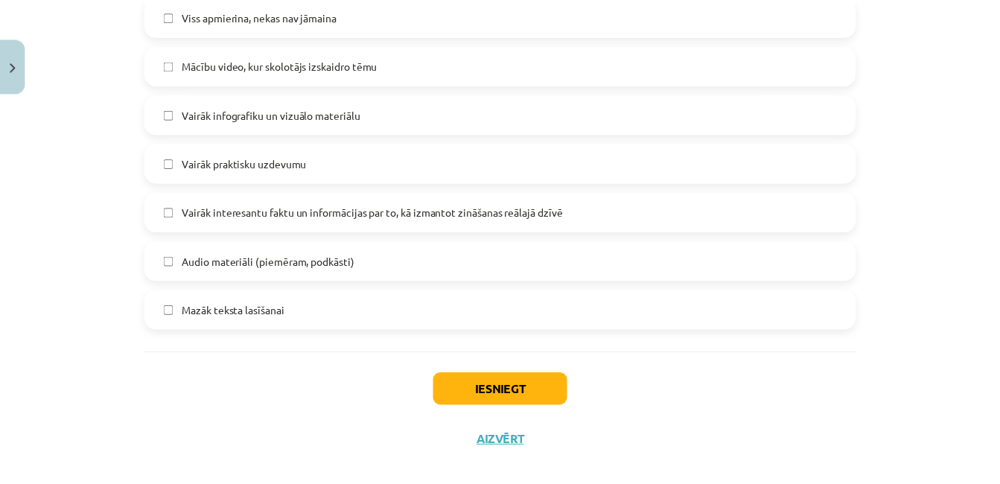
scroll to position [979, 0]
click at [557, 382] on button "Iesniegt" at bounding box center [505, 389] width 135 height 33
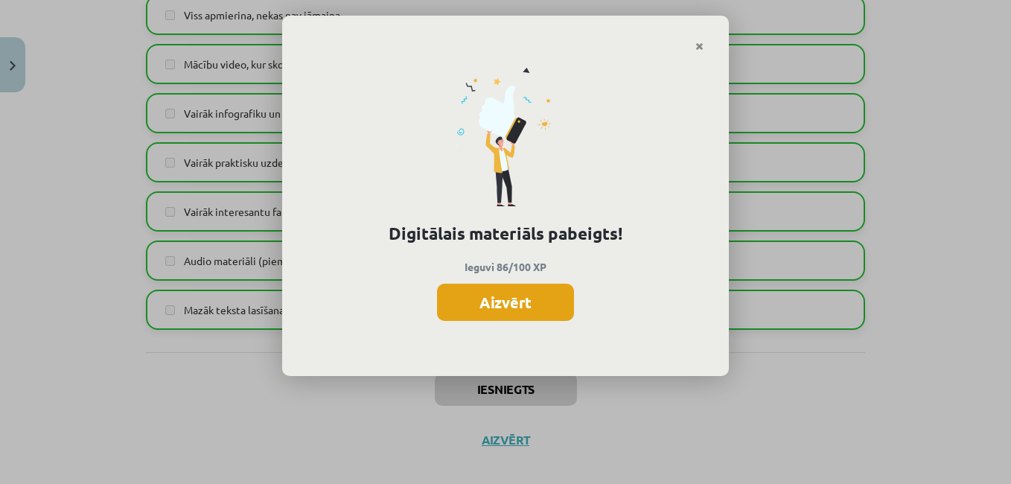
click at [537, 290] on button "Aizvērt" at bounding box center [505, 302] width 137 height 37
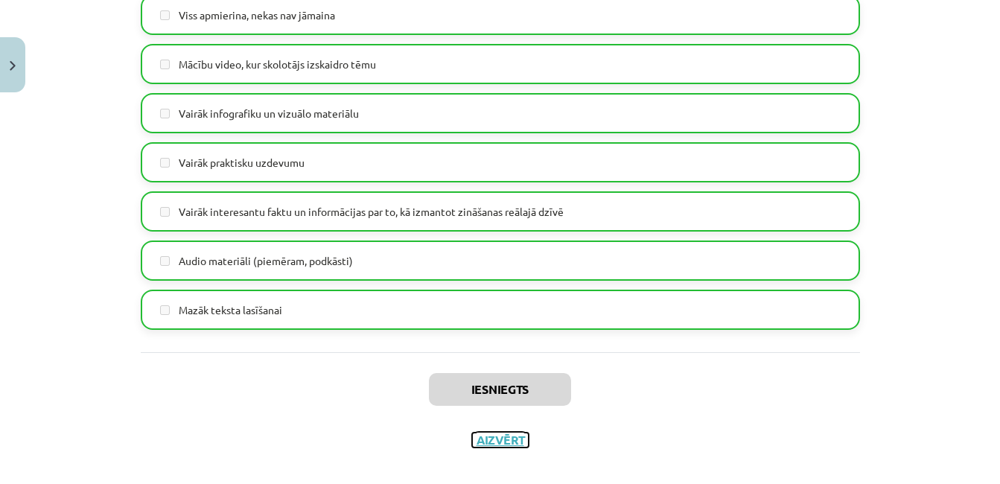
click at [494, 433] on button "Aizvērt" at bounding box center [500, 439] width 57 height 15
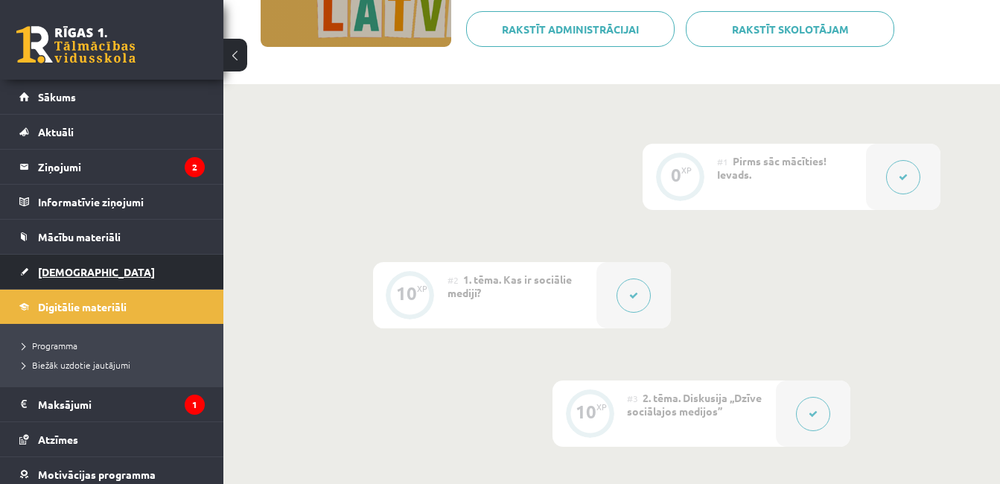
click at [49, 267] on span "[DEMOGRAPHIC_DATA]" at bounding box center [96, 271] width 117 height 13
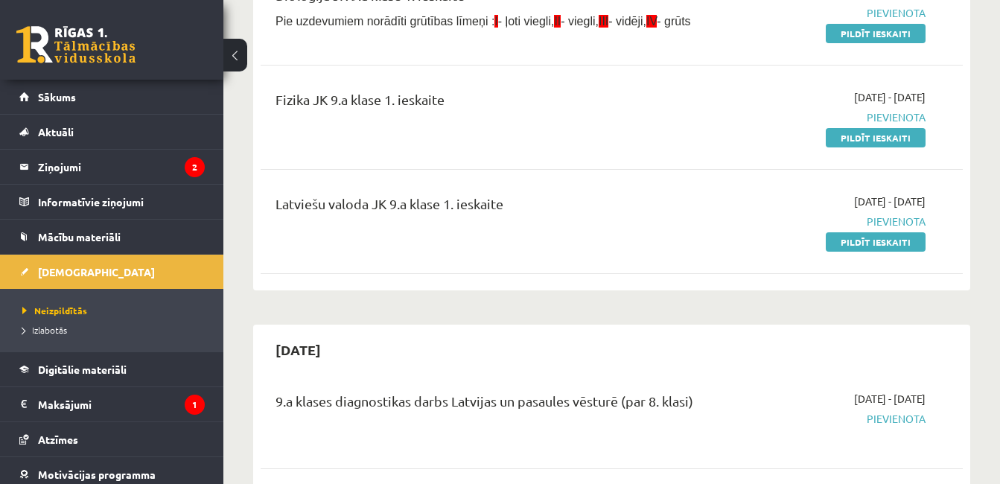
scroll to position [357, 0]
